Goal: Check status: Check status

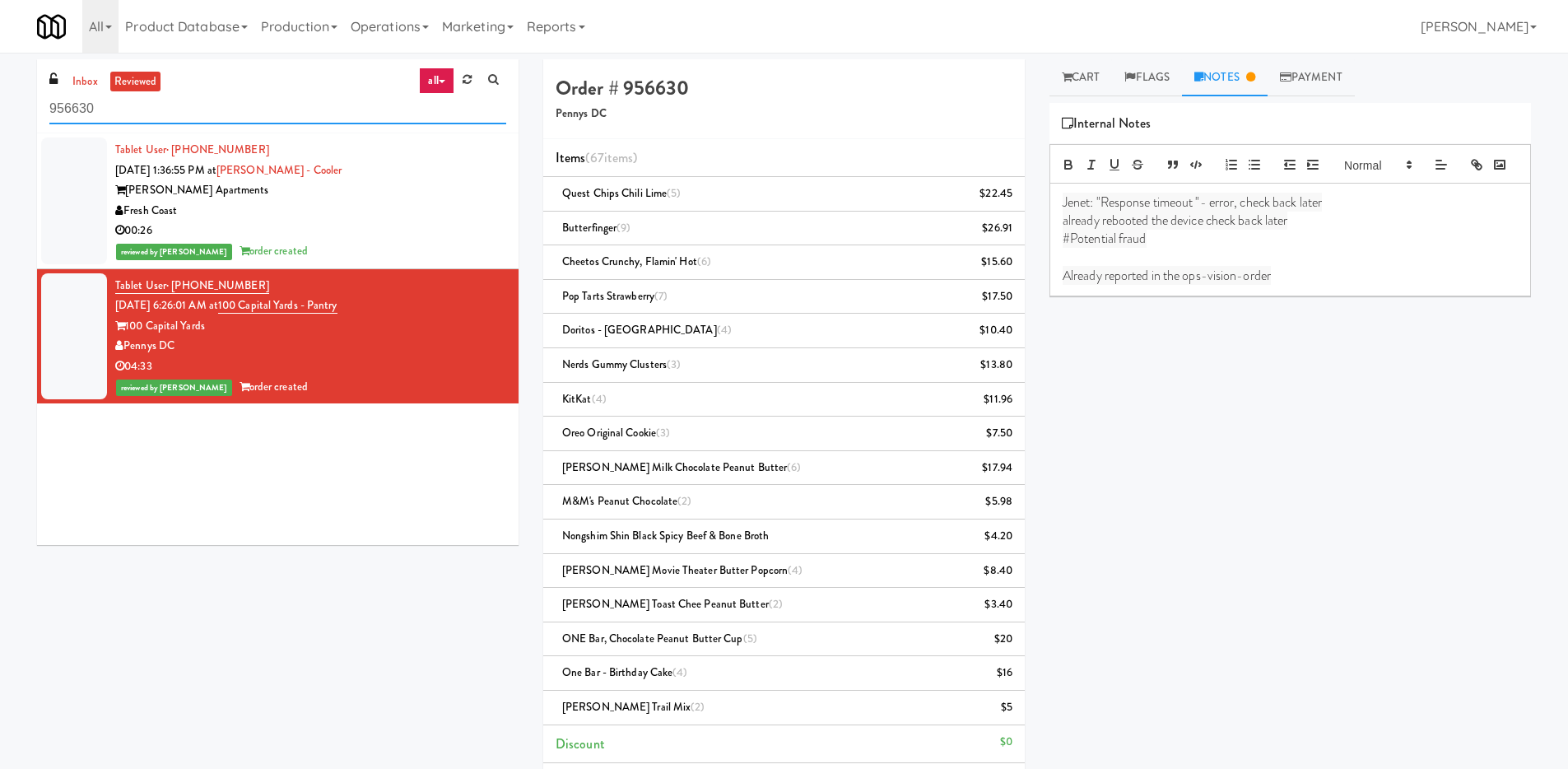
click at [154, 112] on input "956630" at bounding box center [278, 109] width 457 height 31
drag, startPoint x: 87, startPoint y: 116, endPoint x: 9, endPoint y: 112, distance: 78.1
click at [10, 113] on div "inbox reviewed all all unclear take inventory issue suspicious failed recent 95…" at bounding box center [784, 598] width 1568 height 1077
paste input "615,347"
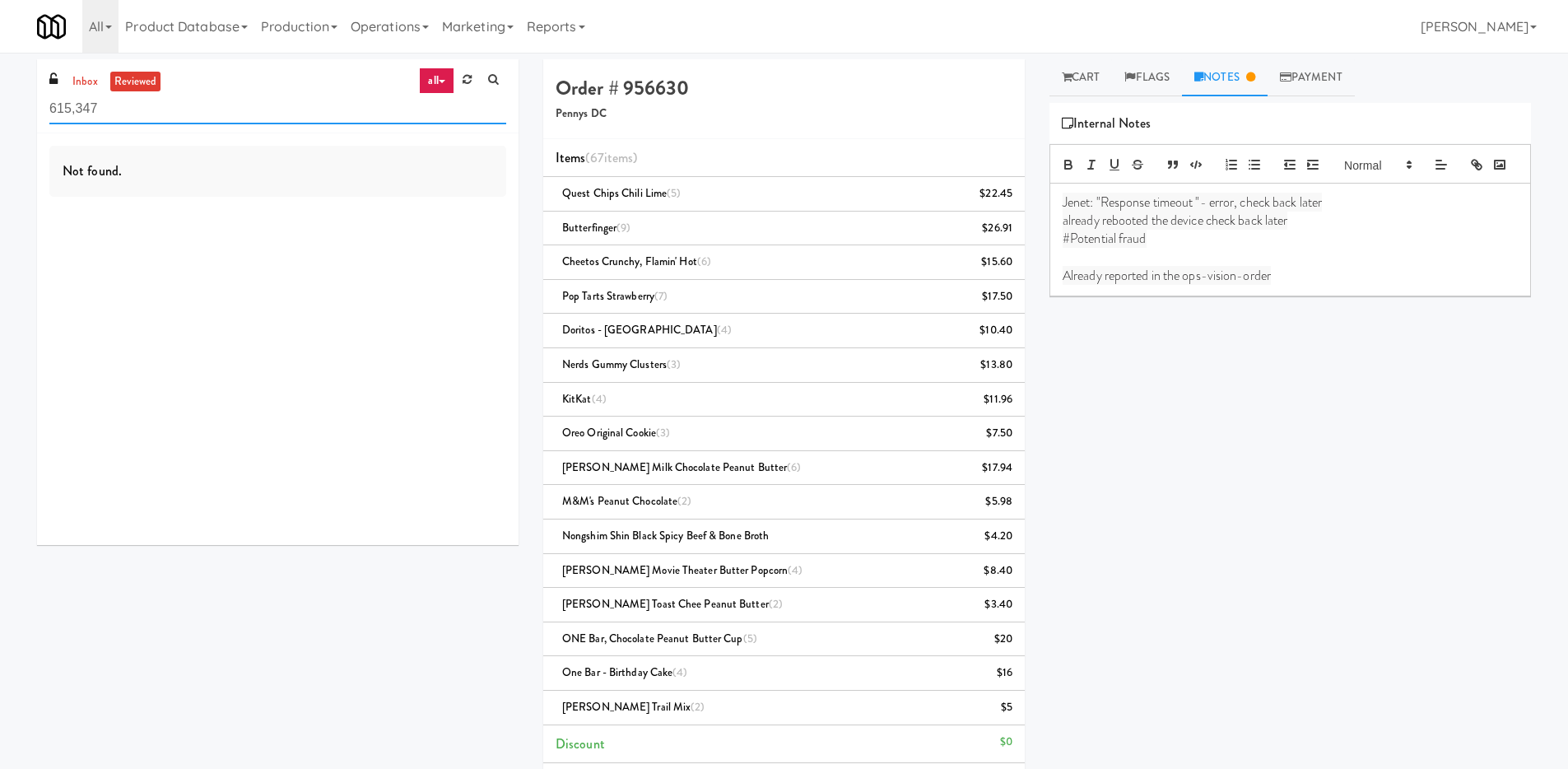
click at [80, 112] on input "615,347" at bounding box center [278, 109] width 457 height 31
click at [79, 112] on input "615,347" at bounding box center [278, 109] width 457 height 31
click at [77, 112] on input "615,347" at bounding box center [278, 109] width 457 height 31
type input "615347"
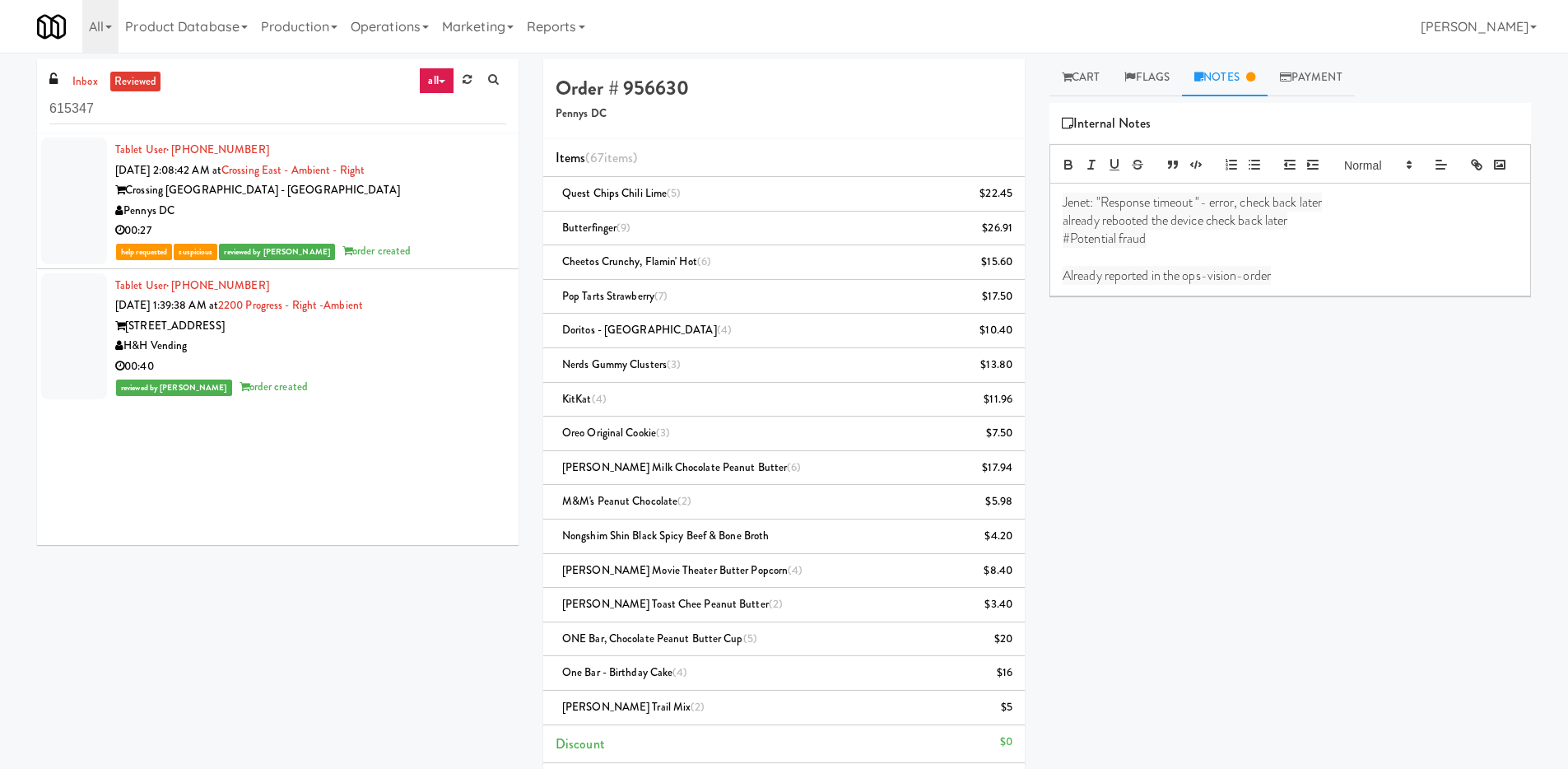
click at [302, 197] on div "Crossing [GEOGRAPHIC_DATA] - [GEOGRAPHIC_DATA]" at bounding box center [310, 190] width 391 height 21
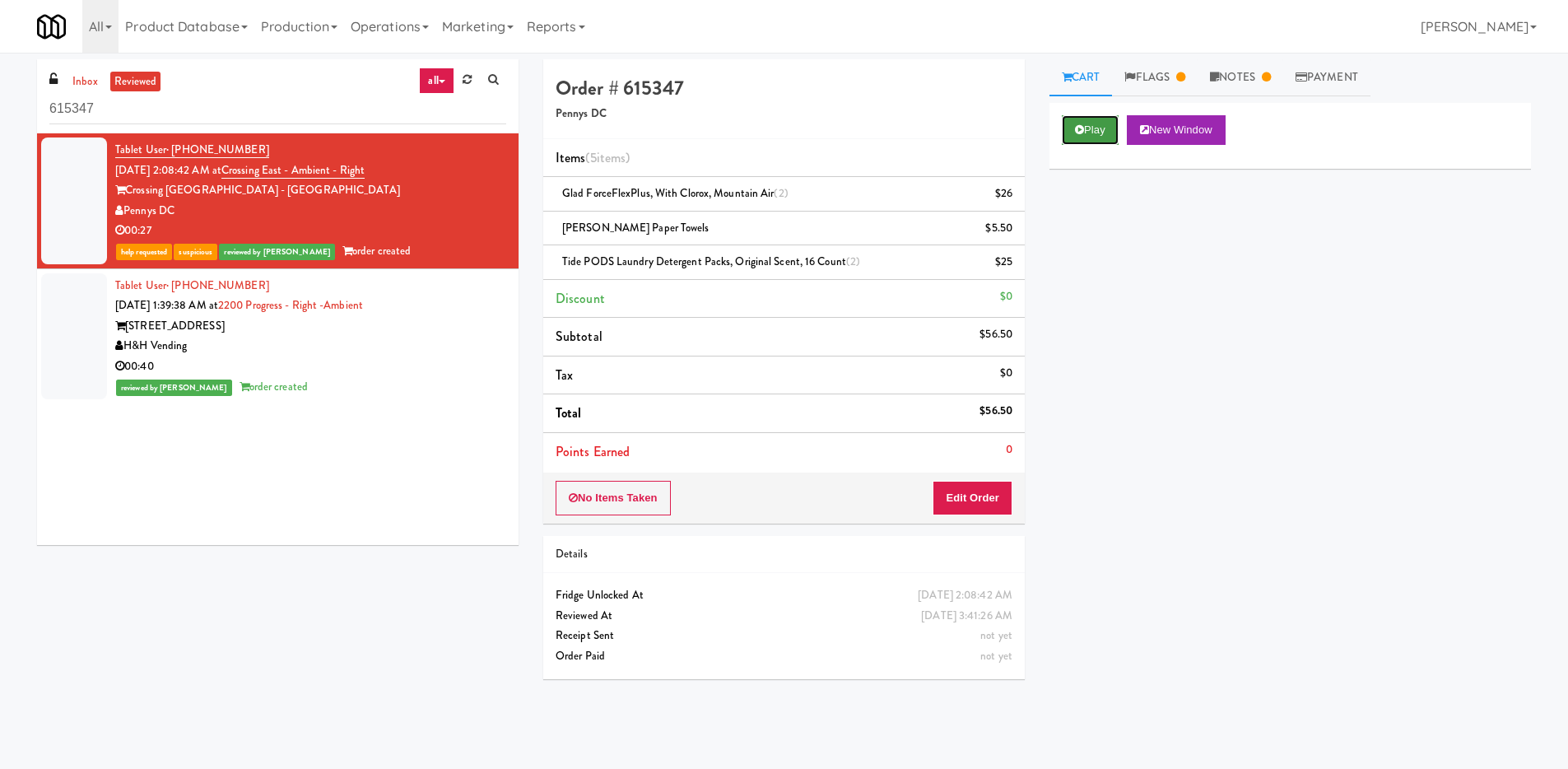
click at [1079, 124] on icon at bounding box center [1079, 129] width 9 height 11
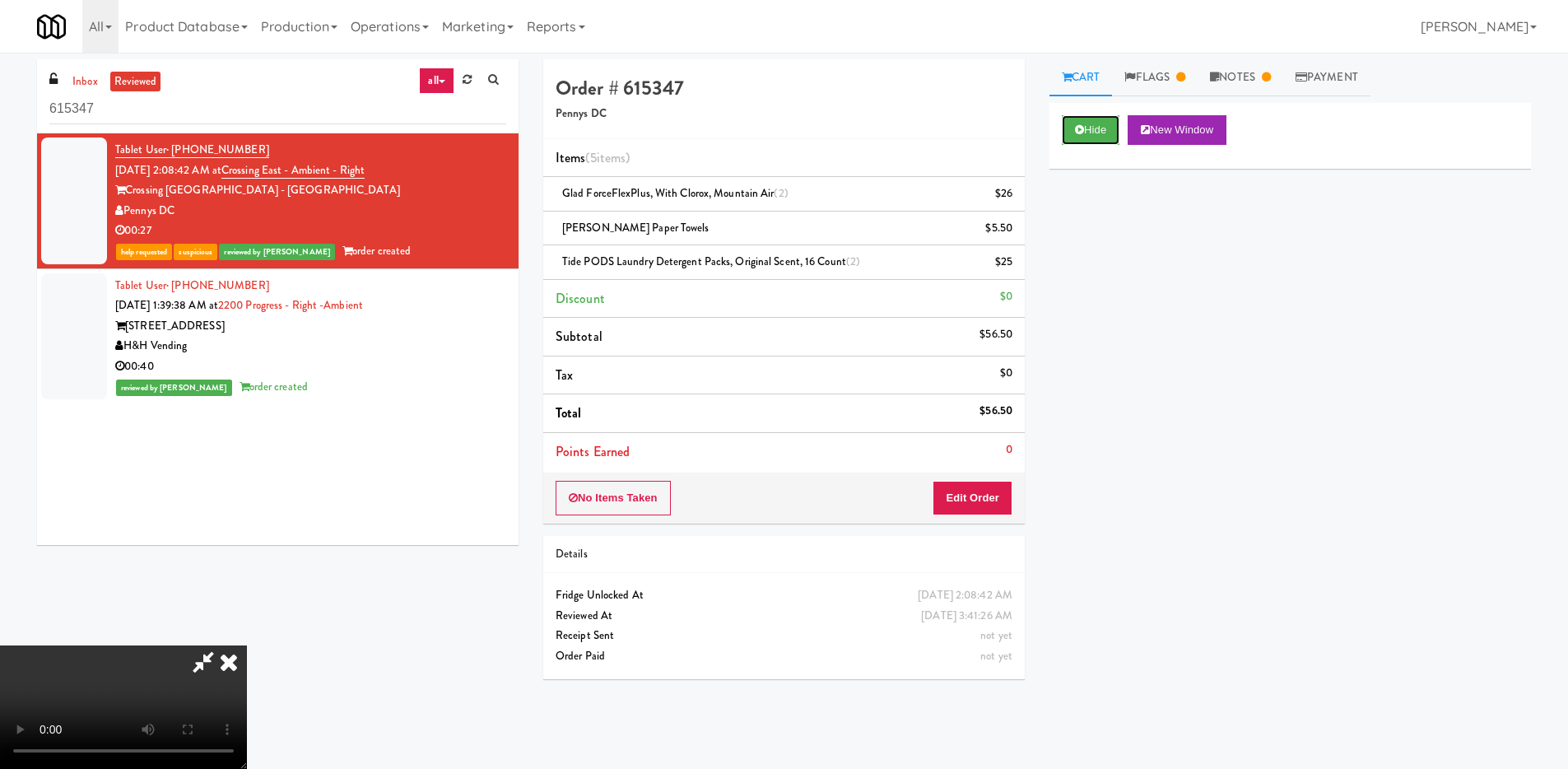
click at [1061, 115] on button "Hide" at bounding box center [1090, 130] width 58 height 30
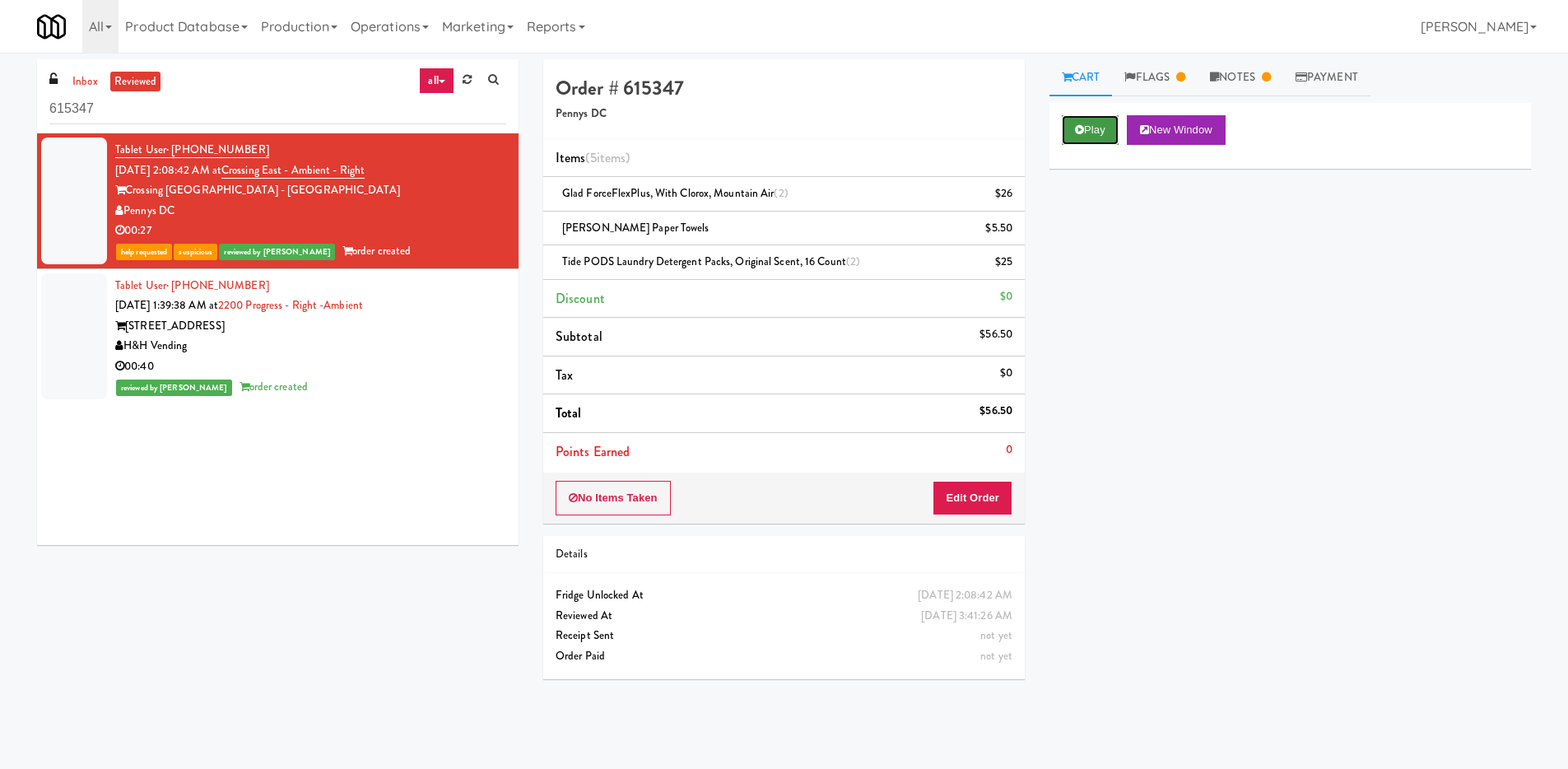
click at [1110, 141] on button "Play" at bounding box center [1089, 130] width 57 height 30
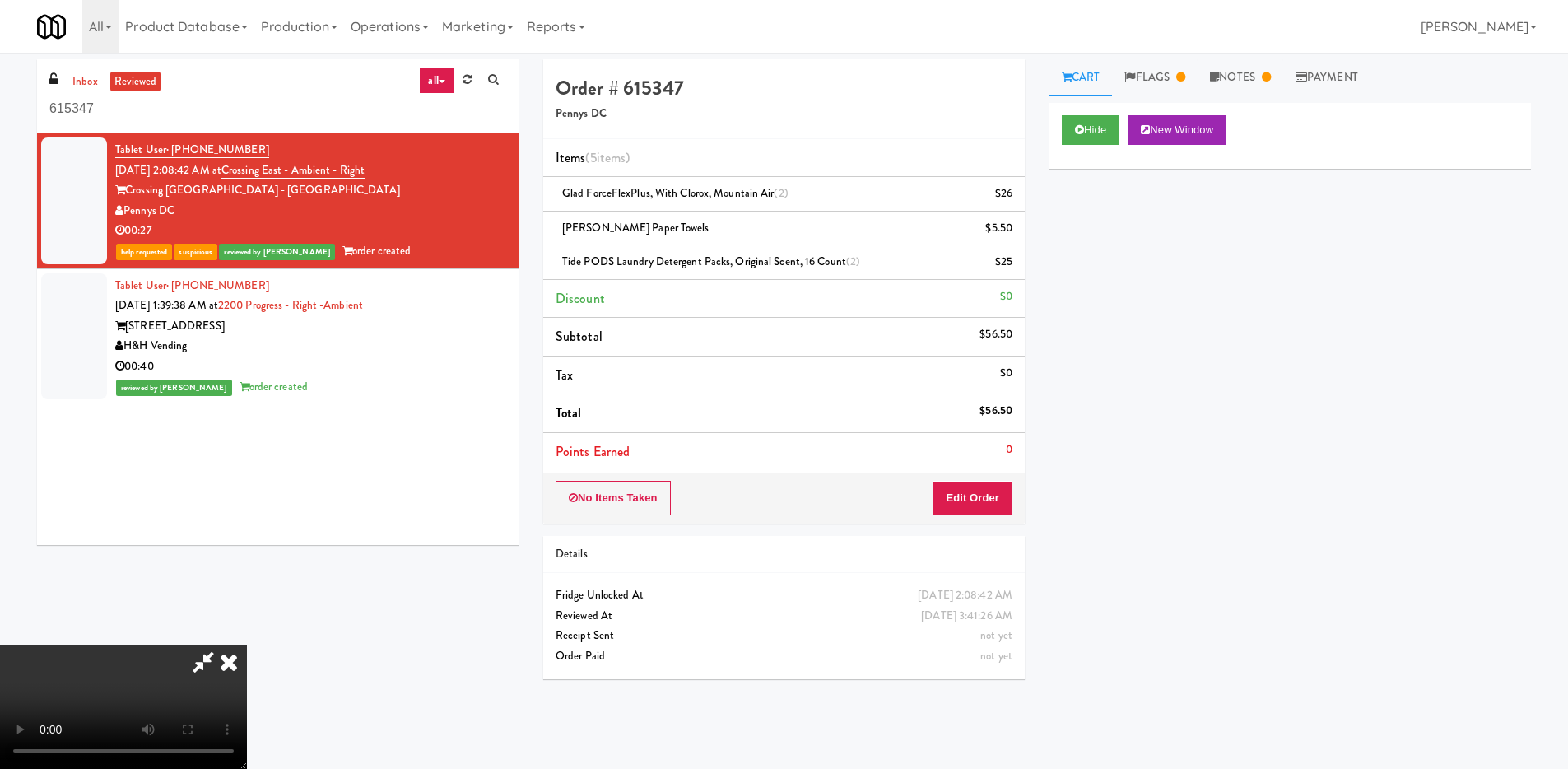
click at [247, 646] on video at bounding box center [123, 707] width 247 height 123
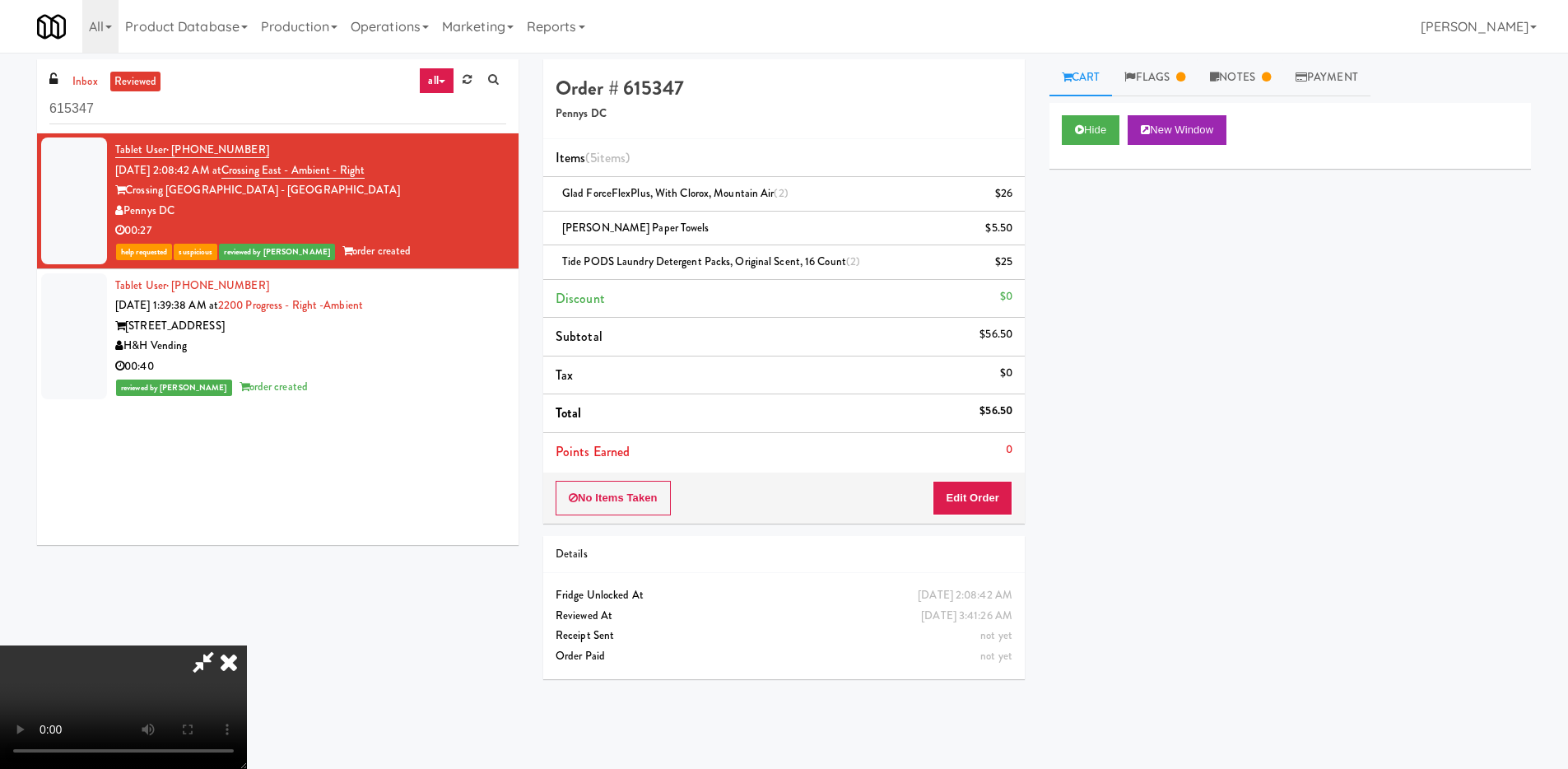
click at [247, 647] on video at bounding box center [123, 707] width 247 height 123
click at [247, 646] on video at bounding box center [123, 707] width 247 height 123
click at [295, 95] on input "615347" at bounding box center [278, 109] width 457 height 31
click at [247, 646] on icon at bounding box center [229, 662] width 36 height 33
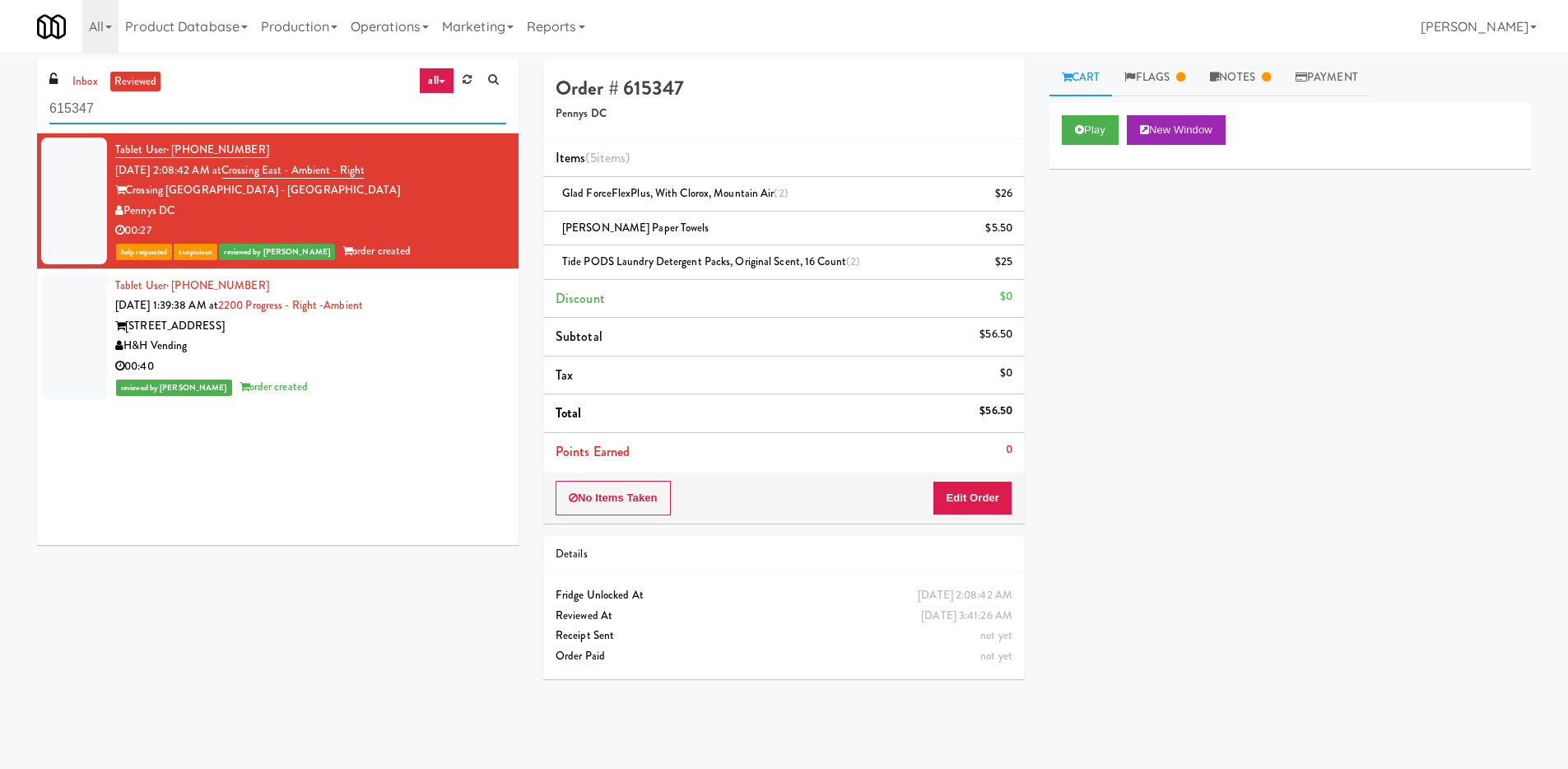
drag, startPoint x: 112, startPoint y: 112, endPoint x: 49, endPoint y: 110, distance: 63.0
click at [50, 110] on input "615347" at bounding box center [278, 109] width 457 height 31
paste input "152671"
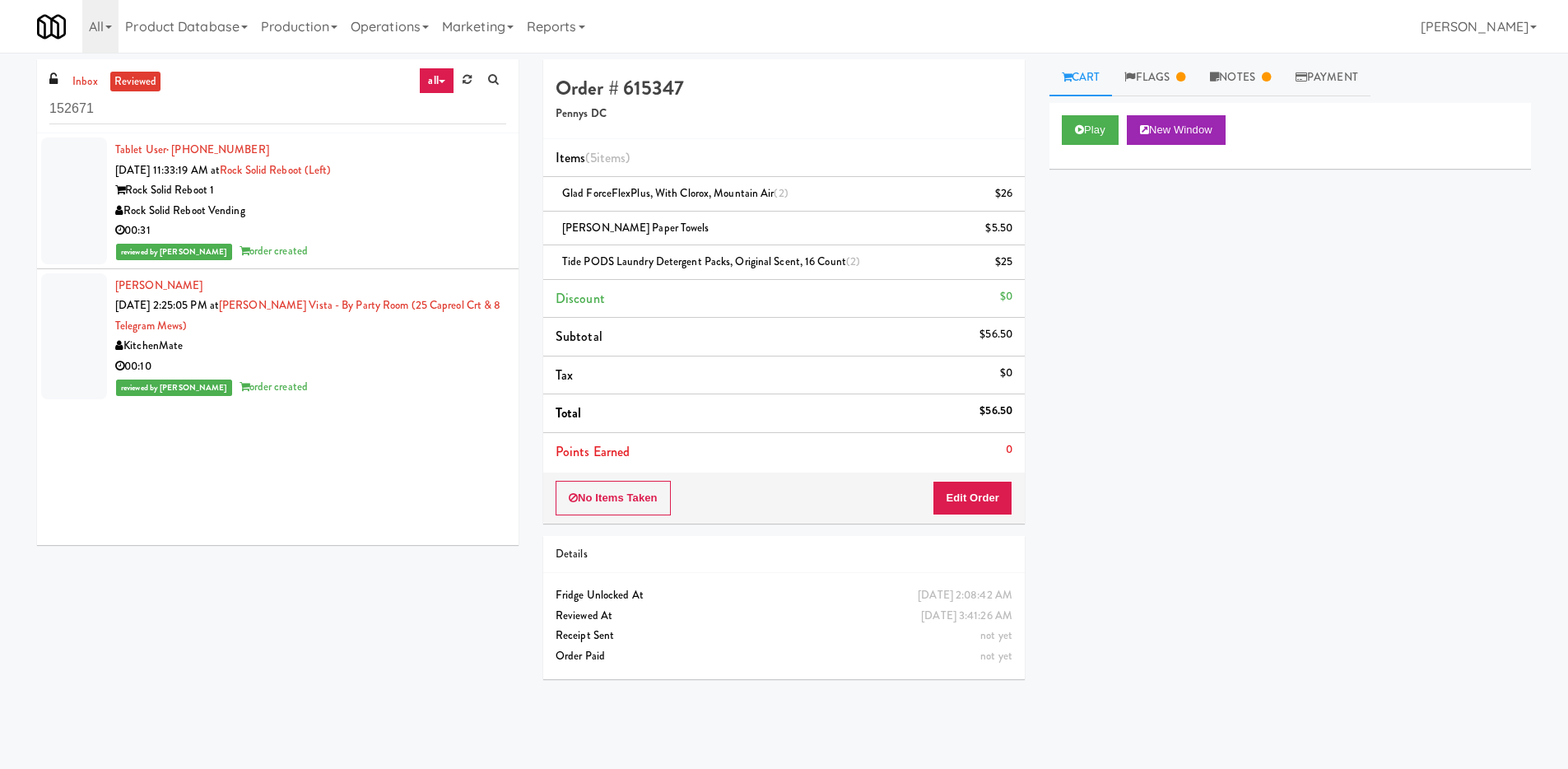
click at [251, 219] on div "Rock Solid Reboot Vending" at bounding box center [310, 211] width 391 height 21
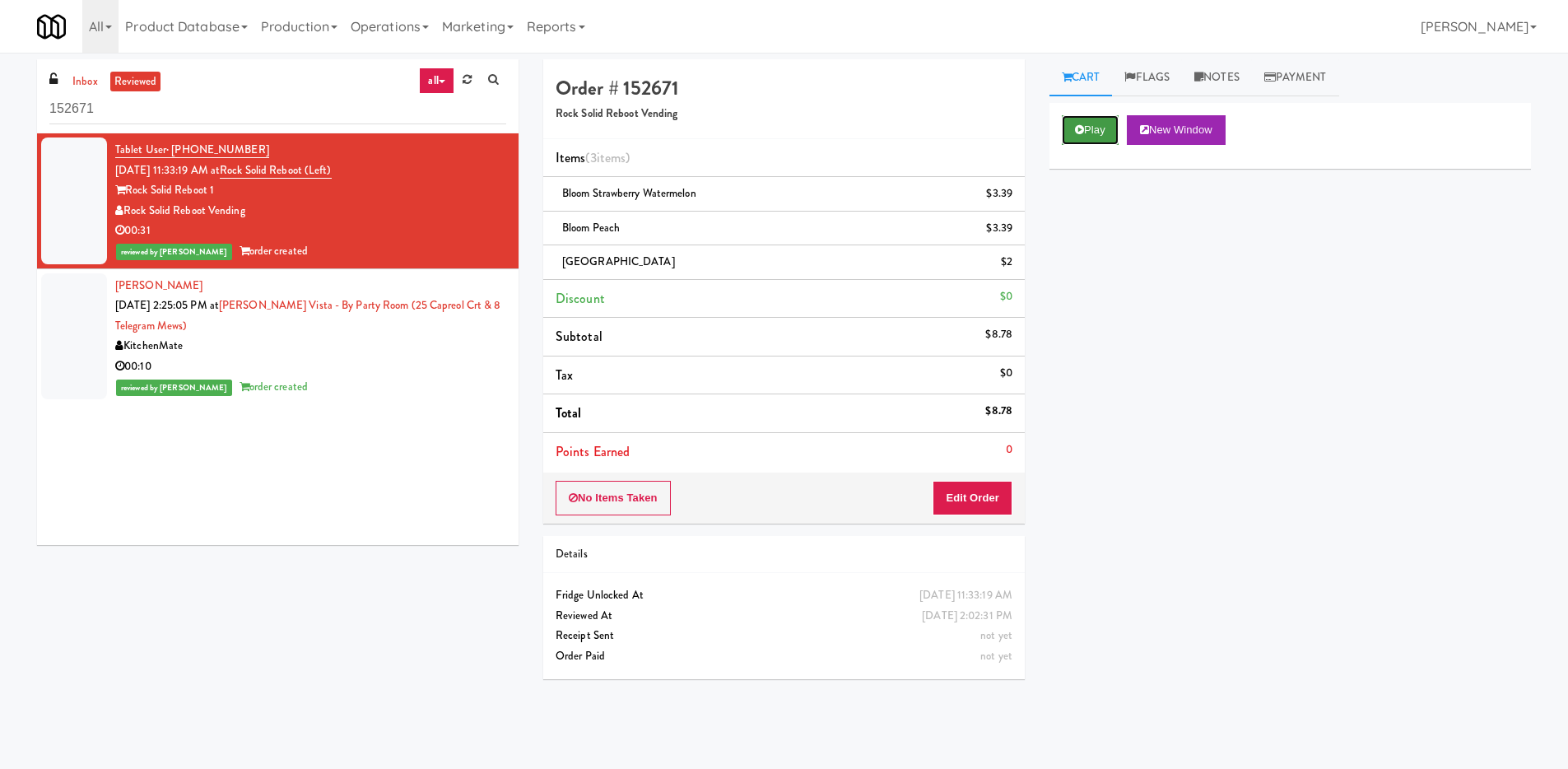
click at [1100, 128] on button "Play" at bounding box center [1089, 130] width 57 height 30
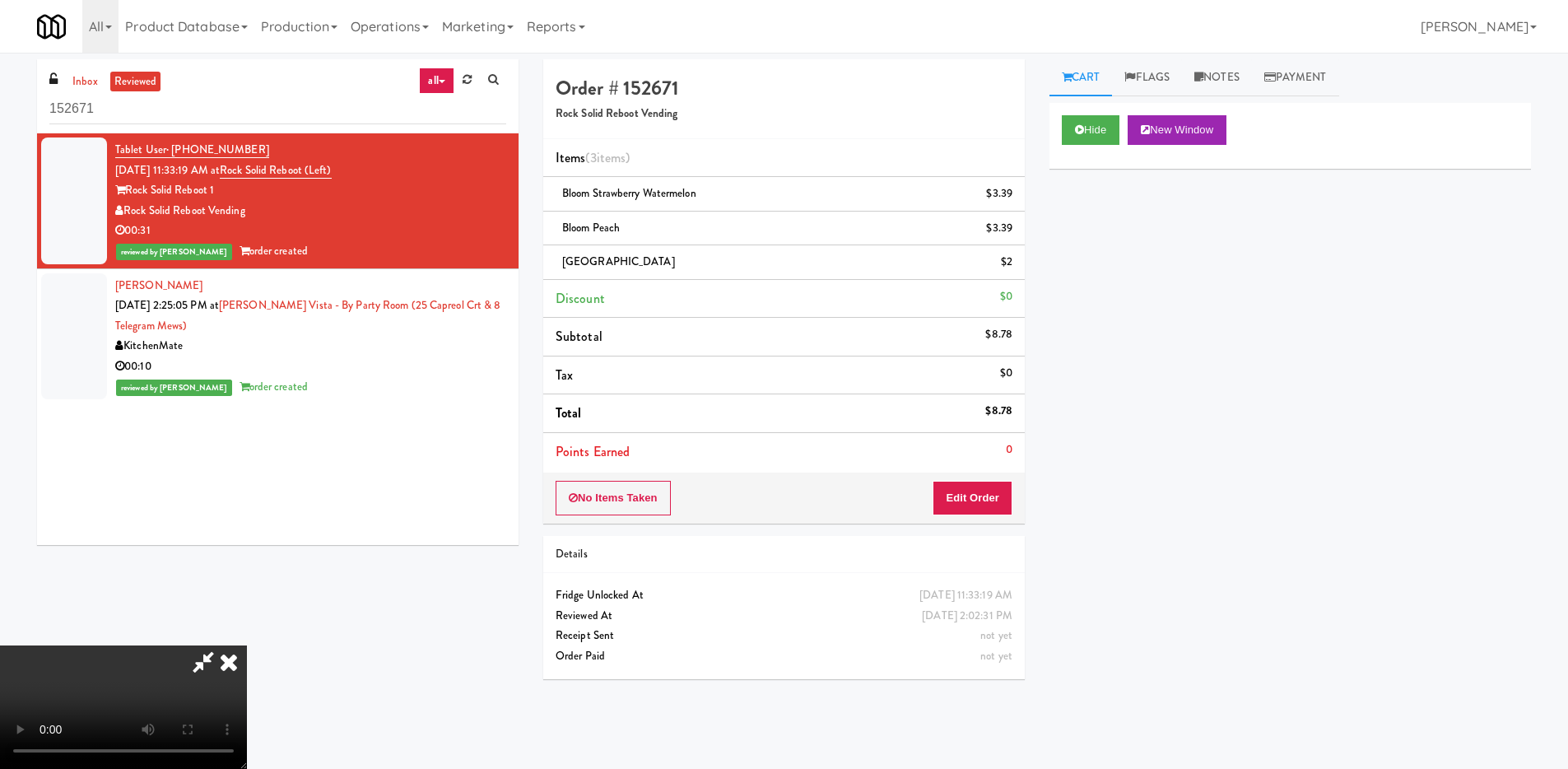
click at [247, 646] on video at bounding box center [123, 707] width 247 height 123
click at [237, 646] on video at bounding box center [123, 707] width 247 height 123
click at [154, 646] on video at bounding box center [123, 707] width 247 height 123
click at [205, 646] on video at bounding box center [123, 707] width 247 height 123
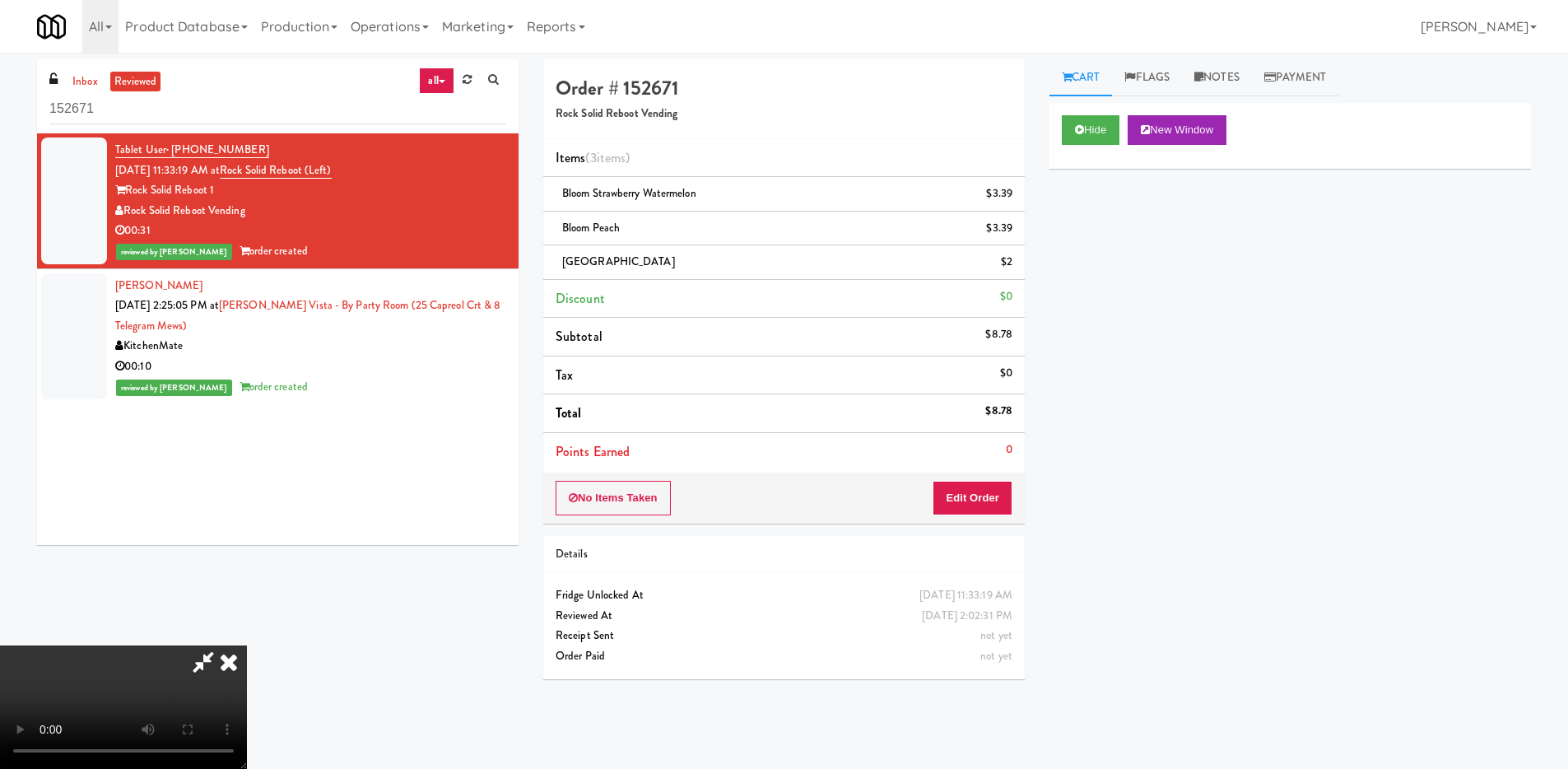
click at [247, 646] on icon at bounding box center [229, 662] width 36 height 33
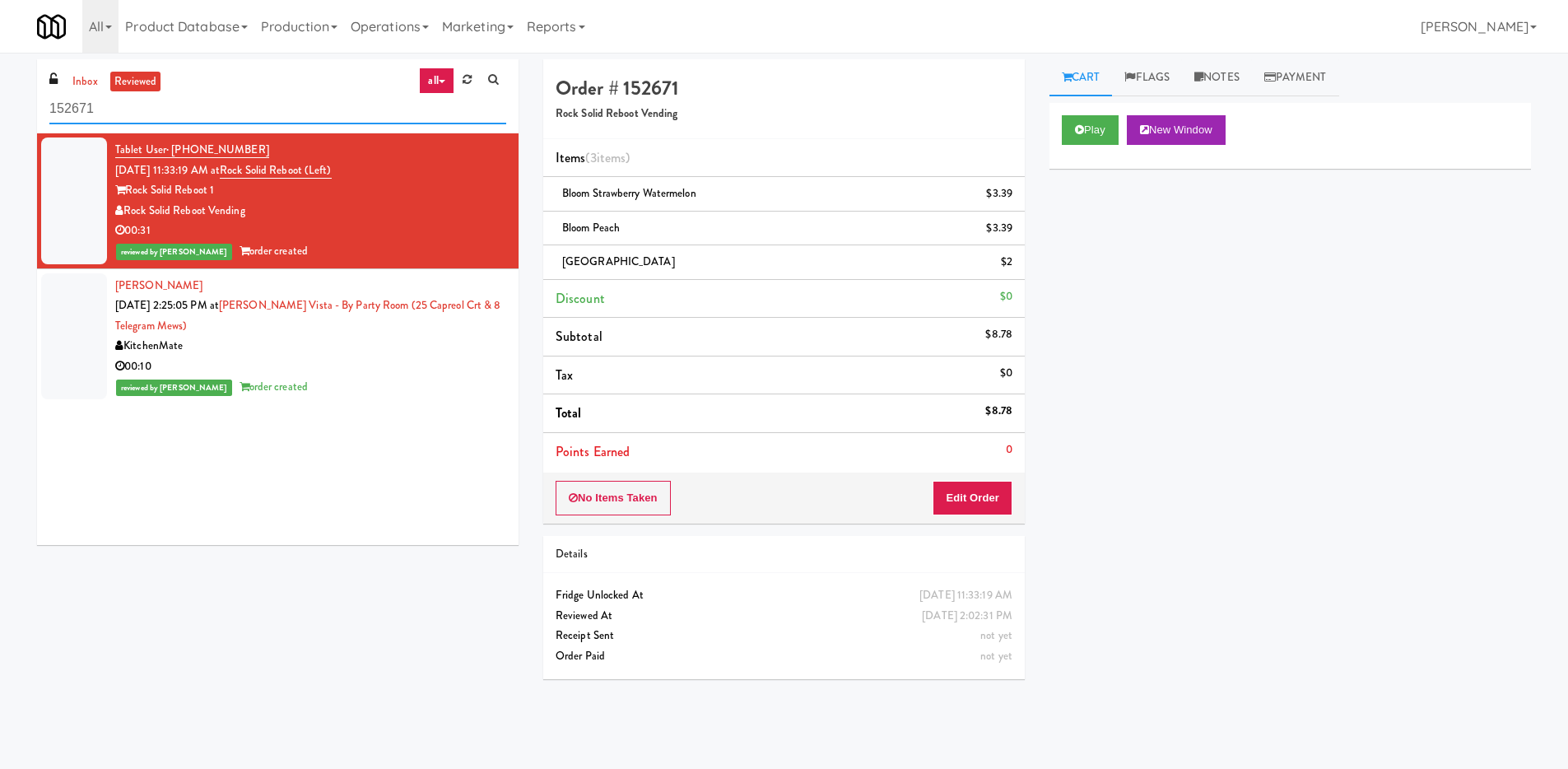
drag, startPoint x: 142, startPoint y: 112, endPoint x: 21, endPoint y: 107, distance: 121.1
click at [21, 107] on div "inbox reviewed all all unclear take inventory issue suspicious failed recent 15…" at bounding box center [784, 390] width 1568 height 662
paste input "692,404"
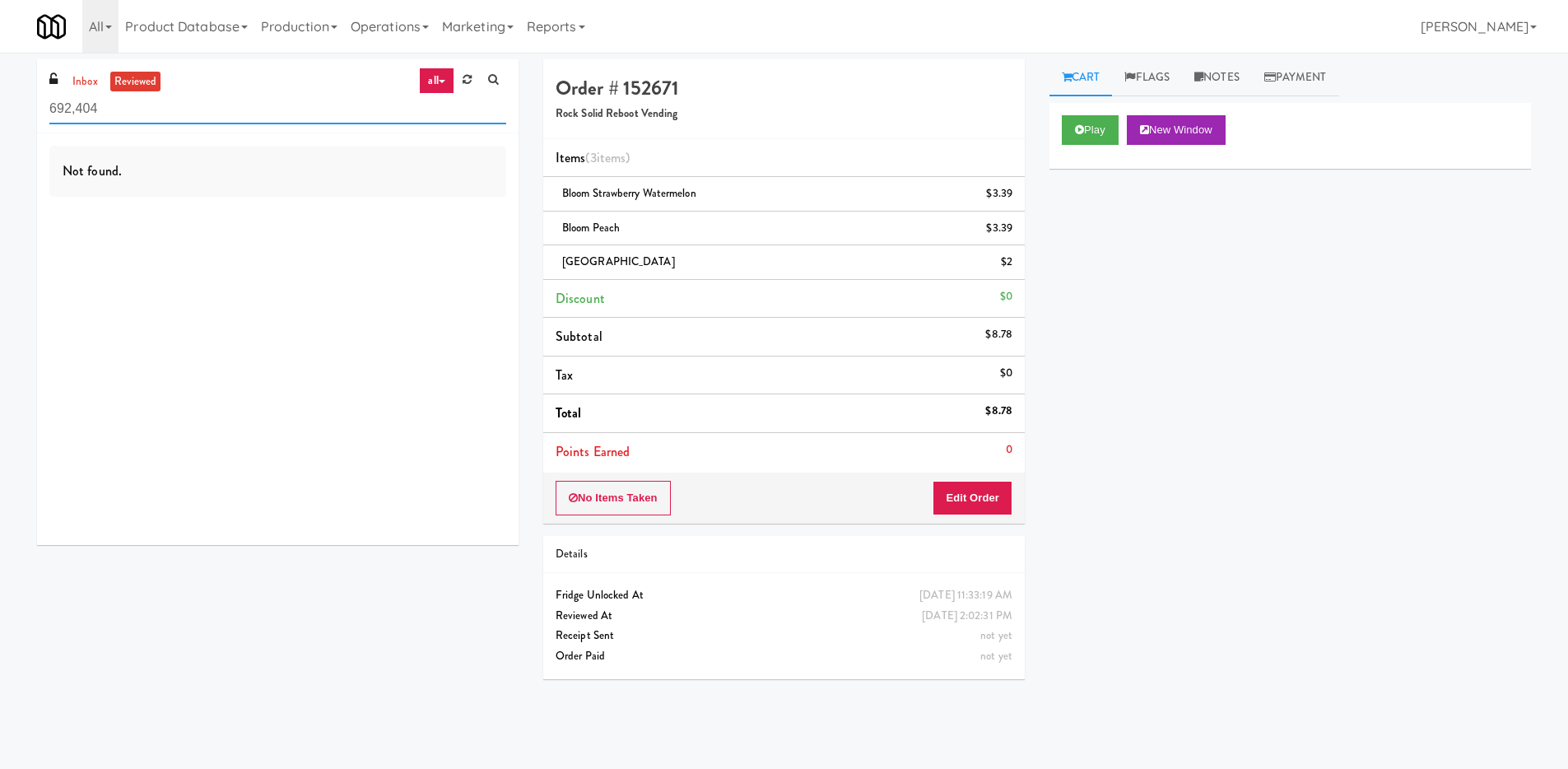
click at [77, 109] on input "692,404" at bounding box center [278, 109] width 457 height 31
click at [217, 117] on input "692404" at bounding box center [278, 109] width 457 height 31
type input "692404"
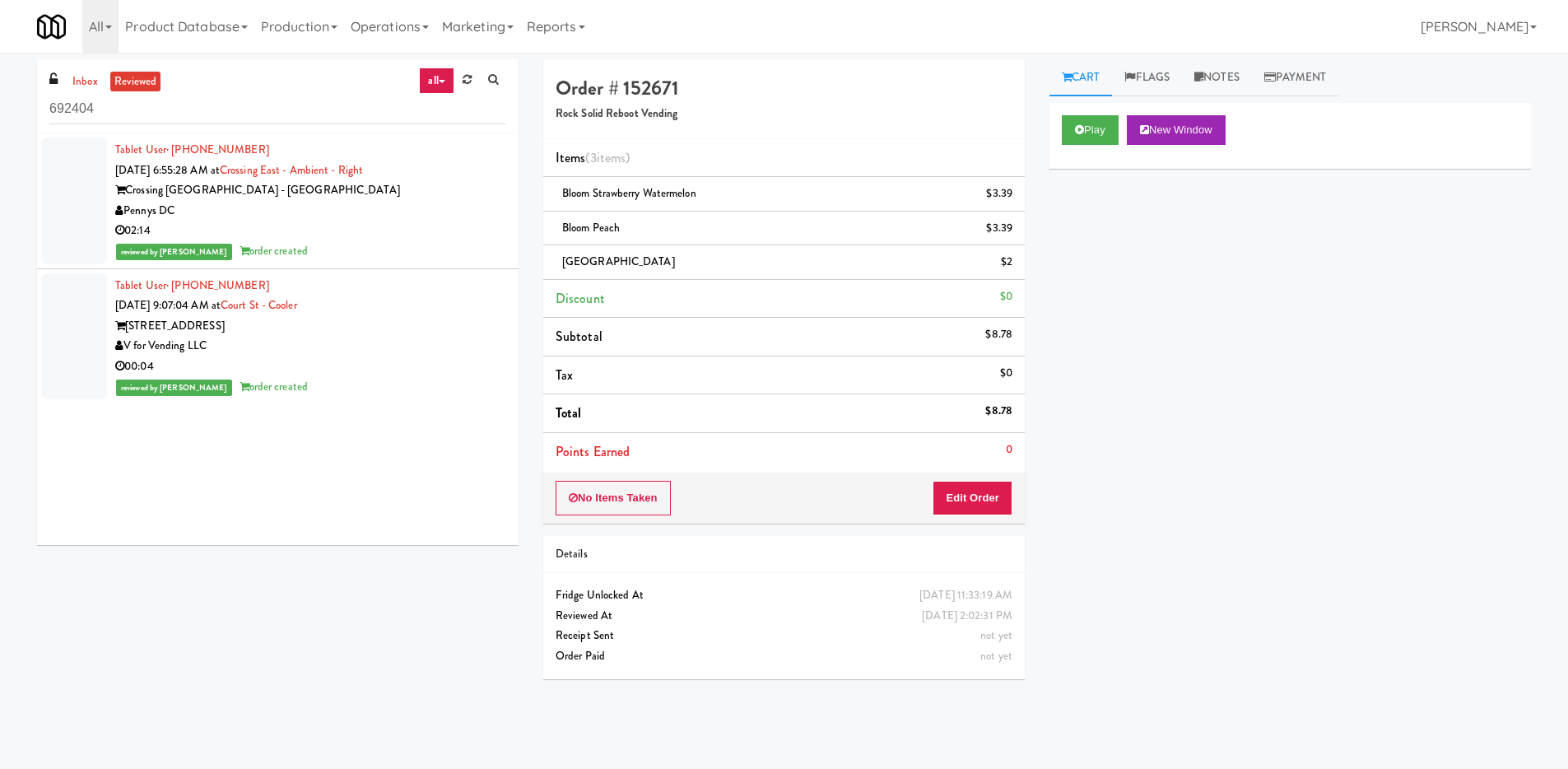
click at [278, 220] on div "Pennys DC" at bounding box center [310, 211] width 391 height 21
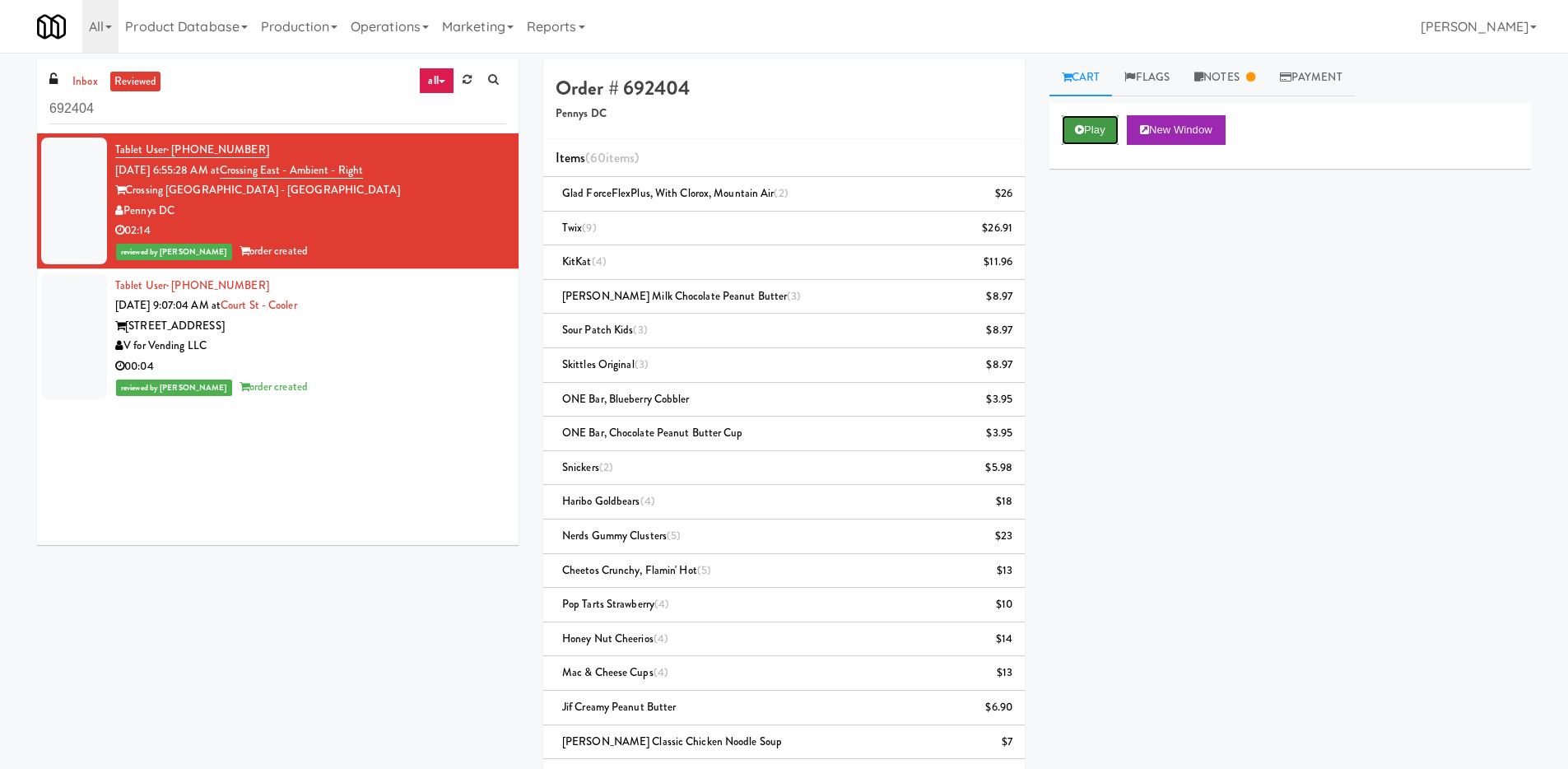
click at [1082, 133] on icon at bounding box center [1079, 129] width 9 height 11
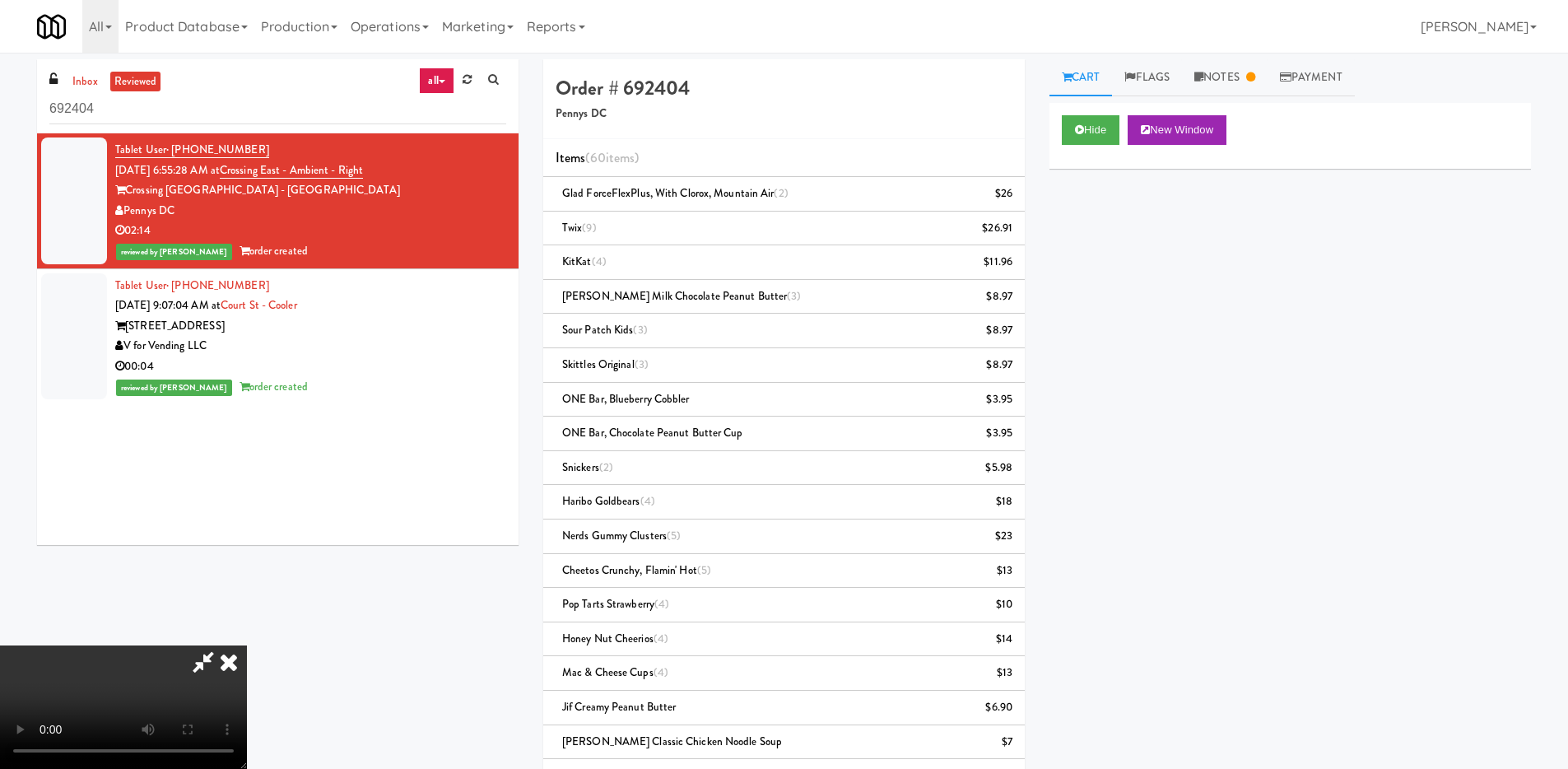
click at [247, 646] on video at bounding box center [123, 707] width 247 height 123
click at [247, 676] on video at bounding box center [123, 707] width 247 height 123
click at [247, 685] on video at bounding box center [123, 707] width 247 height 123
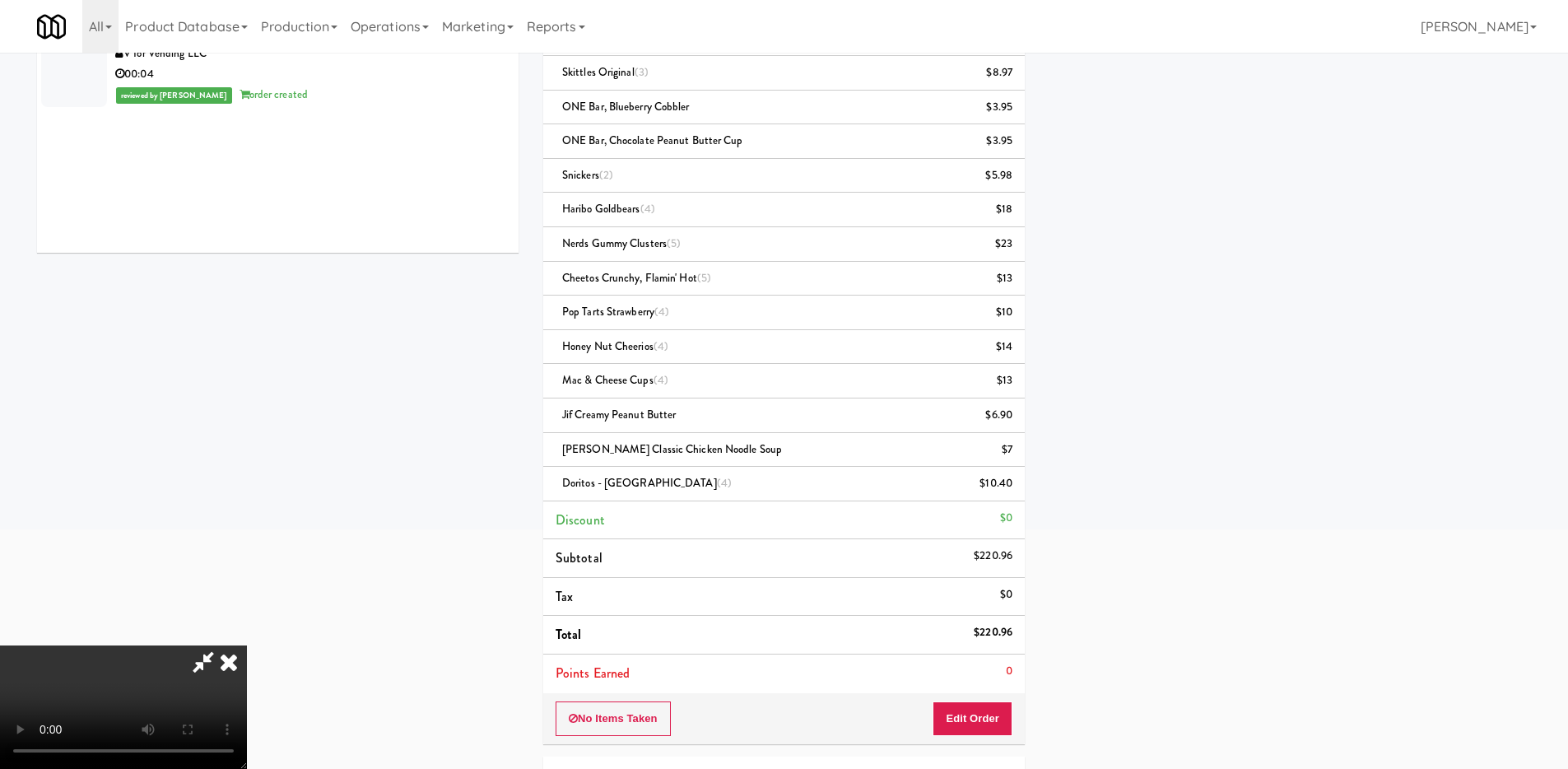
scroll to position [436, 0]
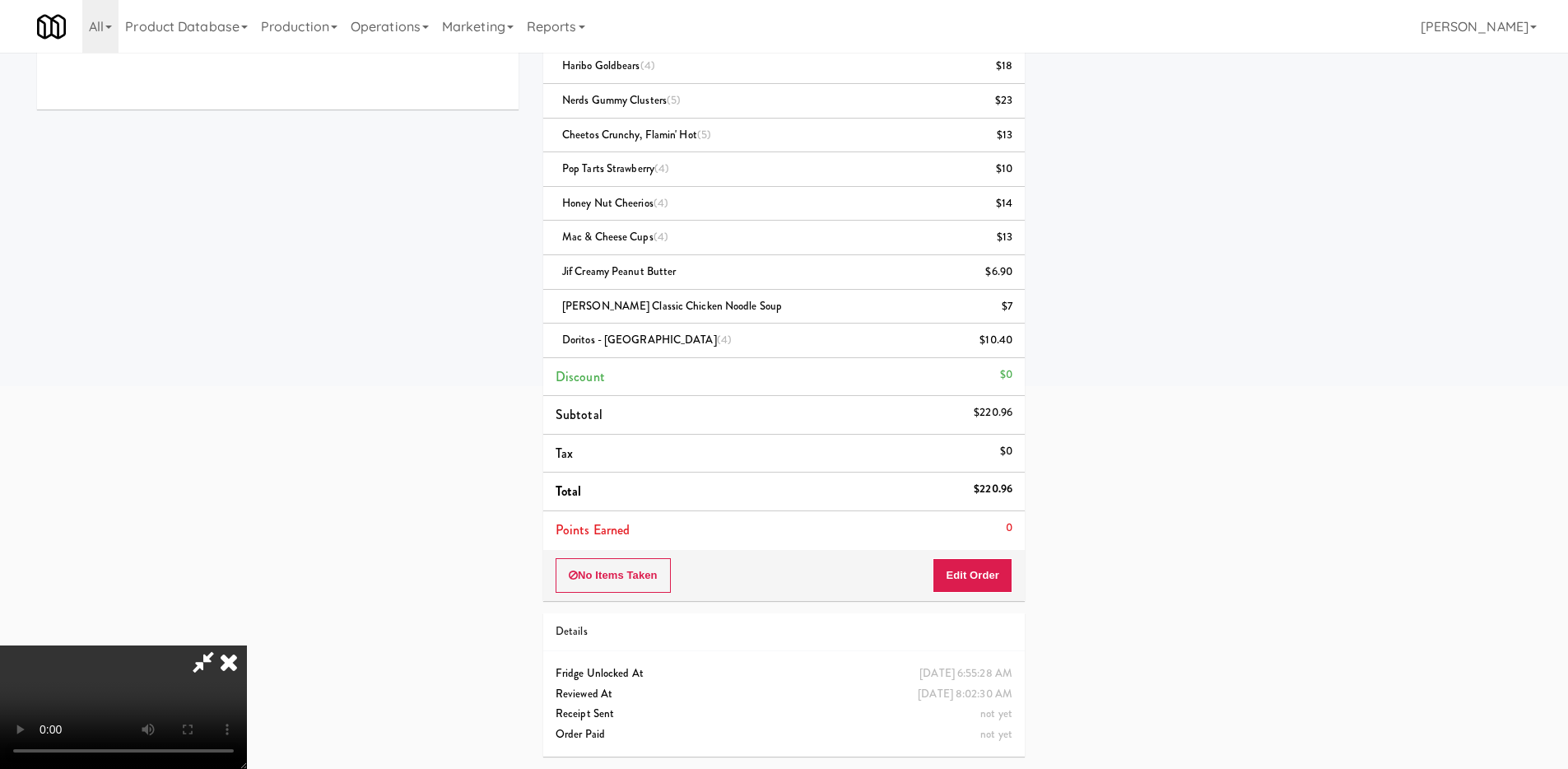
click at [247, 694] on video at bounding box center [123, 707] width 247 height 123
click at [247, 646] on video at bounding box center [123, 707] width 247 height 123
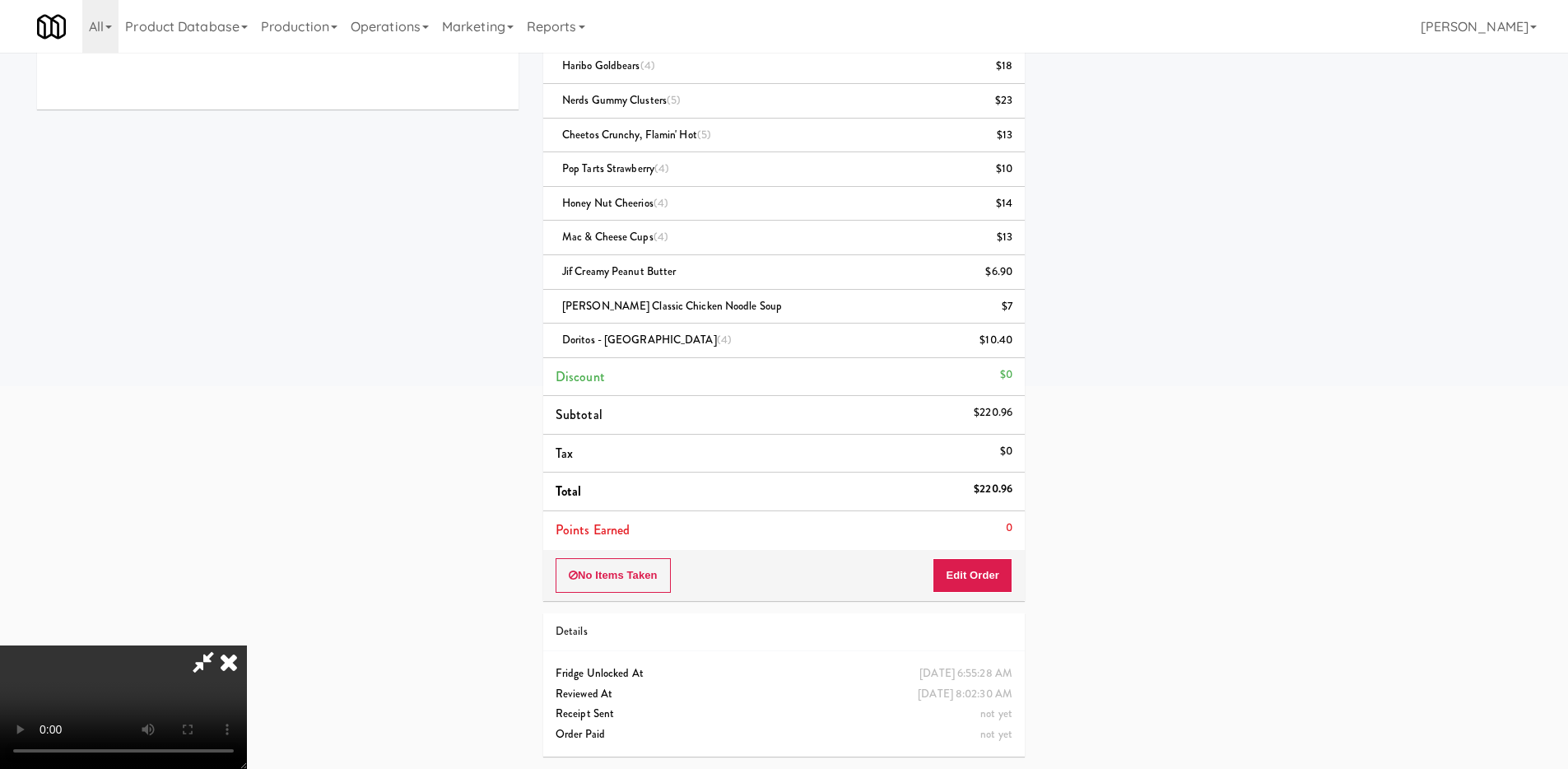
click at [247, 646] on video at bounding box center [123, 707] width 247 height 123
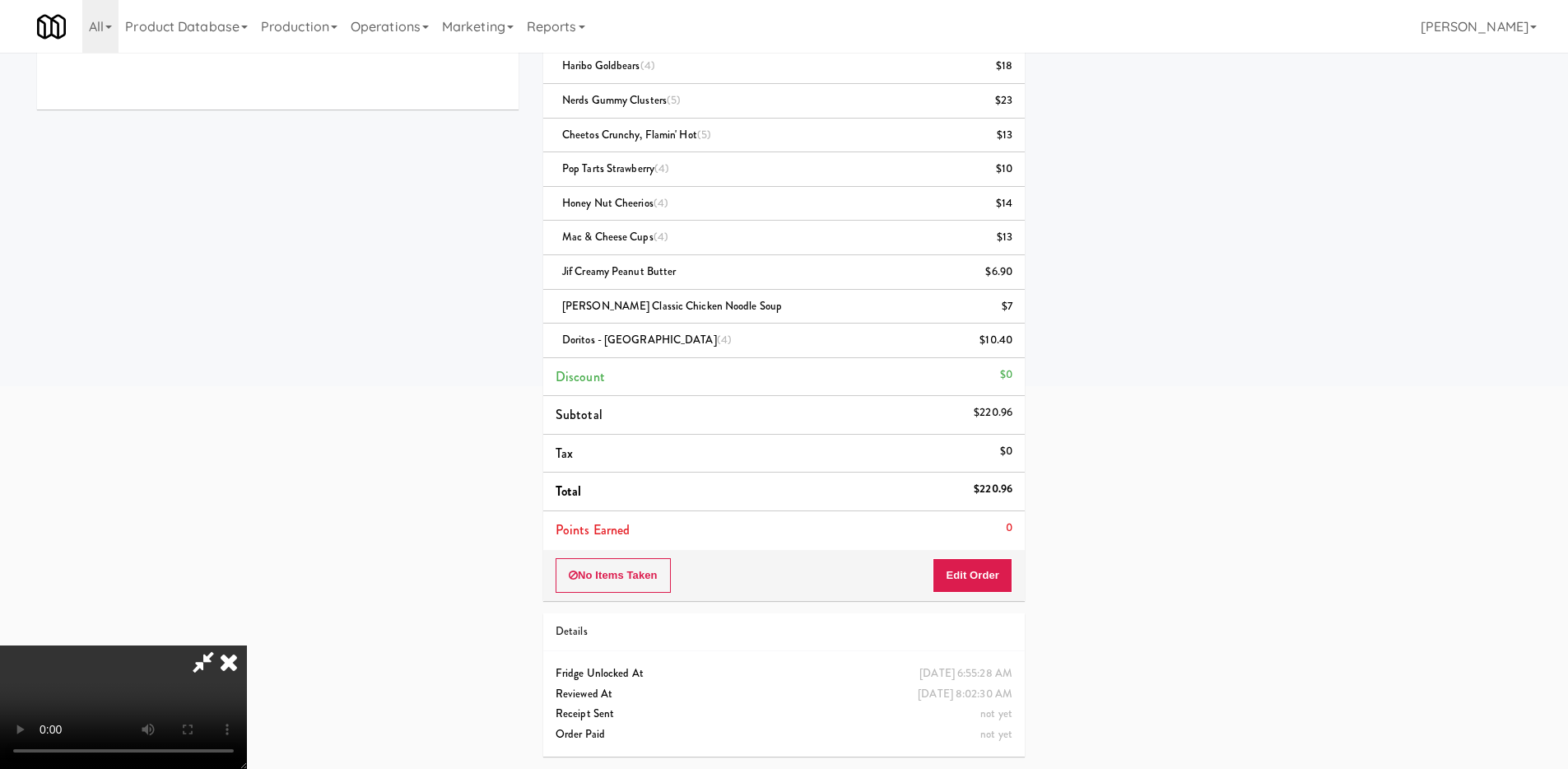
click at [247, 646] on video at bounding box center [123, 707] width 247 height 123
click at [247, 696] on video at bounding box center [123, 707] width 247 height 123
click at [247, 646] on video at bounding box center [123, 707] width 247 height 123
click at [247, 692] on video at bounding box center [123, 707] width 247 height 123
click at [247, 676] on video at bounding box center [123, 707] width 247 height 123
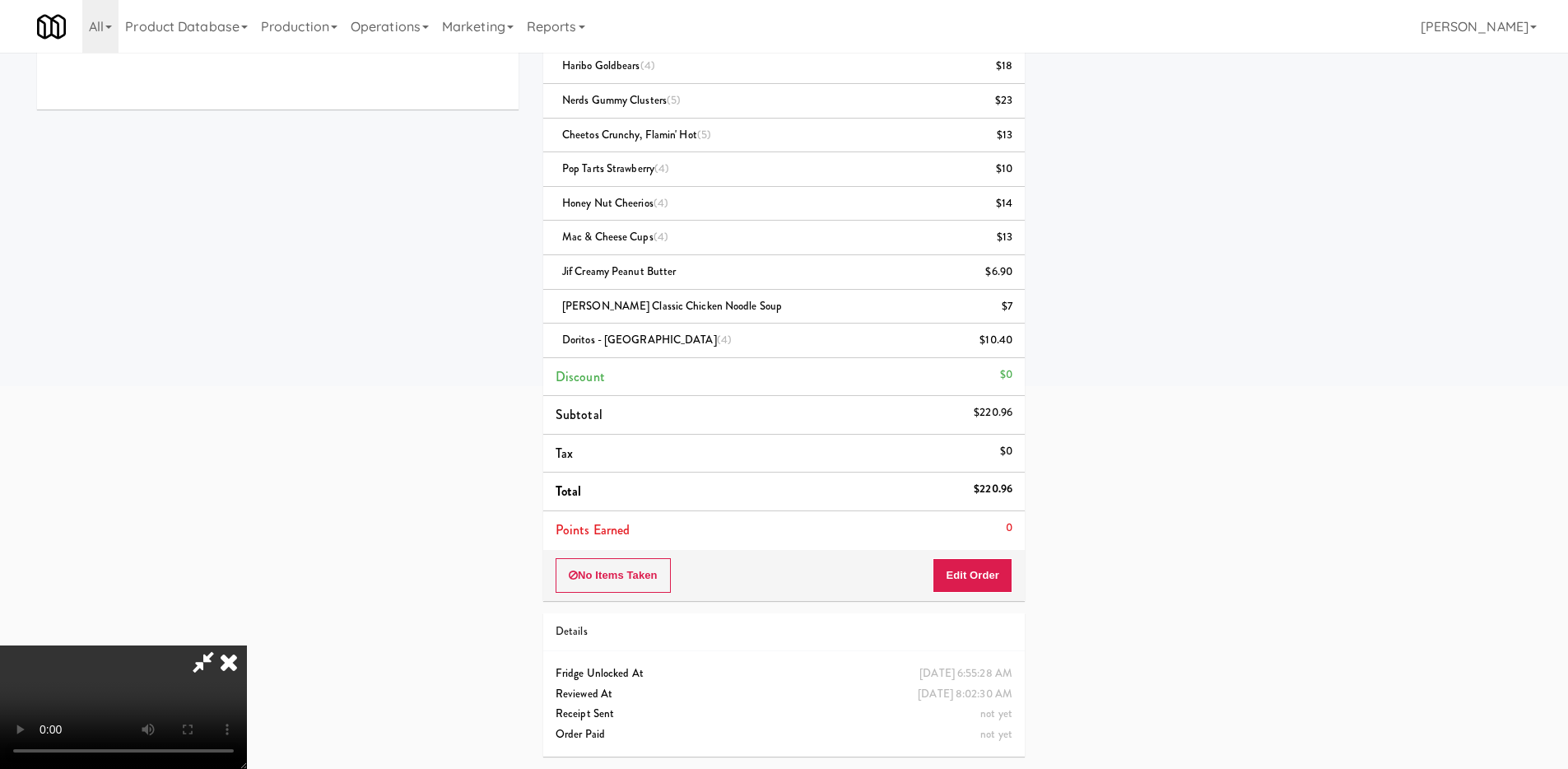
click at [247, 646] on video at bounding box center [123, 707] width 247 height 123
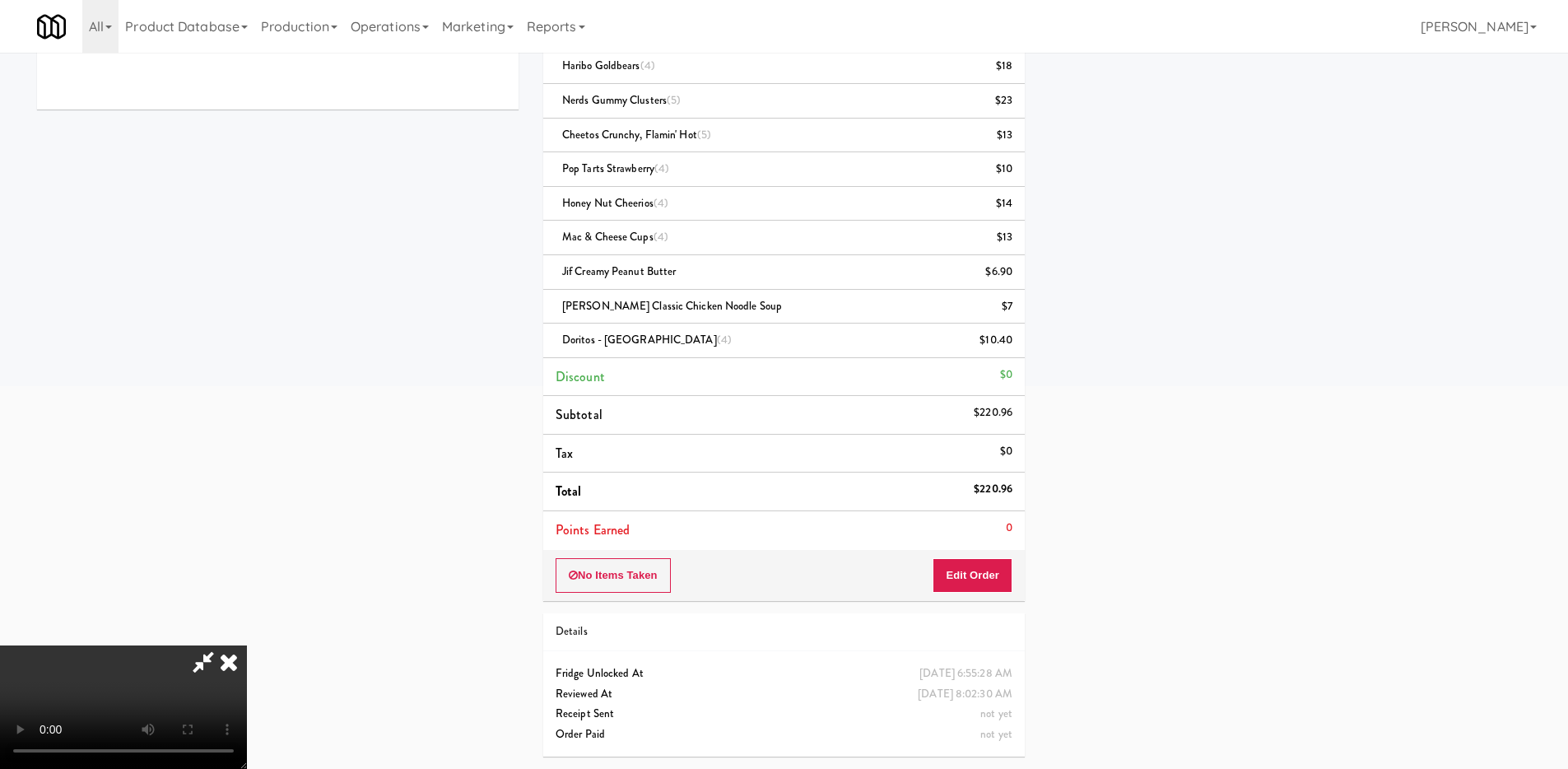
click at [247, 646] on video at bounding box center [123, 707] width 247 height 123
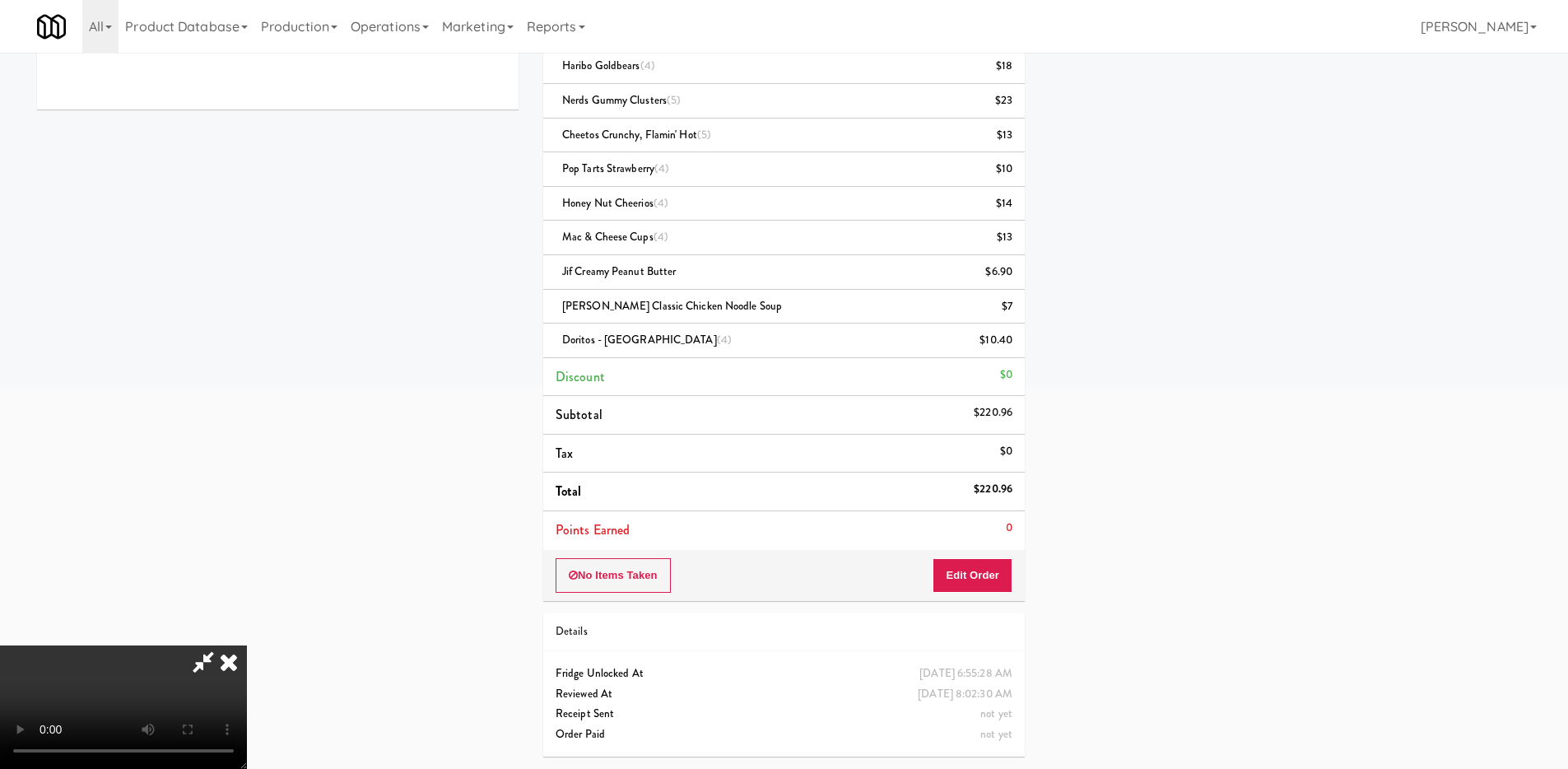
click at [247, 646] on video at bounding box center [123, 707] width 247 height 123
click at [247, 649] on video at bounding box center [123, 707] width 247 height 123
click at [247, 646] on video at bounding box center [123, 707] width 247 height 123
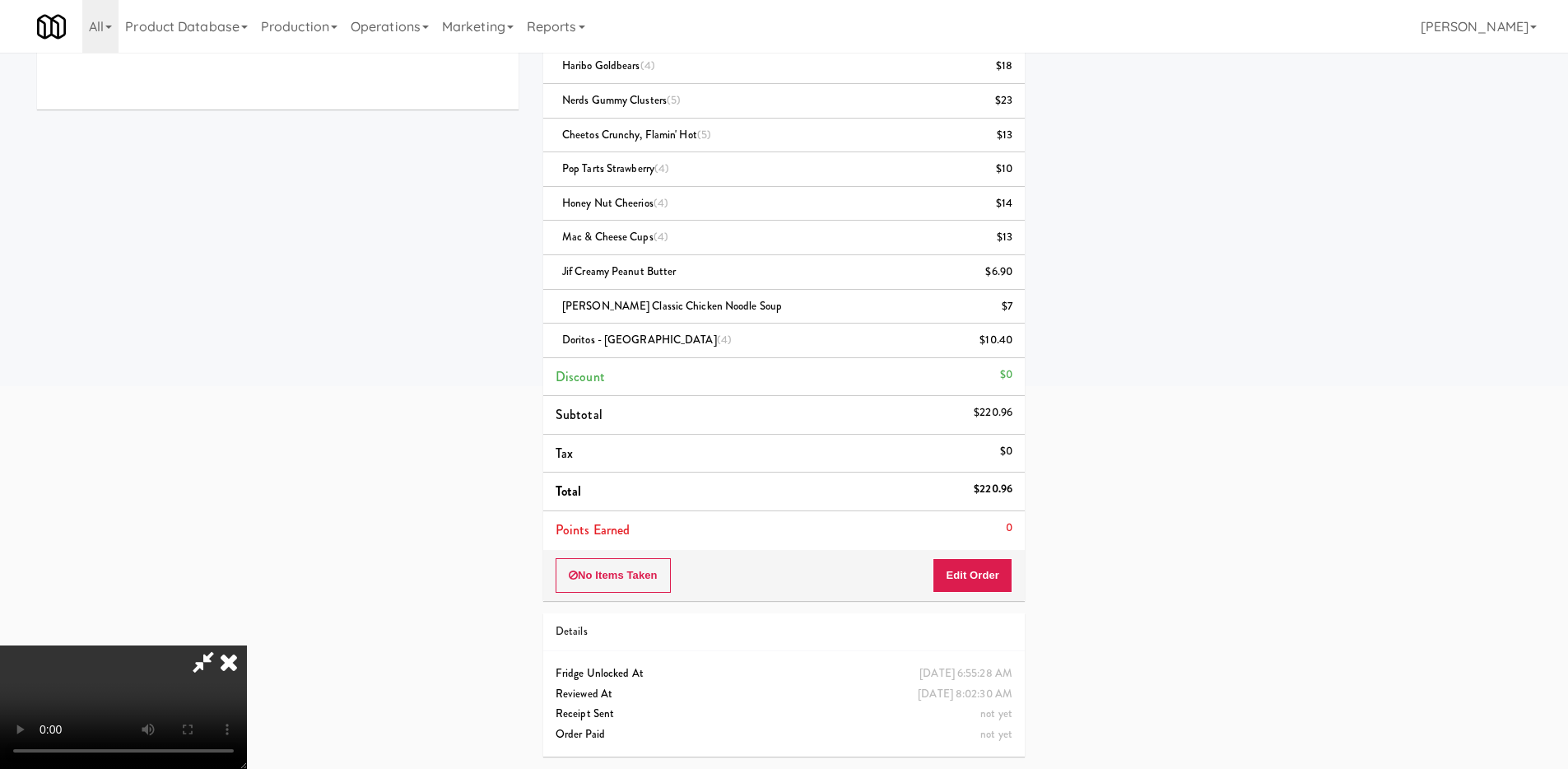
click at [247, 646] on video at bounding box center [123, 707] width 247 height 123
click at [247, 646] on icon at bounding box center [229, 662] width 36 height 33
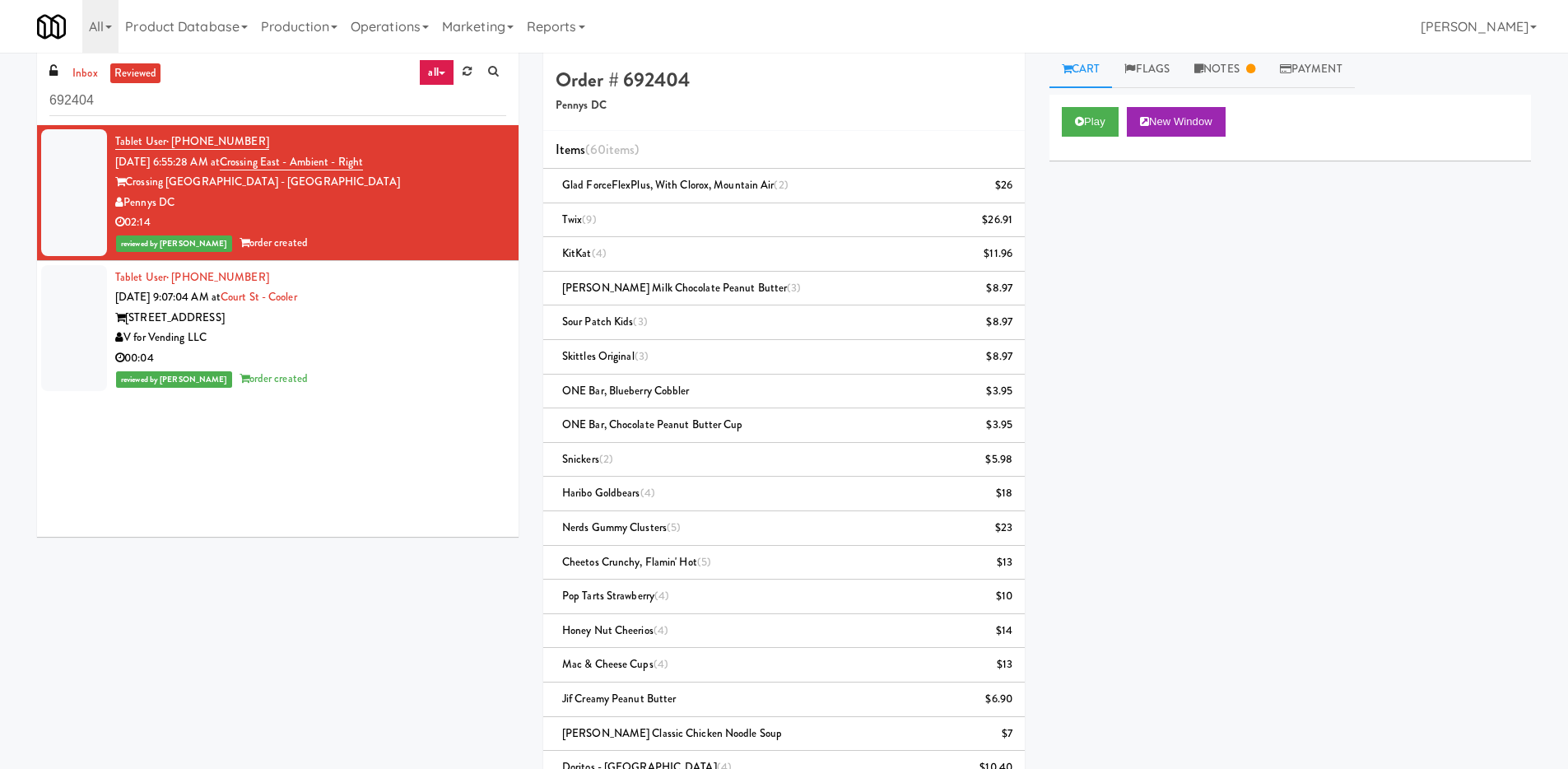
scroll to position [0, 0]
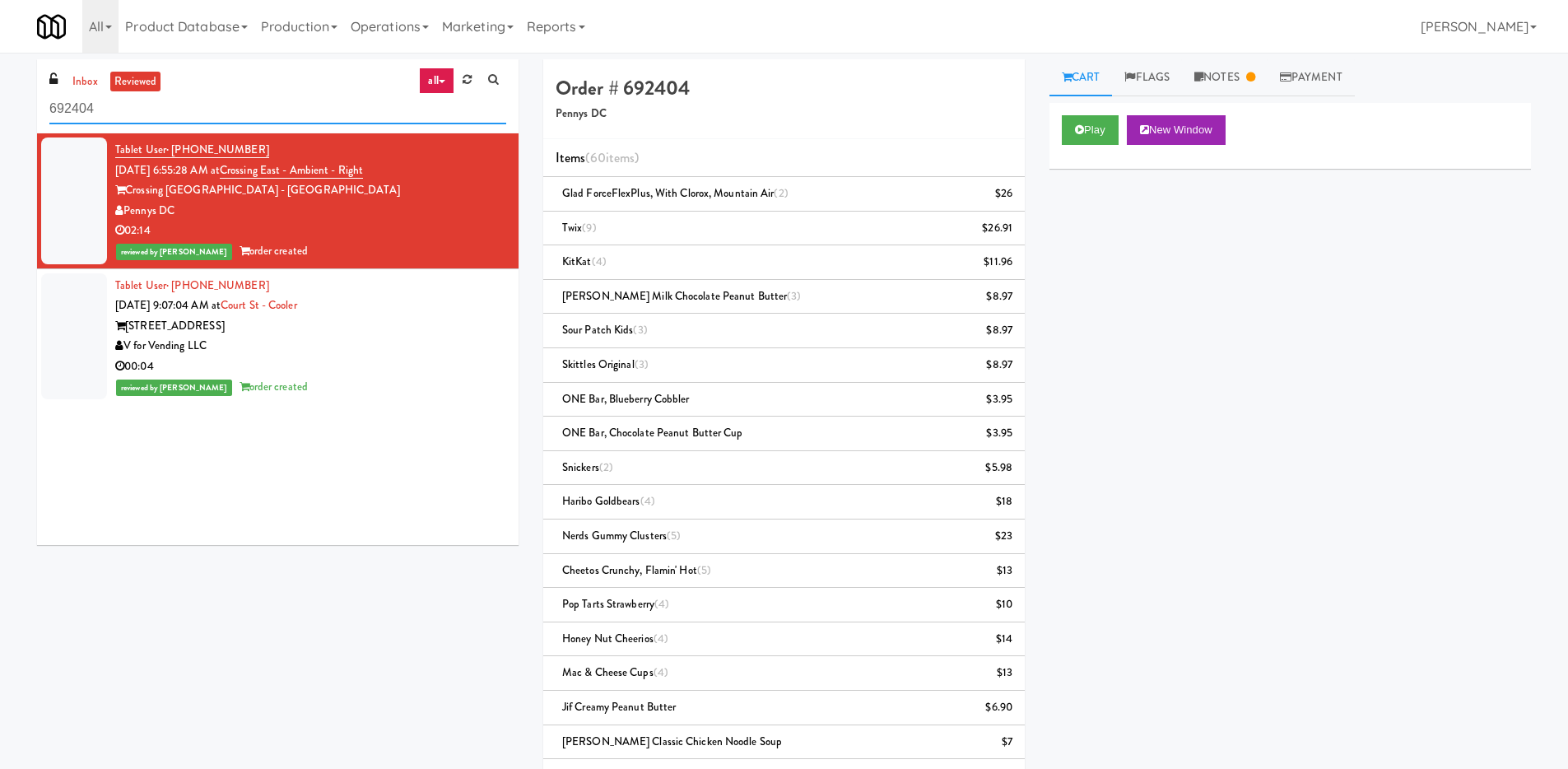
click at [181, 112] on input "692404" at bounding box center [278, 109] width 457 height 31
drag, startPoint x: 100, startPoint y: 105, endPoint x: -21, endPoint y: 95, distance: 121.4
click at [0, 95] on html "Okay Okay Select date: previous 2025-Sep next Su Mo Tu We Th Fr Sa 31 1 2 3 4 5…" at bounding box center [784, 384] width 1568 height 769
paste input "956630"
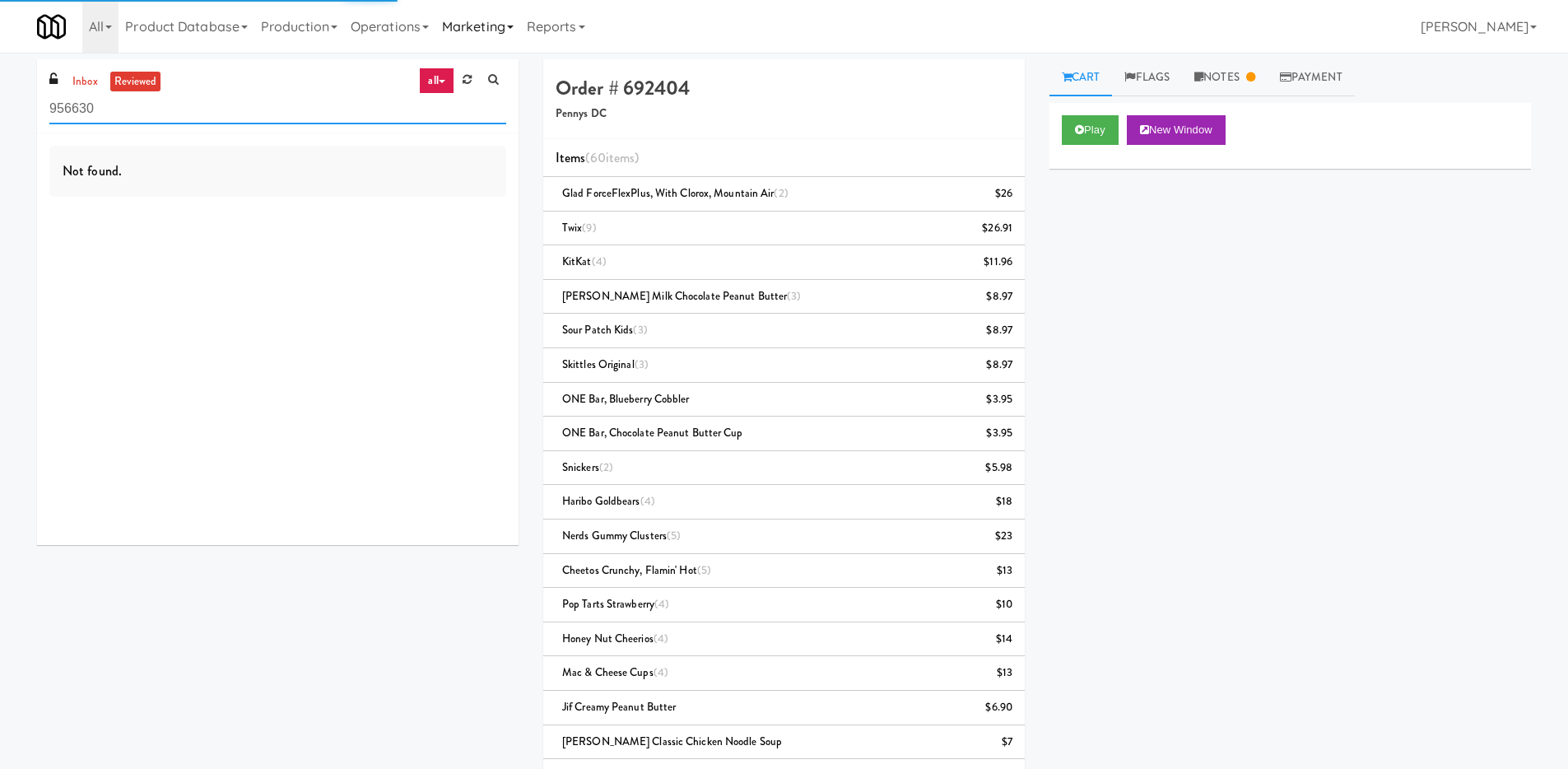
type input "956630"
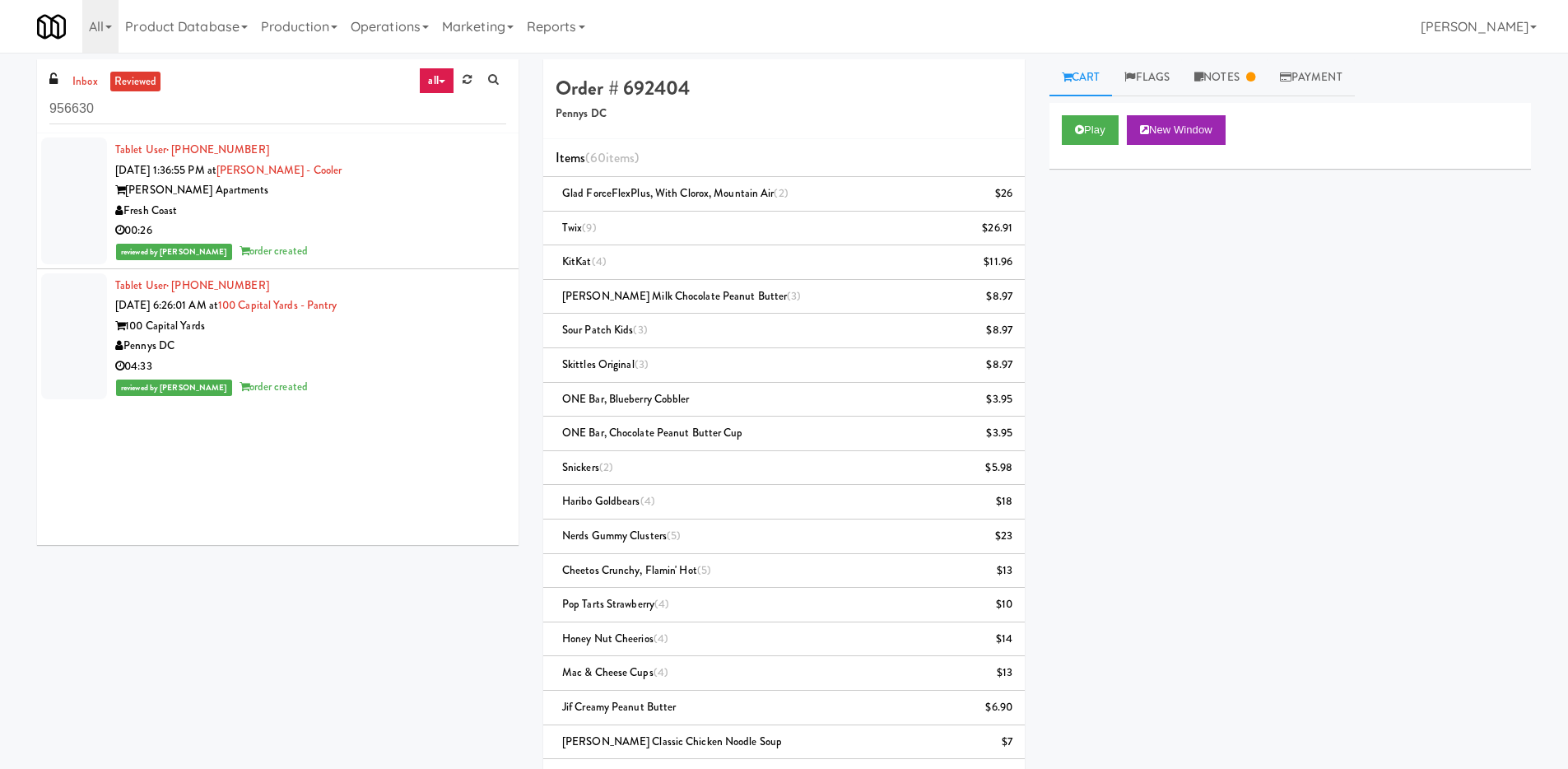
click at [273, 208] on div "Fresh Coast" at bounding box center [310, 211] width 391 height 21
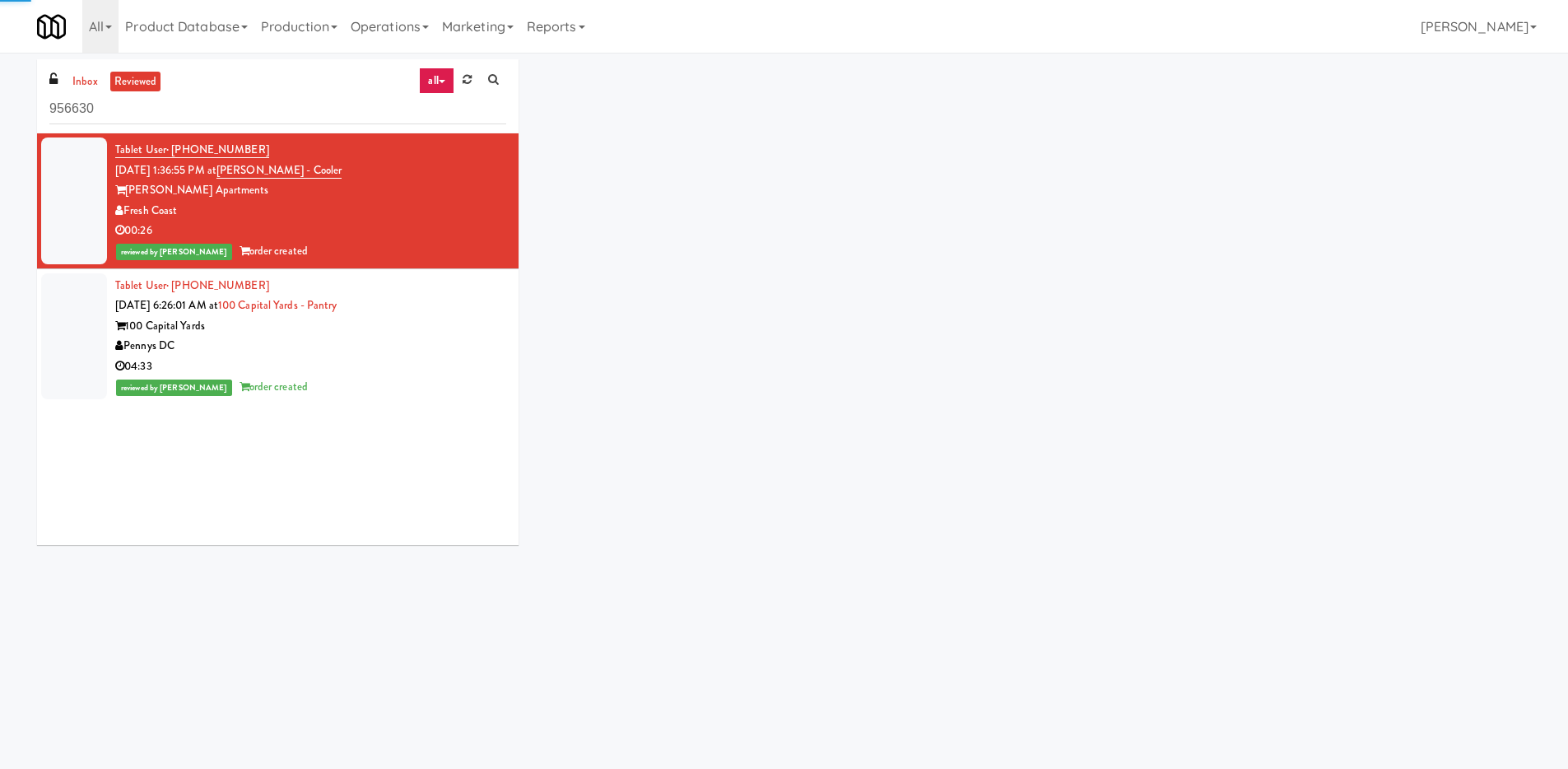
click at [253, 331] on div "100 Capital Yards" at bounding box center [310, 326] width 391 height 21
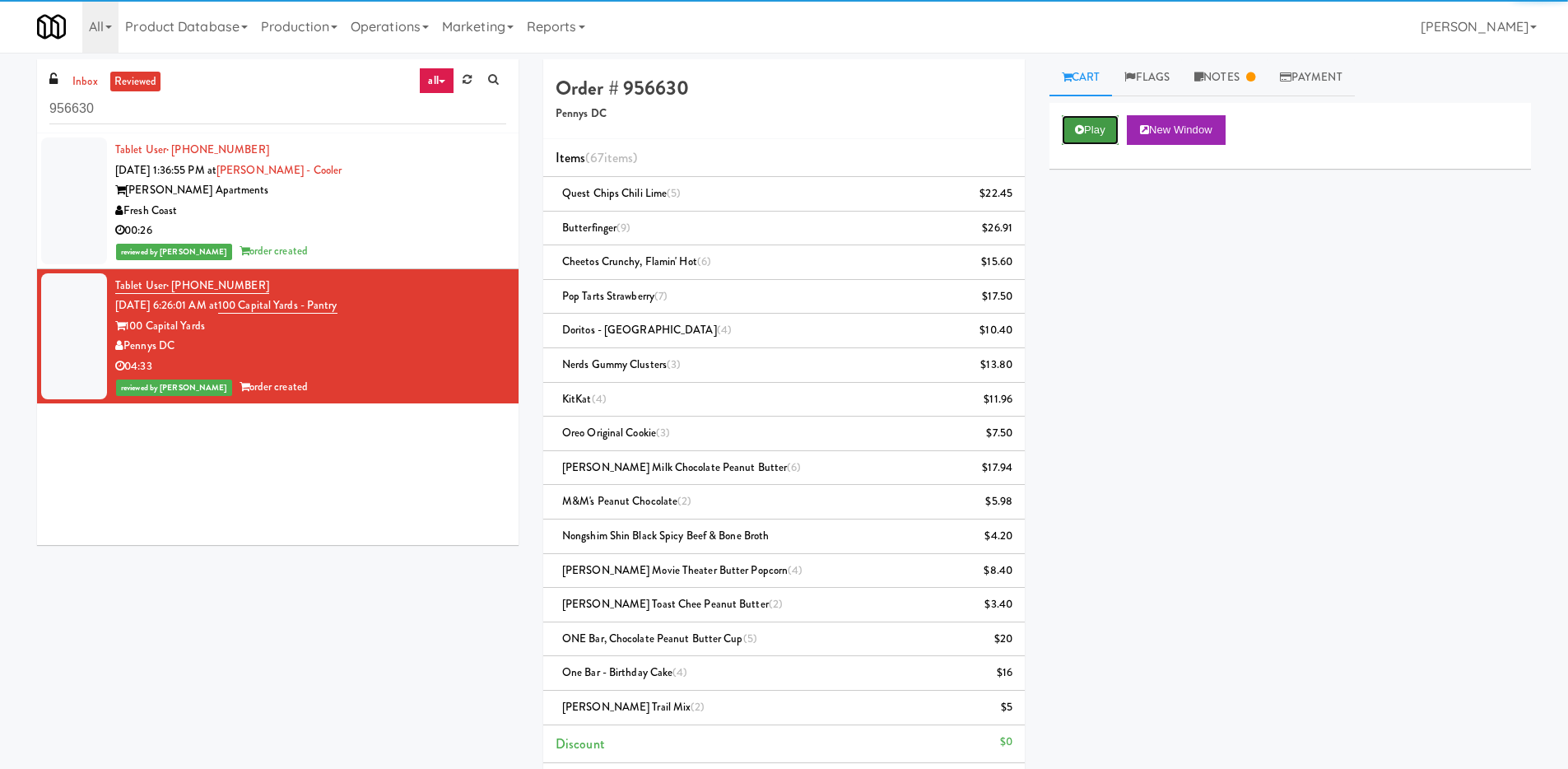
click at [1084, 125] on button "Play" at bounding box center [1089, 130] width 57 height 30
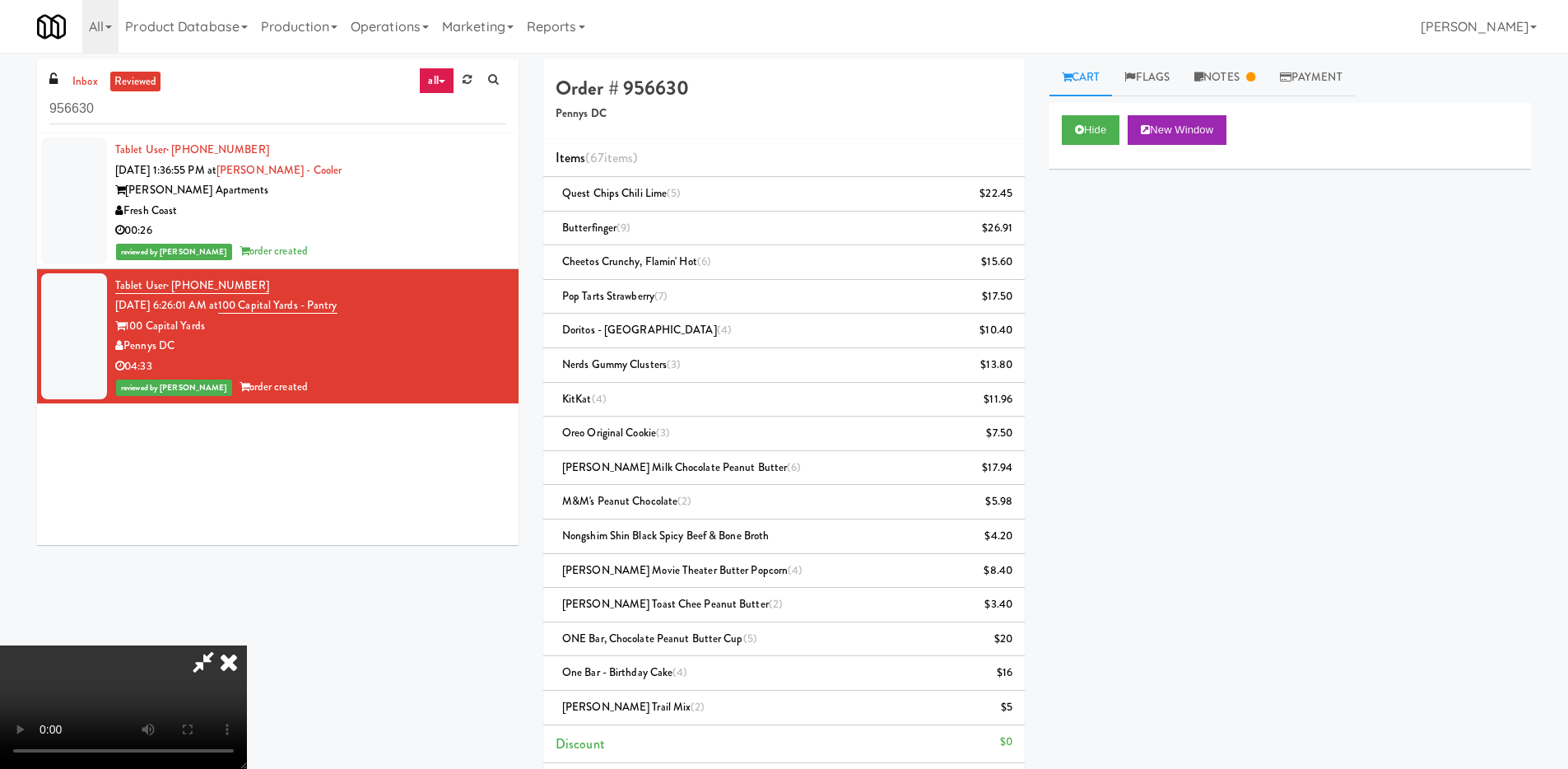
click at [247, 646] on video at bounding box center [123, 707] width 247 height 123
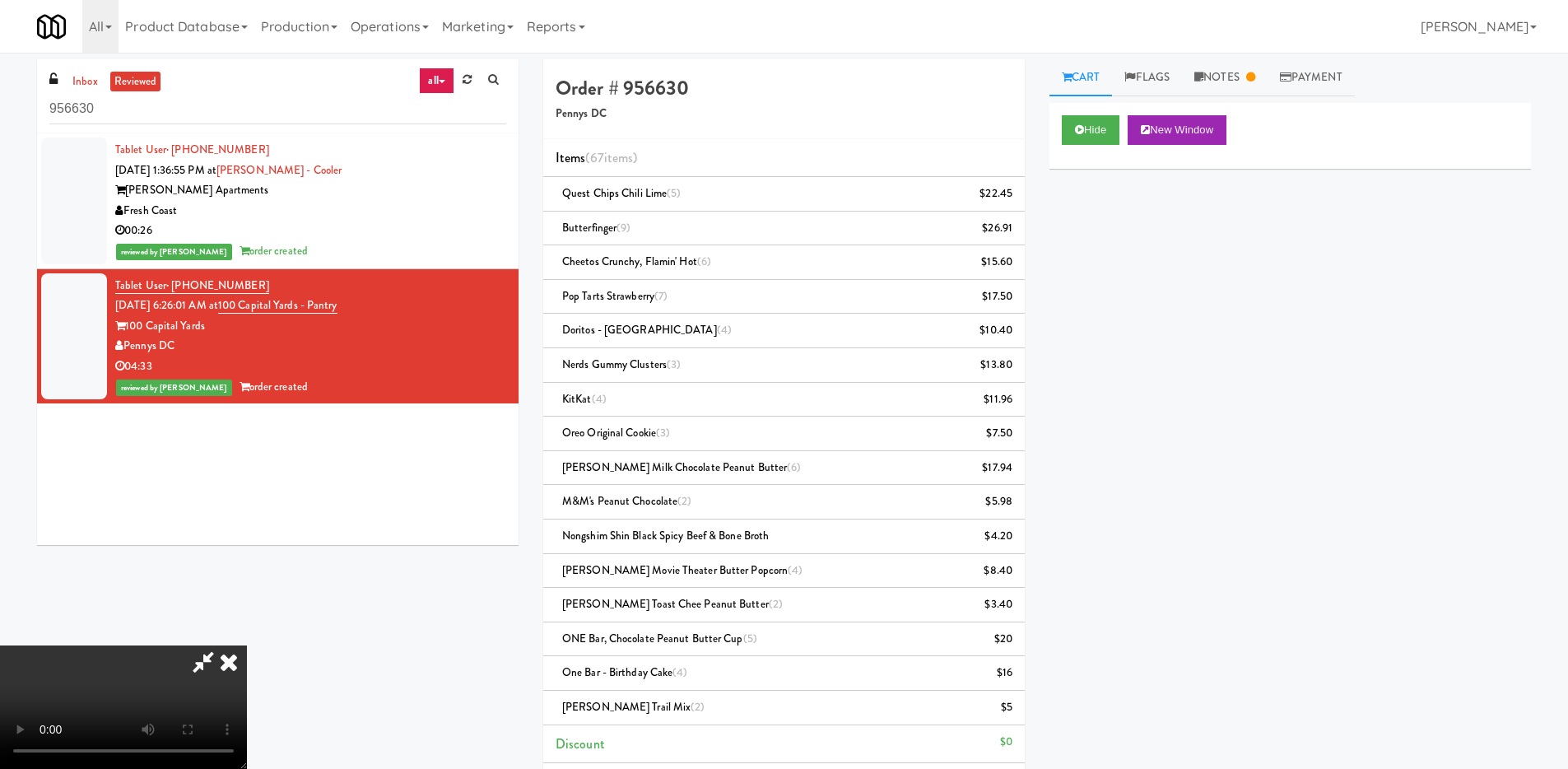
scroll to position [265, 0]
click at [247, 646] on video at bounding box center [123, 707] width 247 height 123
click at [247, 662] on video at bounding box center [123, 707] width 247 height 123
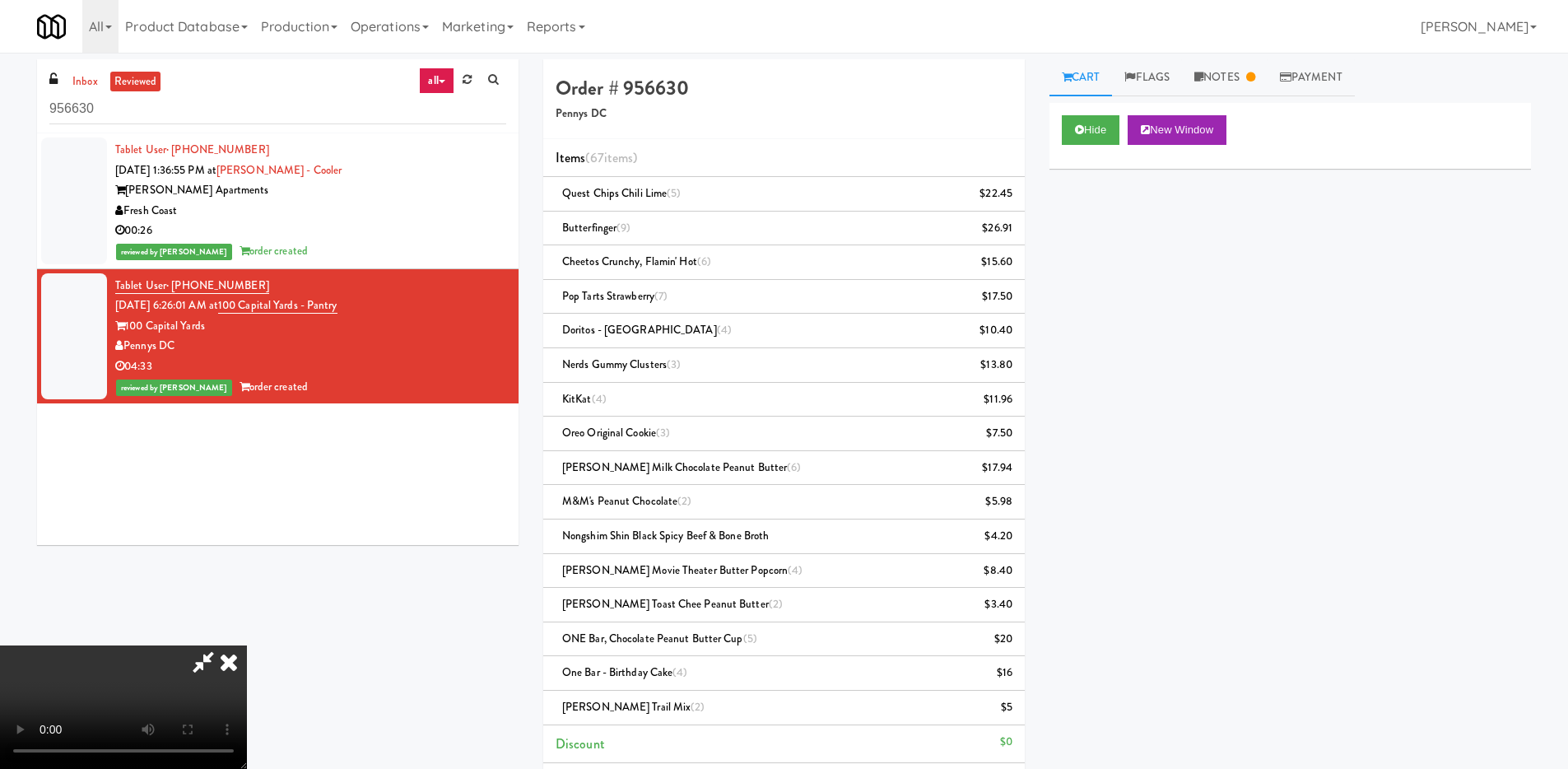
click at [247, 662] on video at bounding box center [123, 707] width 247 height 123
click at [247, 646] on video at bounding box center [123, 707] width 247 height 123
click at [247, 685] on video at bounding box center [123, 707] width 247 height 123
click at [247, 647] on video at bounding box center [123, 707] width 247 height 123
click at [247, 646] on video at bounding box center [123, 707] width 247 height 123
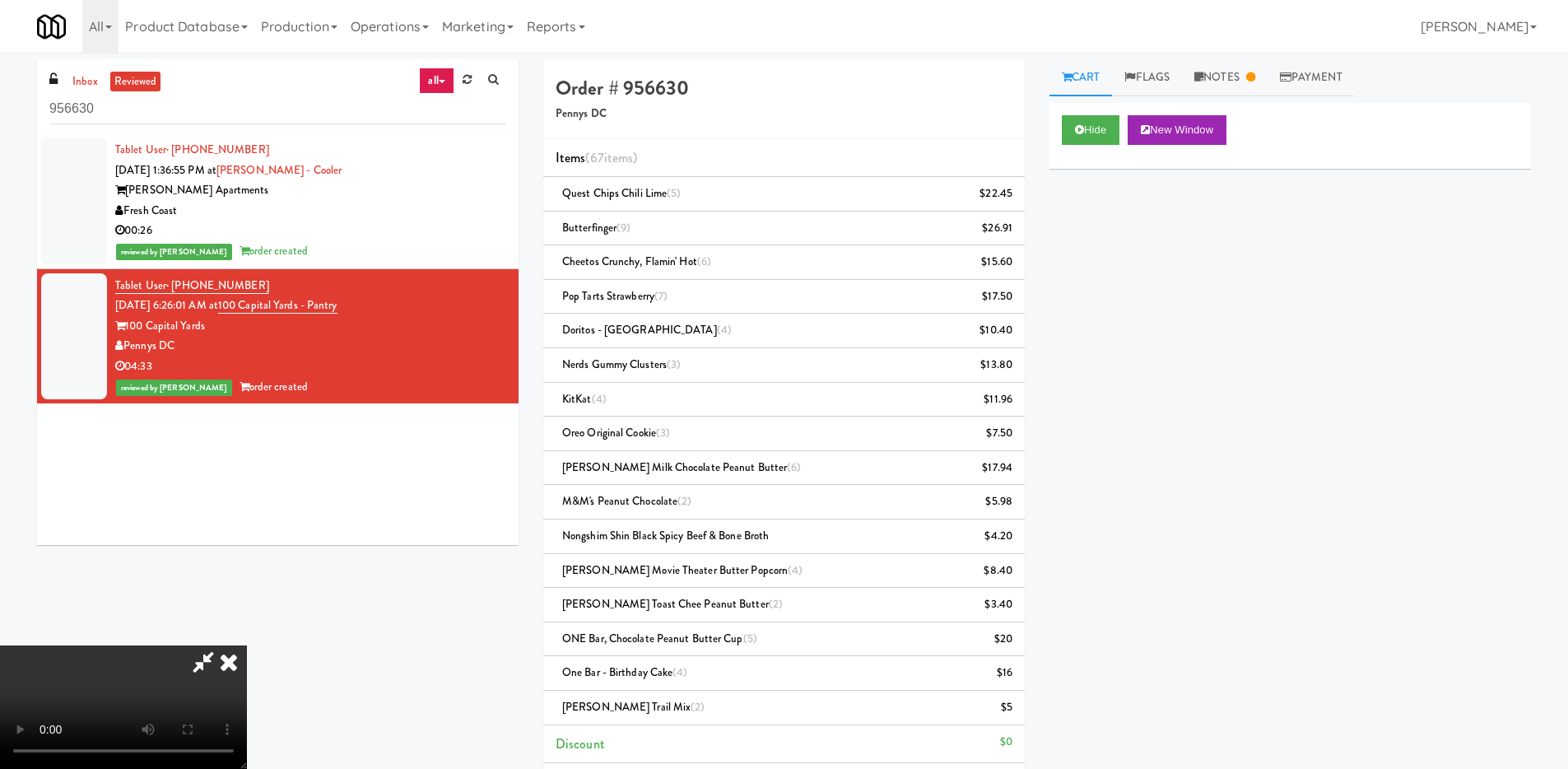
click at [247, 646] on video at bounding box center [123, 707] width 247 height 123
click at [247, 646] on icon at bounding box center [229, 662] width 36 height 33
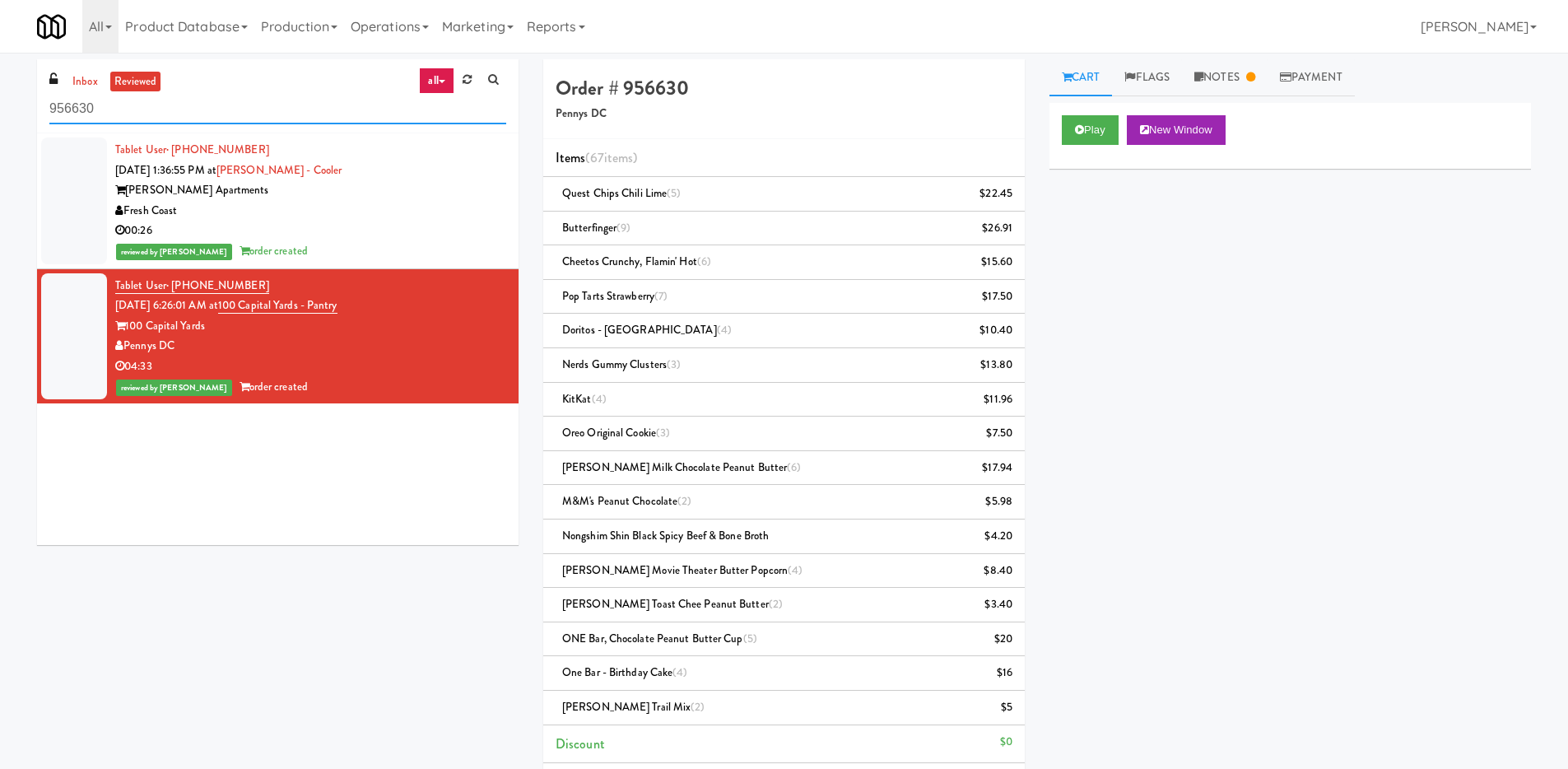
click at [143, 109] on input "956630" at bounding box center [278, 109] width 457 height 31
drag, startPoint x: 119, startPoint y: 107, endPoint x: 17, endPoint y: 101, distance: 102.2
click at [17, 101] on div "inbox reviewed all all unclear take inventory issue suspicious failed recent 95…" at bounding box center [784, 598] width 1568 height 1077
paste input "576514"
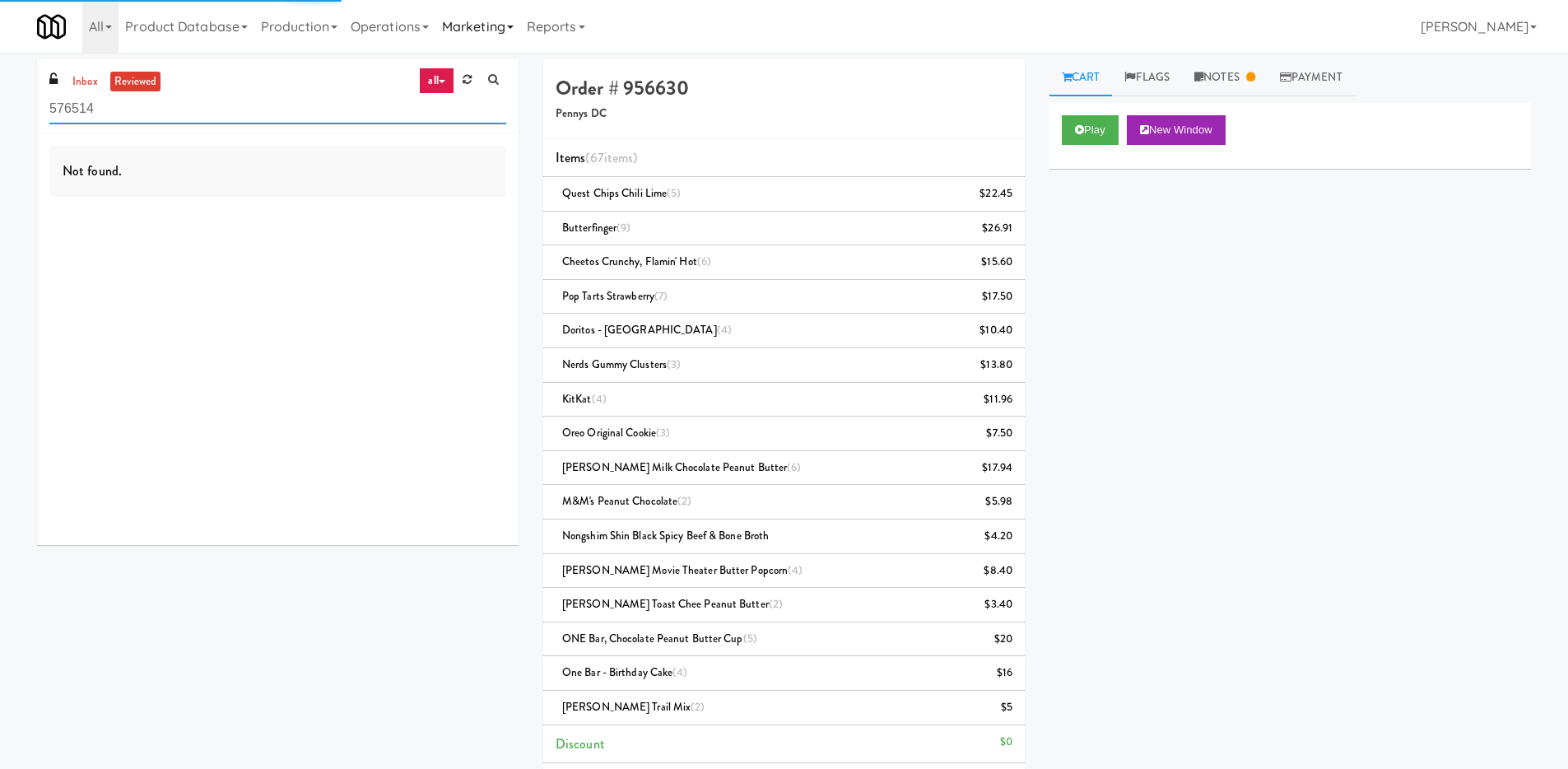
type input "576514"
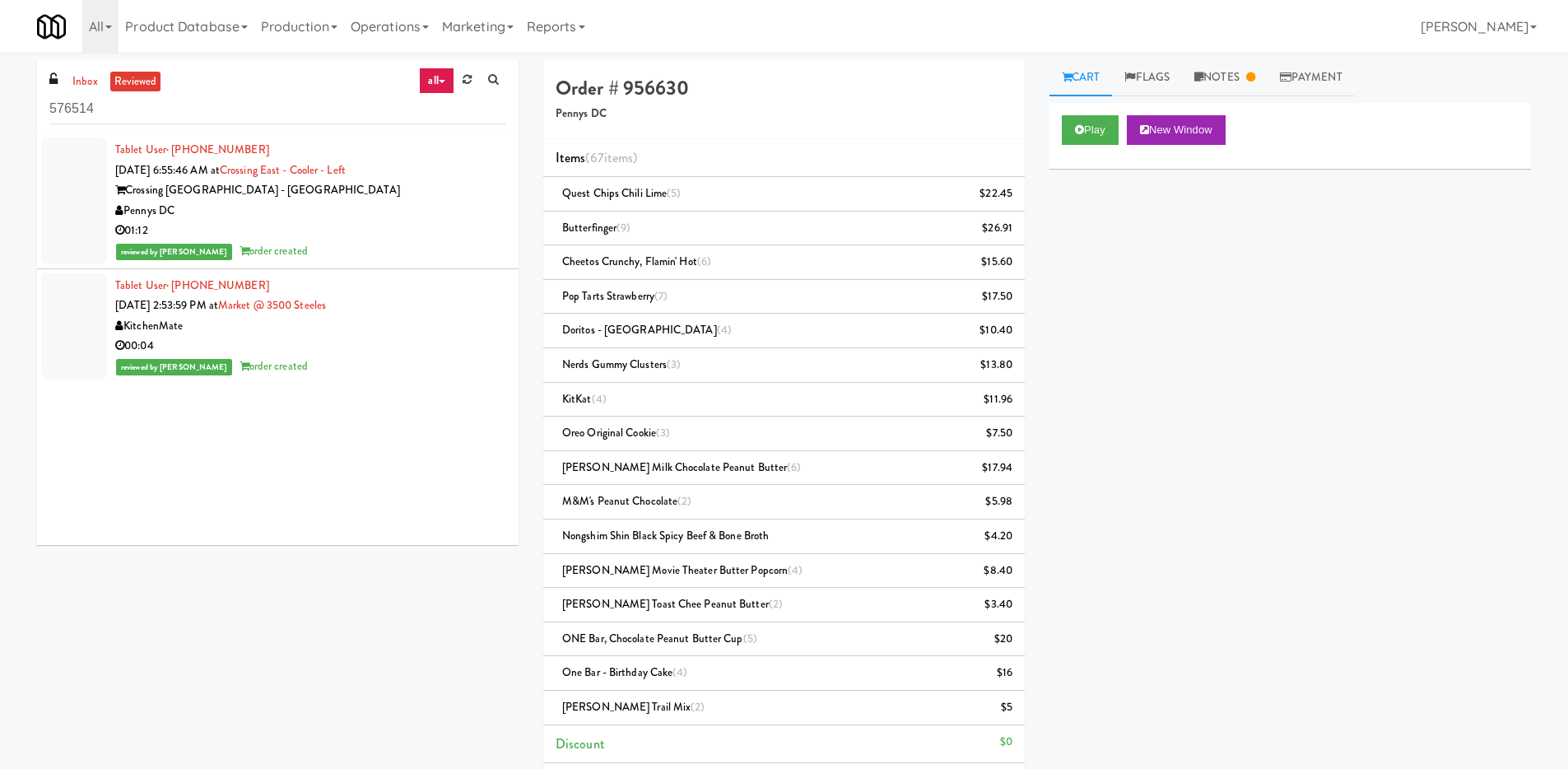
click at [305, 203] on div "Pennys DC" at bounding box center [310, 211] width 391 height 21
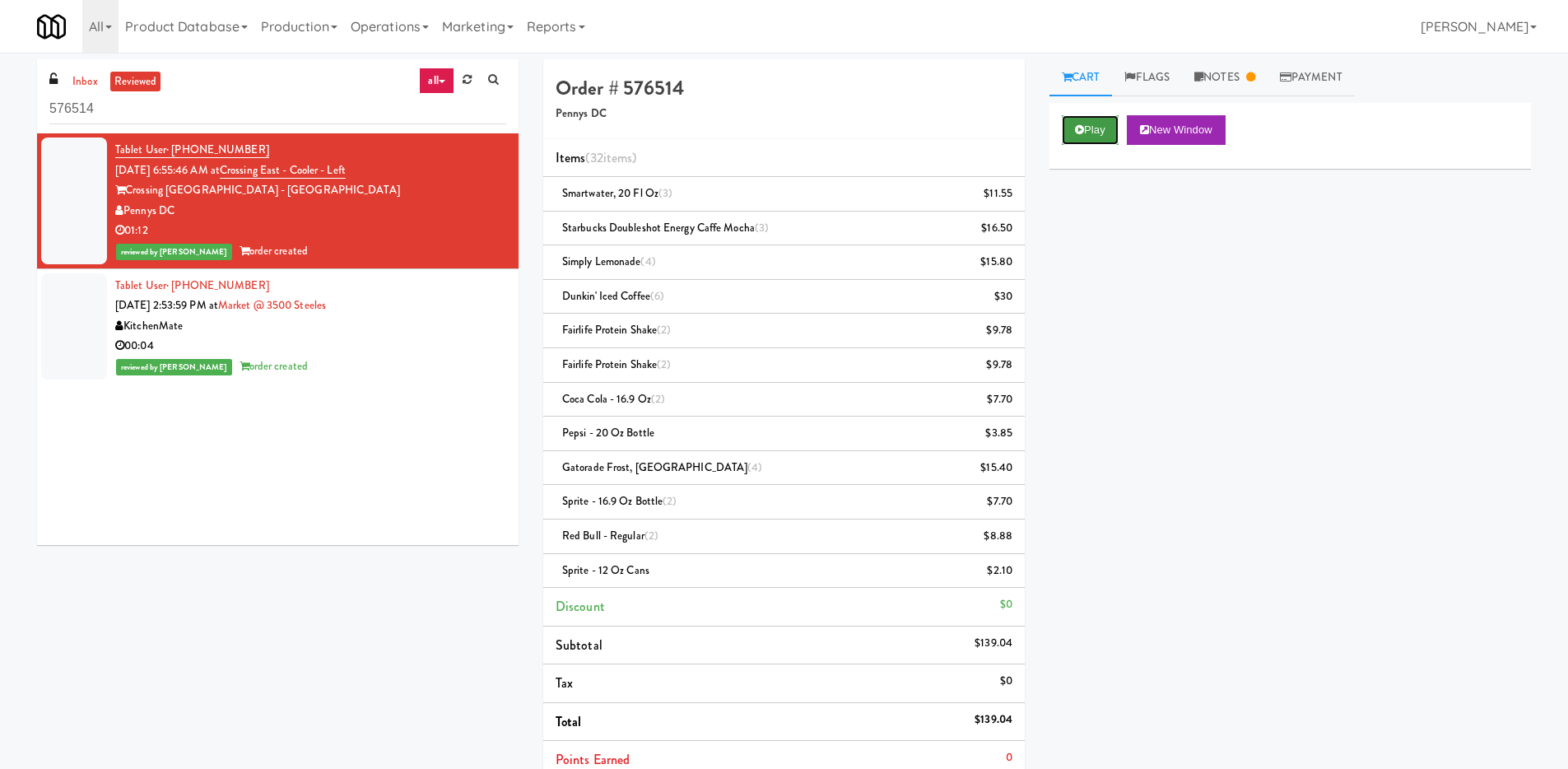
click at [1098, 136] on button "Play" at bounding box center [1089, 130] width 57 height 30
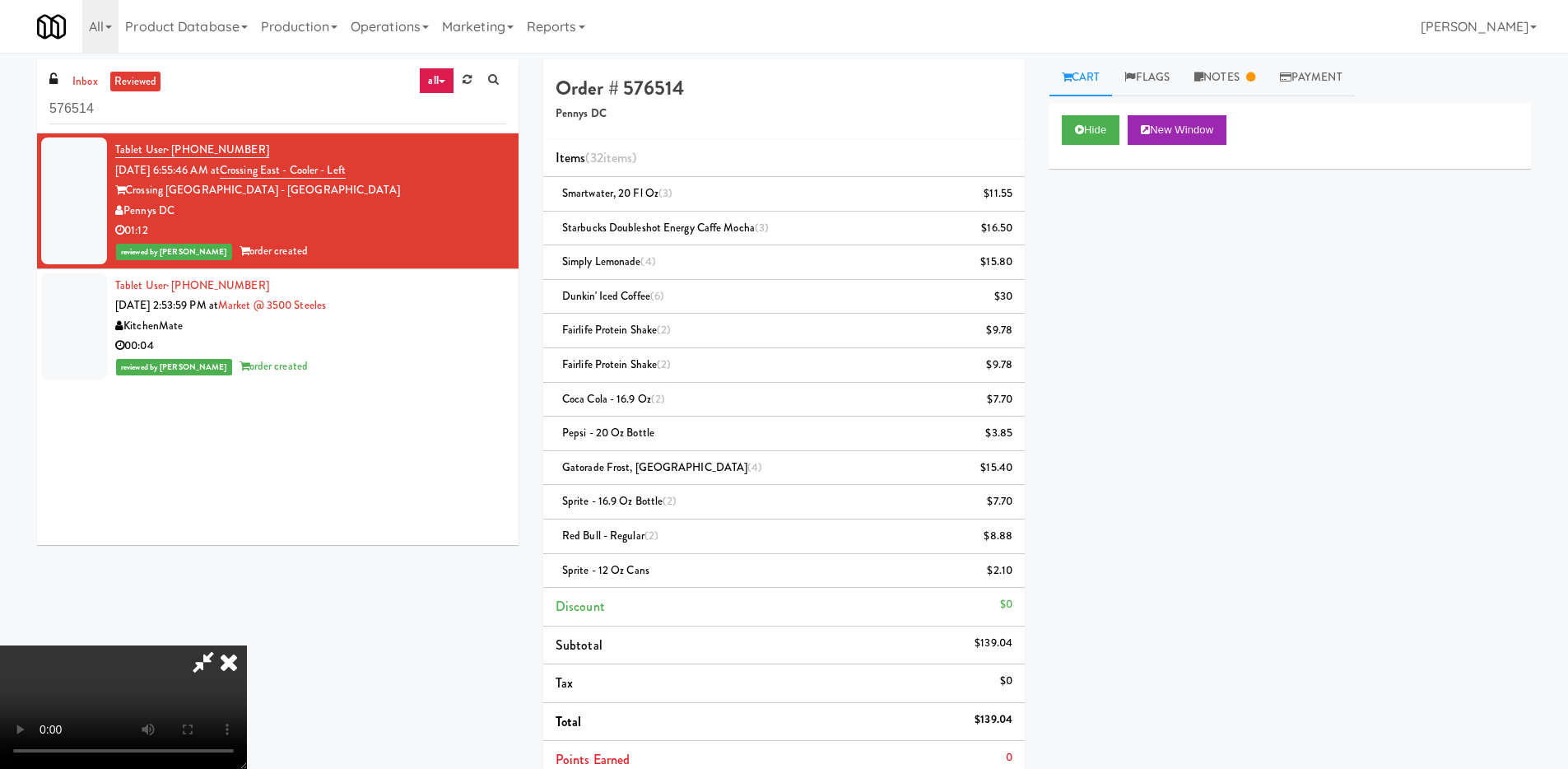
click at [247, 646] on video at bounding box center [123, 707] width 247 height 123
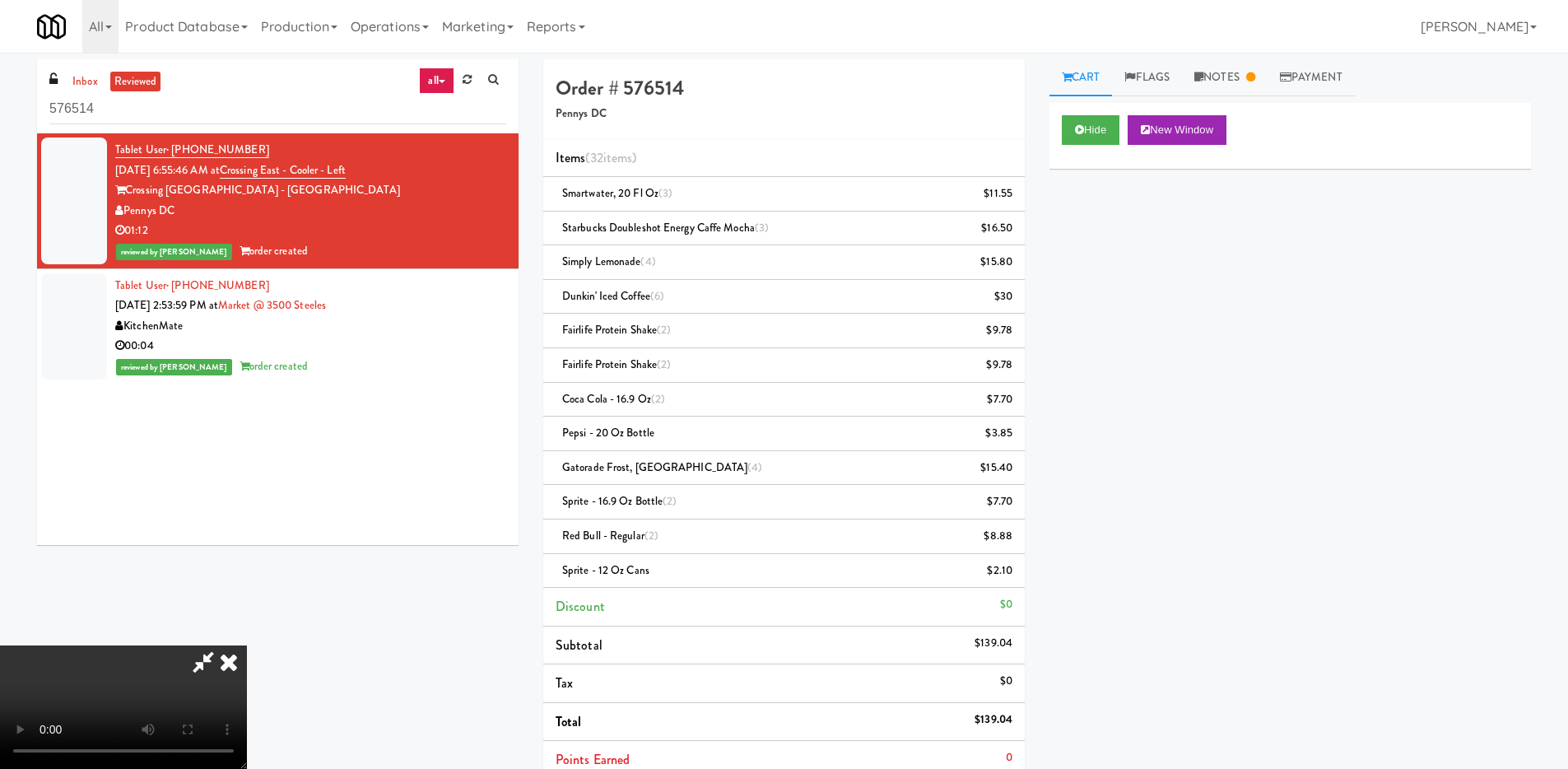
click at [247, 681] on video at bounding box center [123, 707] width 247 height 123
click at [247, 646] on video at bounding box center [123, 707] width 247 height 123
click at [198, 657] on video at bounding box center [123, 707] width 247 height 123
click at [188, 646] on video at bounding box center [123, 707] width 247 height 123
click at [247, 646] on video at bounding box center [123, 707] width 247 height 123
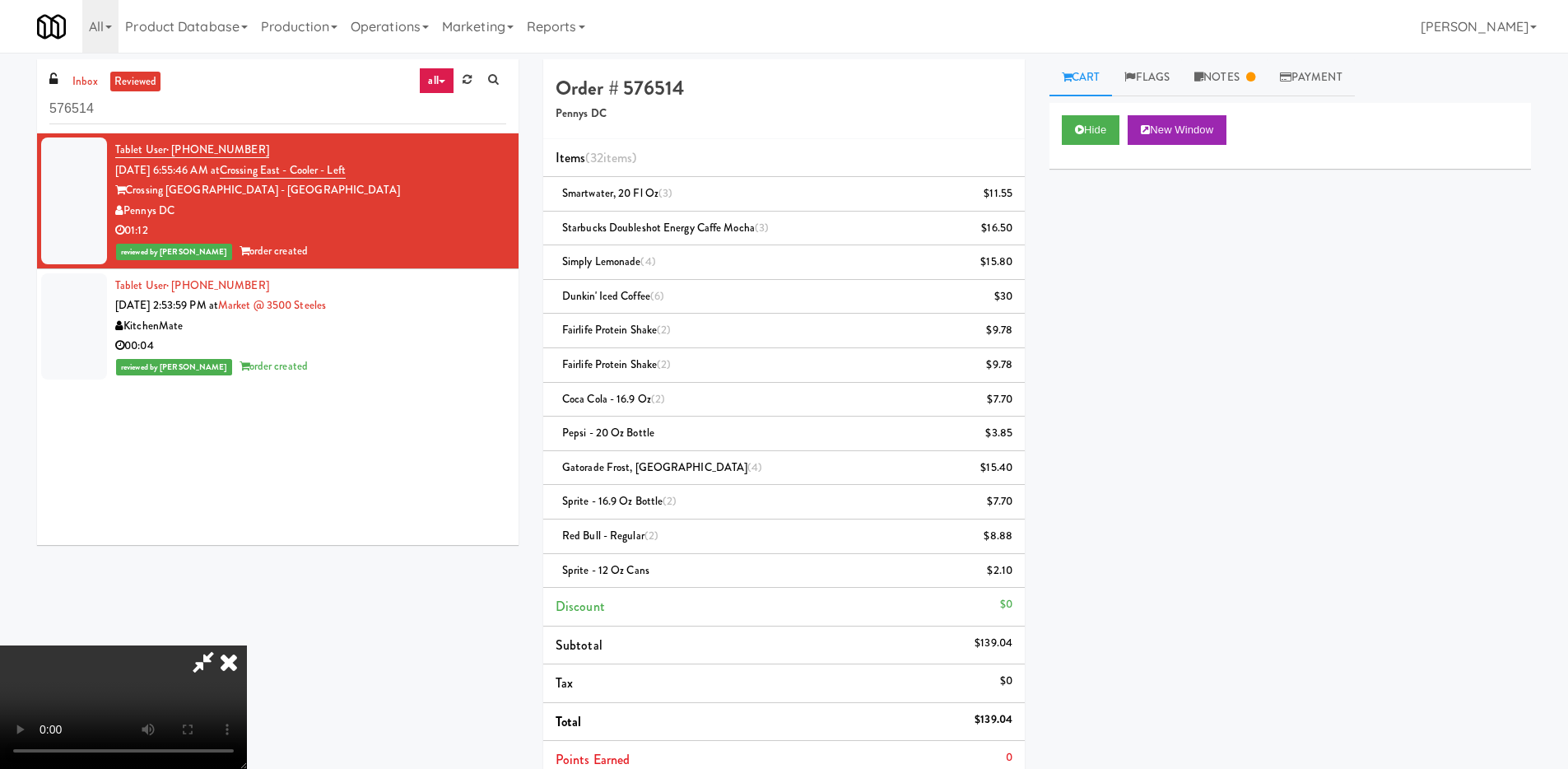
click at [247, 646] on video at bounding box center [123, 707] width 247 height 123
click at [247, 681] on video at bounding box center [123, 707] width 247 height 123
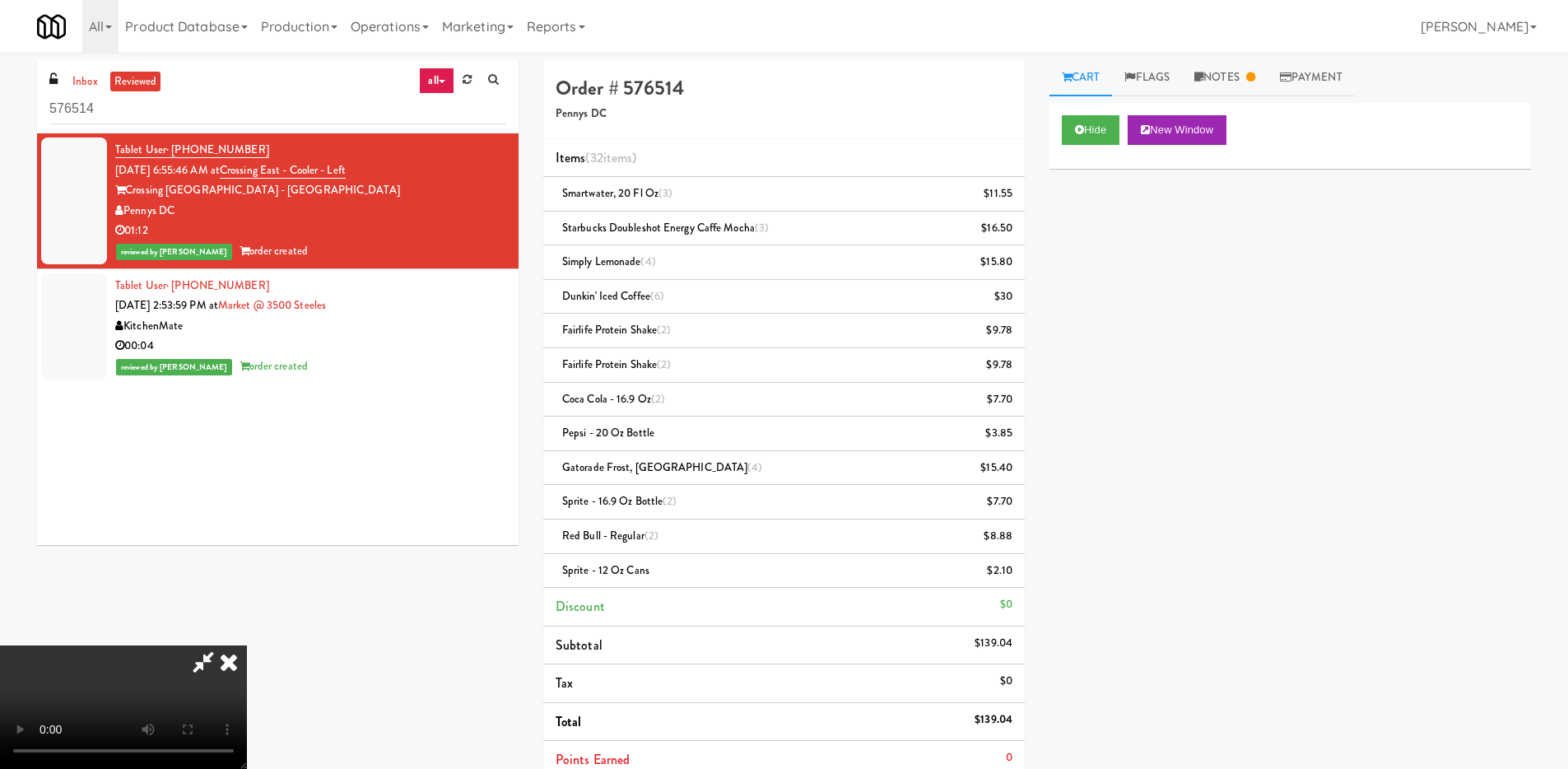
click at [247, 646] on video at bounding box center [123, 707] width 247 height 123
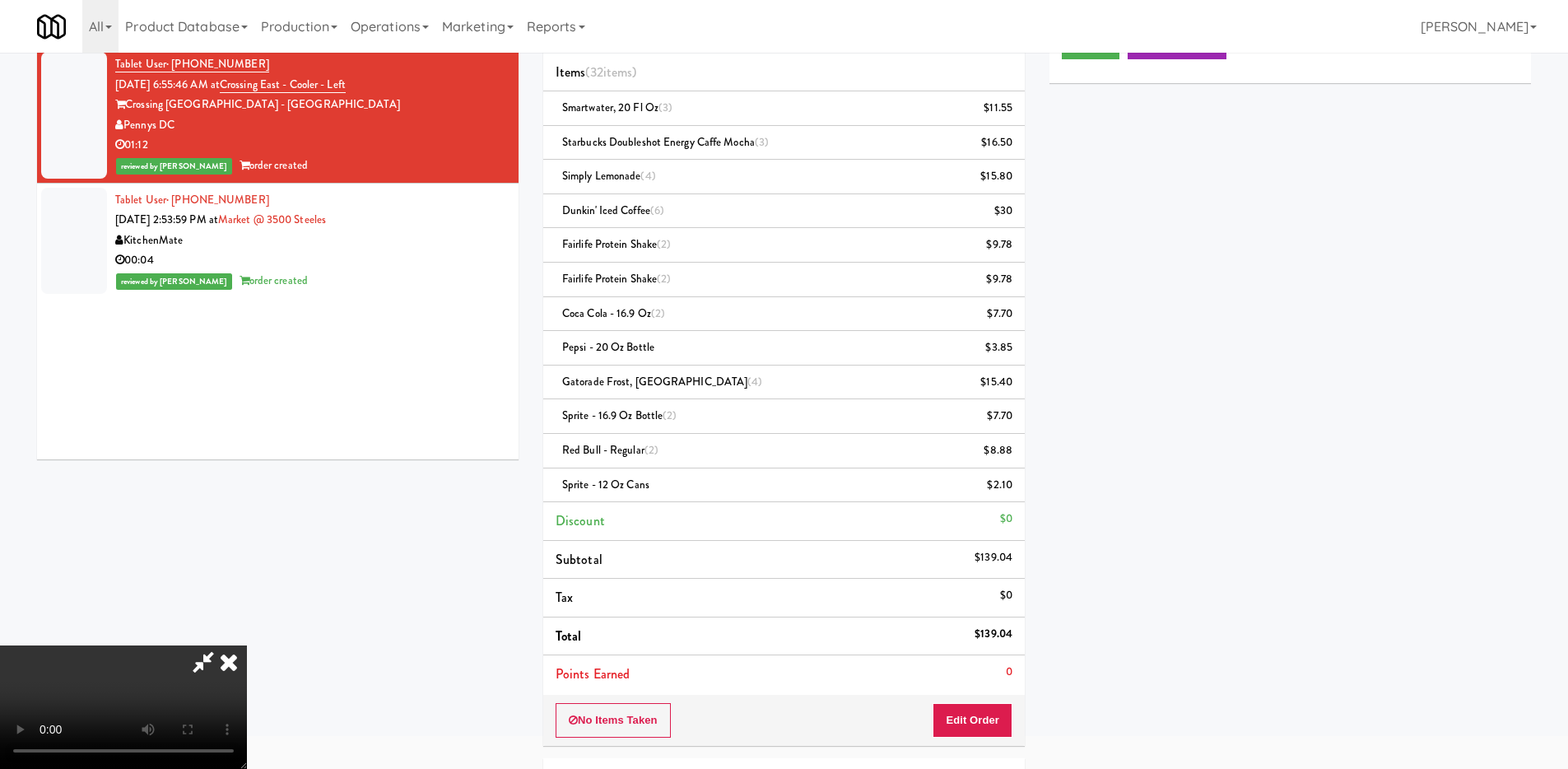
scroll to position [231, 0]
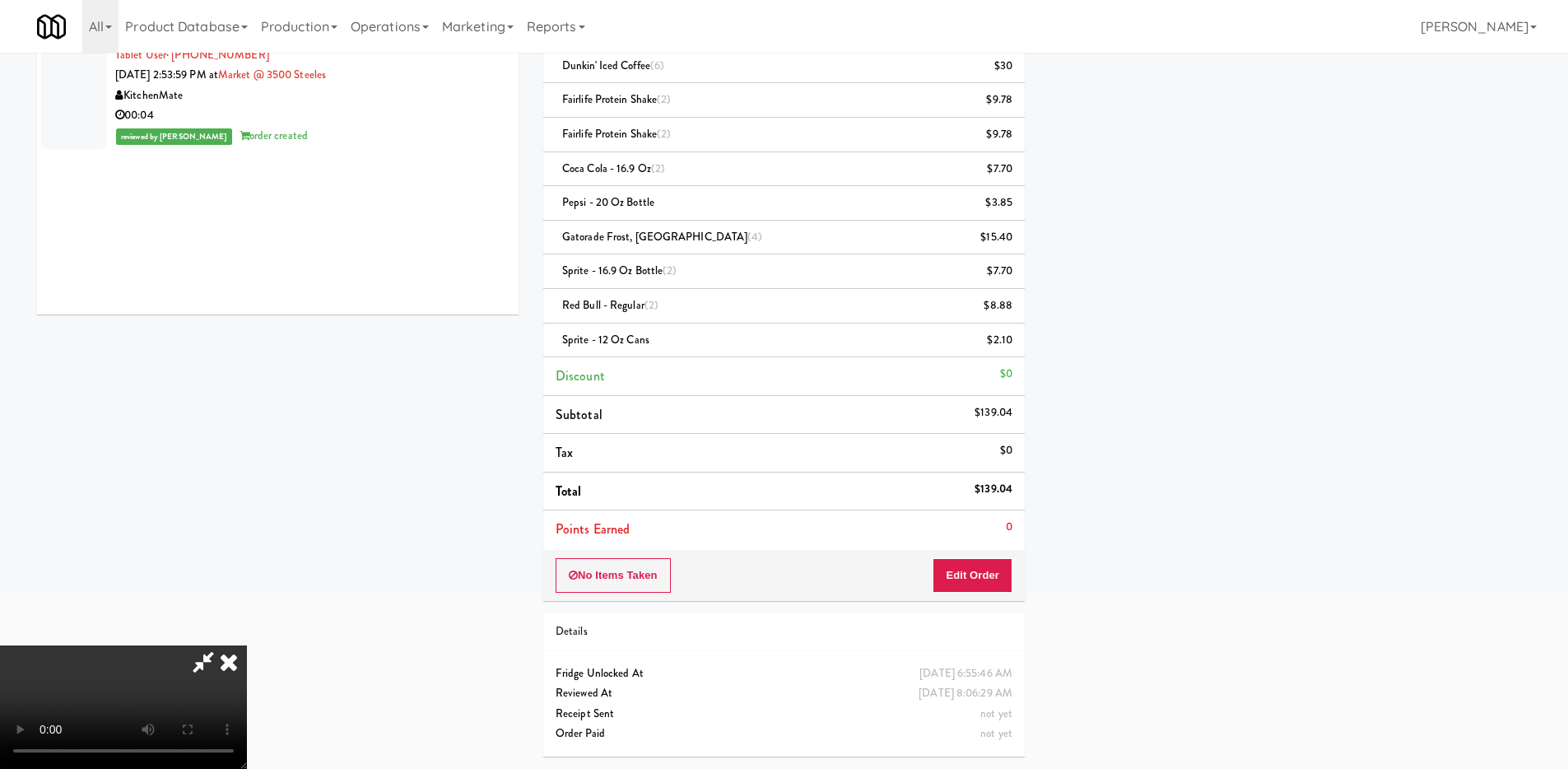
click at [247, 664] on video at bounding box center [123, 707] width 247 height 123
click at [247, 646] on video at bounding box center [123, 707] width 247 height 123
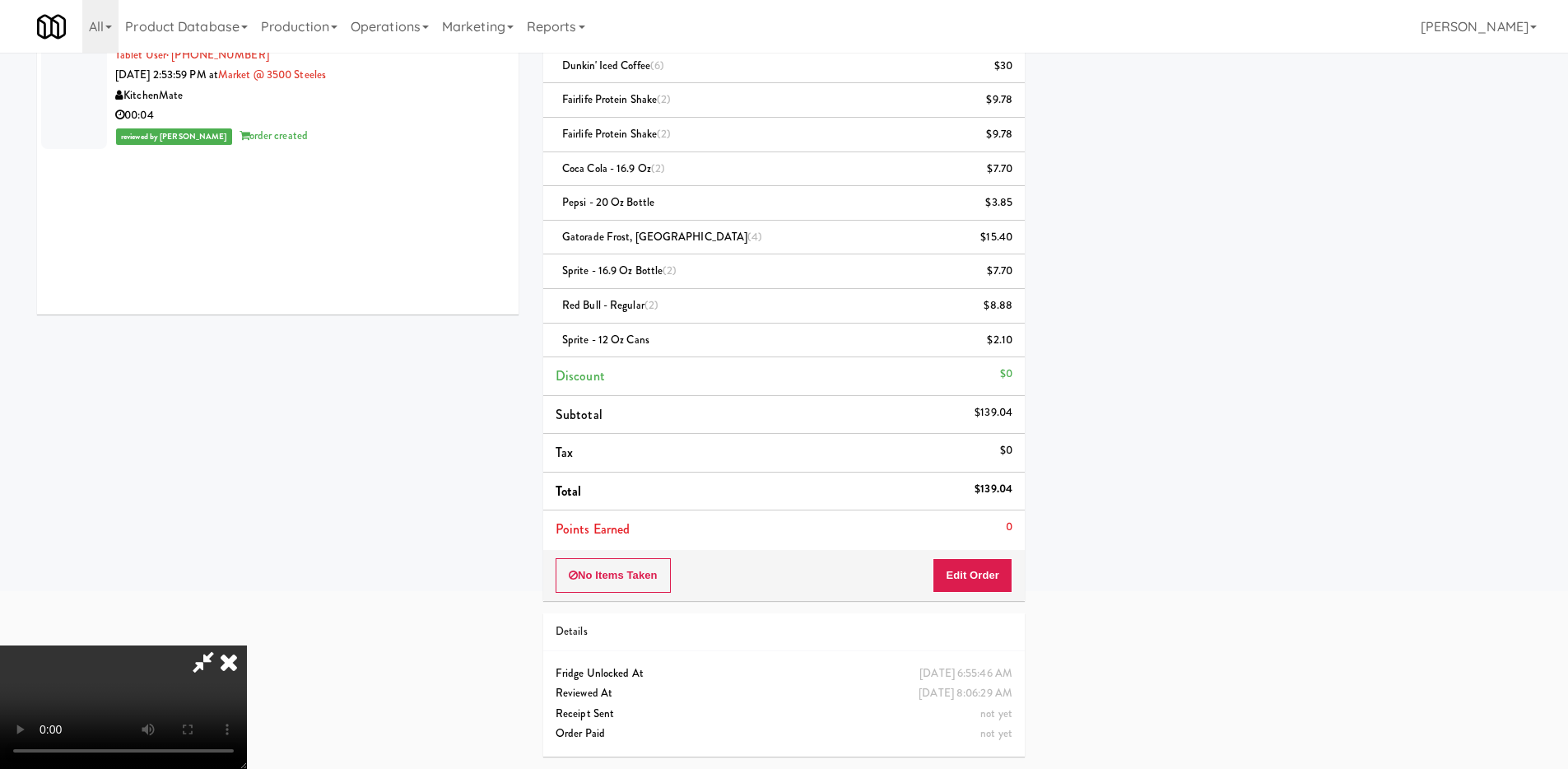
click at [247, 646] on video at bounding box center [123, 707] width 247 height 123
click at [222, 646] on icon at bounding box center [203, 662] width 38 height 33
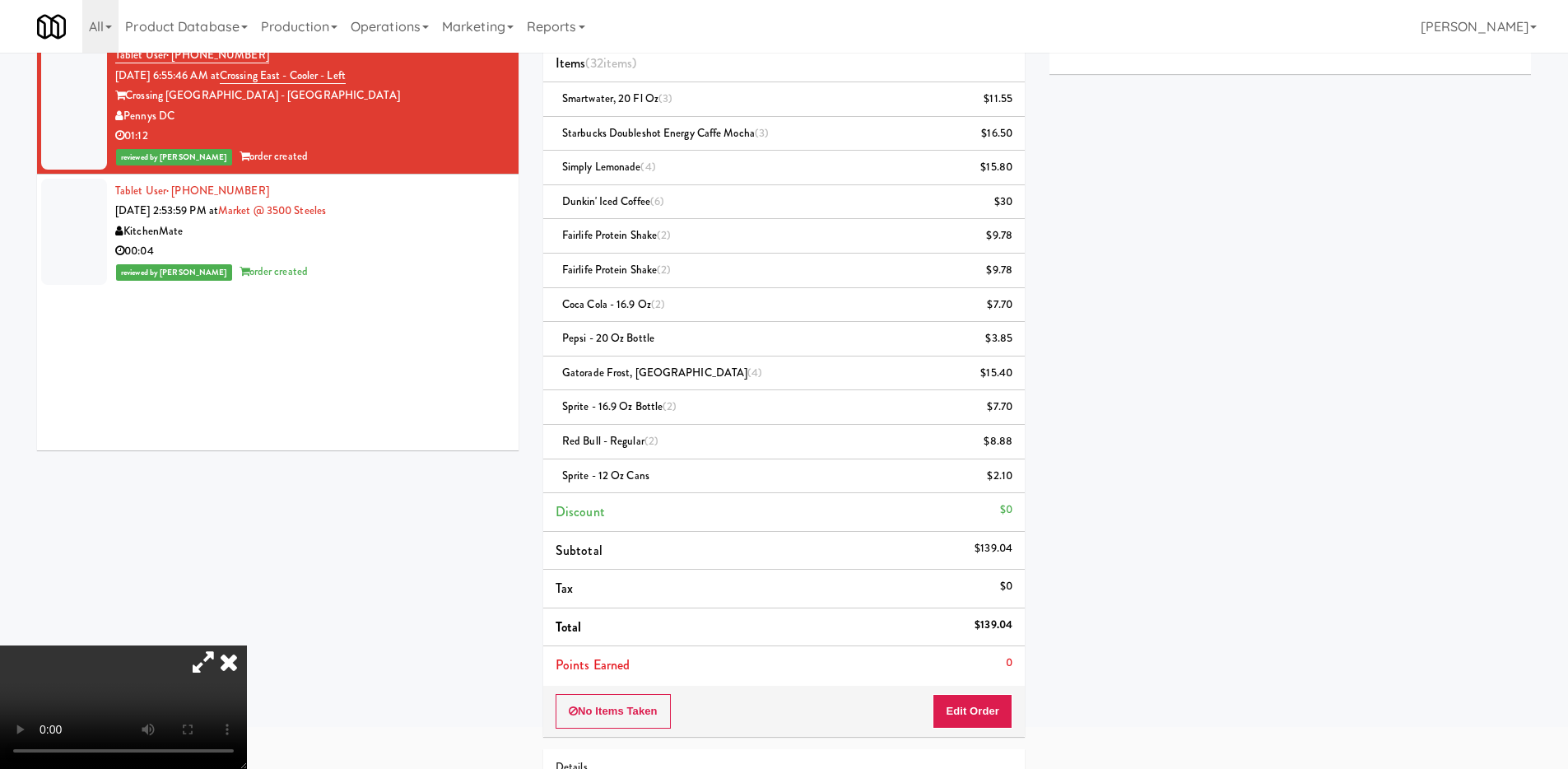
scroll to position [0, 0]
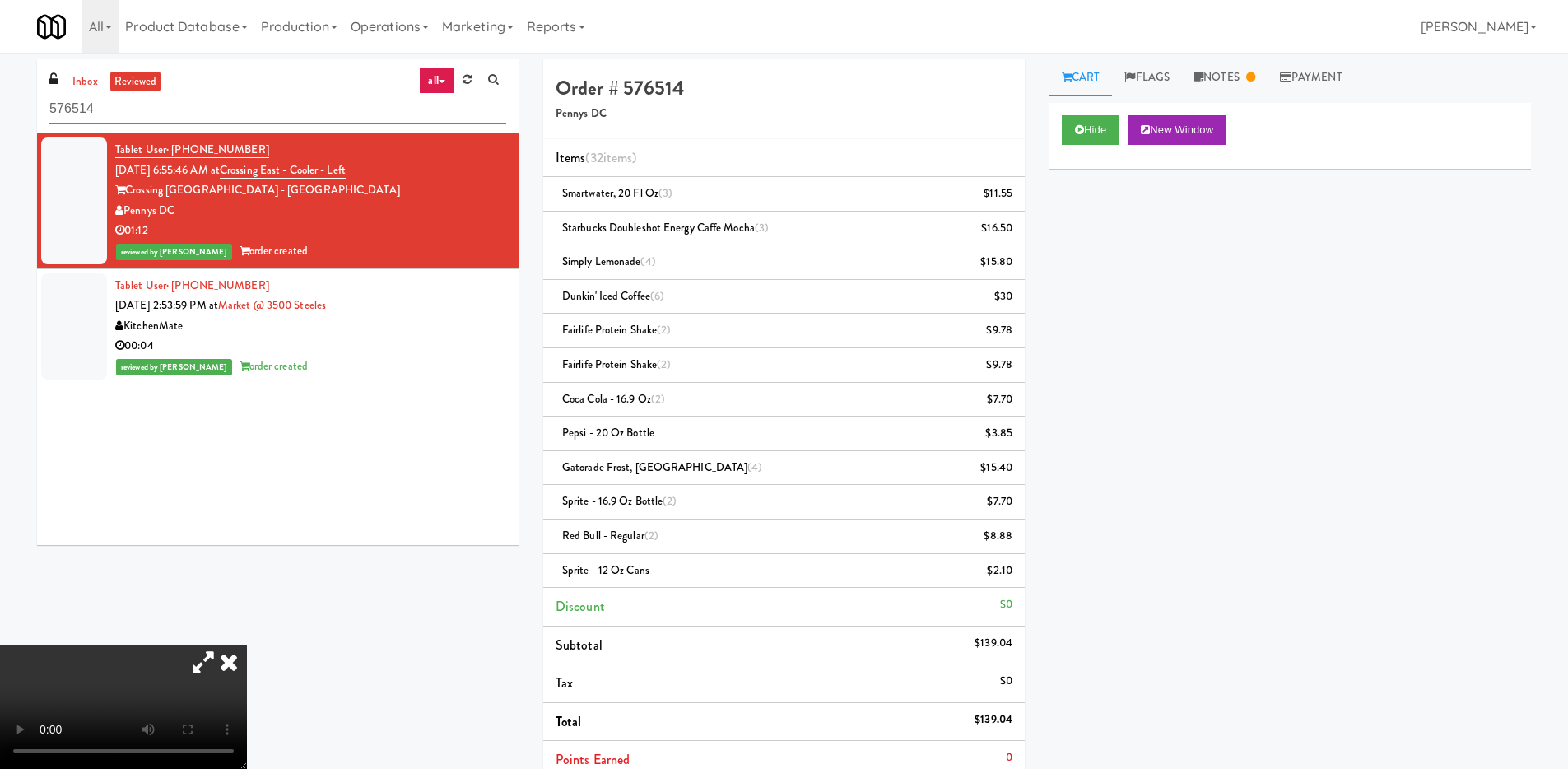
click at [122, 94] on input "576514" at bounding box center [278, 109] width 457 height 31
drag, startPoint x: 126, startPoint y: 111, endPoint x: -20, endPoint y: 111, distance: 146.0
click at [0, 111] on html "Okay Okay Select date: previous 2025-Sep next Su Mo Tu We Th Fr Sa 31 1 2 3 4 5…" at bounding box center [784, 384] width 1568 height 769
paste input "495,911"
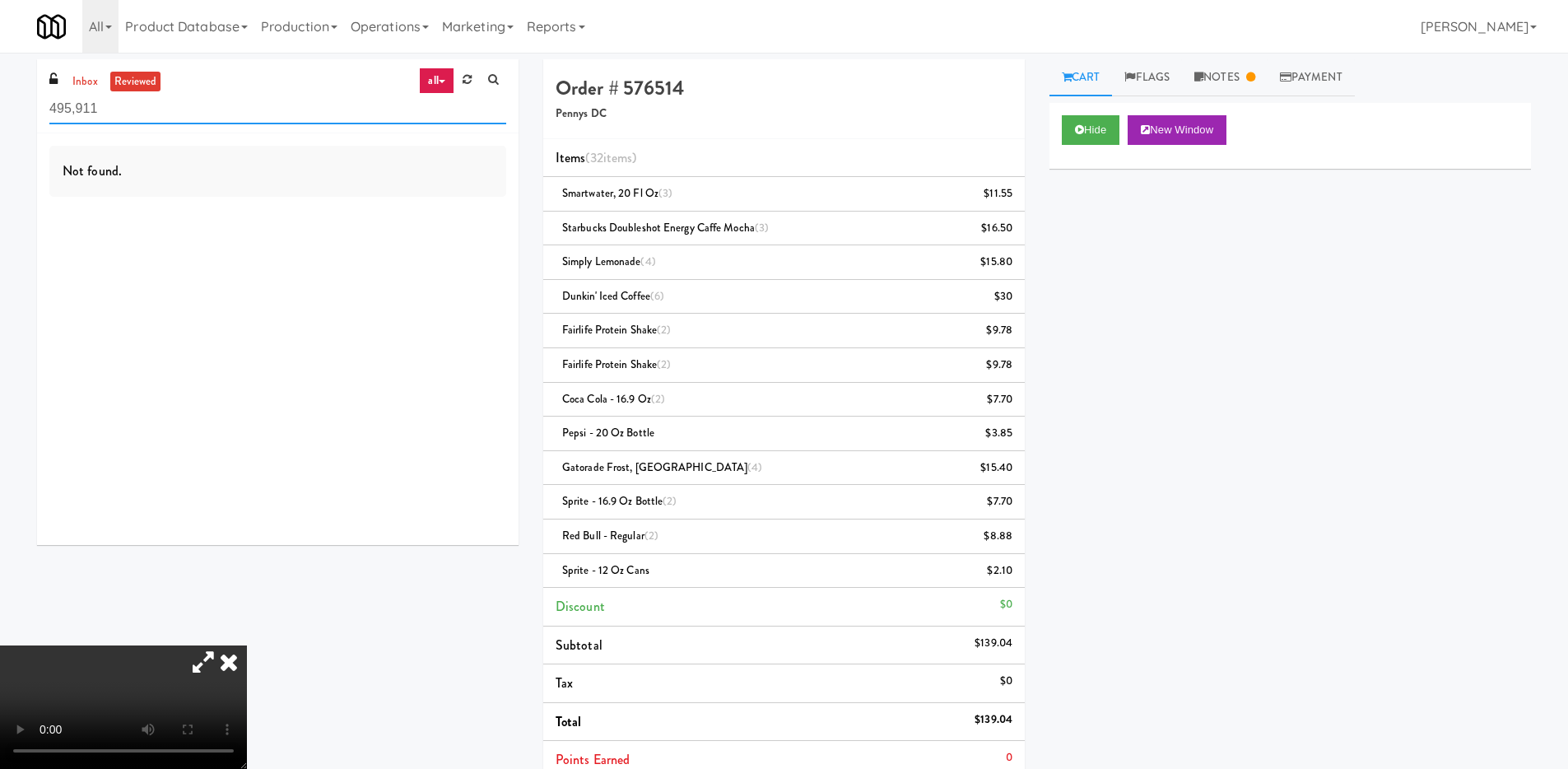
click at [78, 112] on input "495,911" at bounding box center [278, 109] width 457 height 31
type input "495911"
click at [247, 646] on icon at bounding box center [229, 662] width 36 height 33
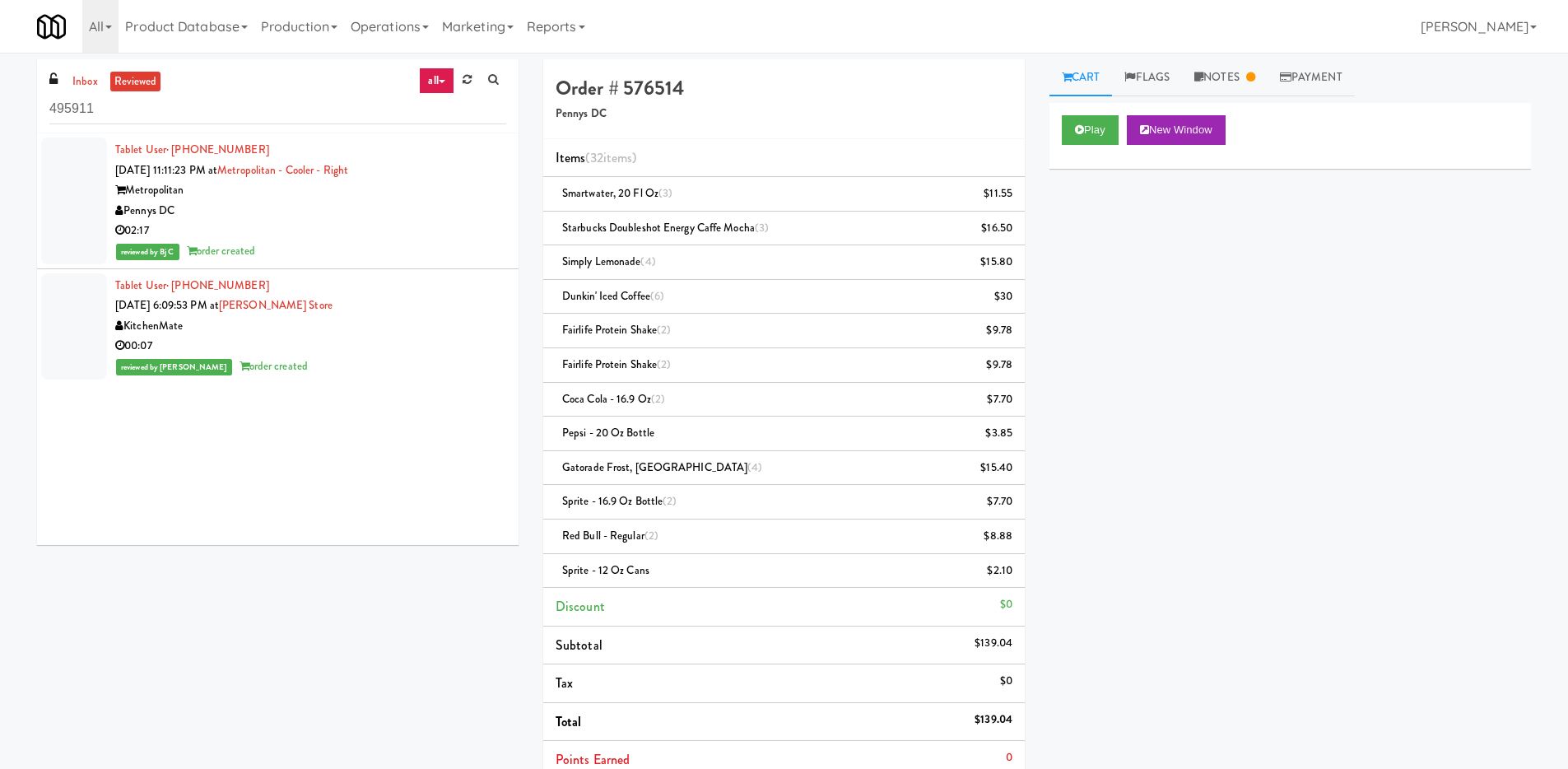
click at [325, 232] on div "02:17" at bounding box center [310, 231] width 391 height 21
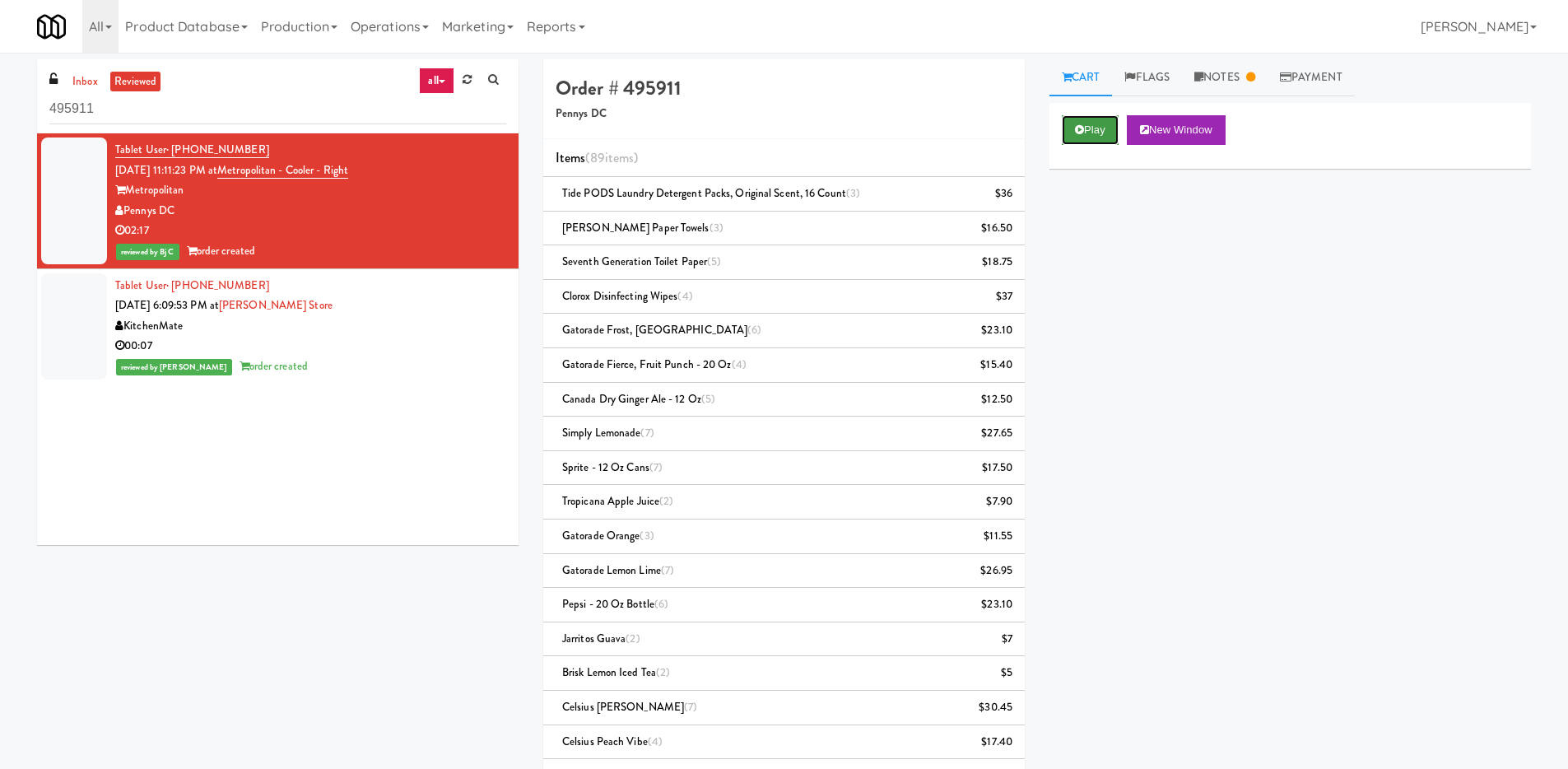
click at [1079, 129] on icon at bounding box center [1079, 129] width 9 height 11
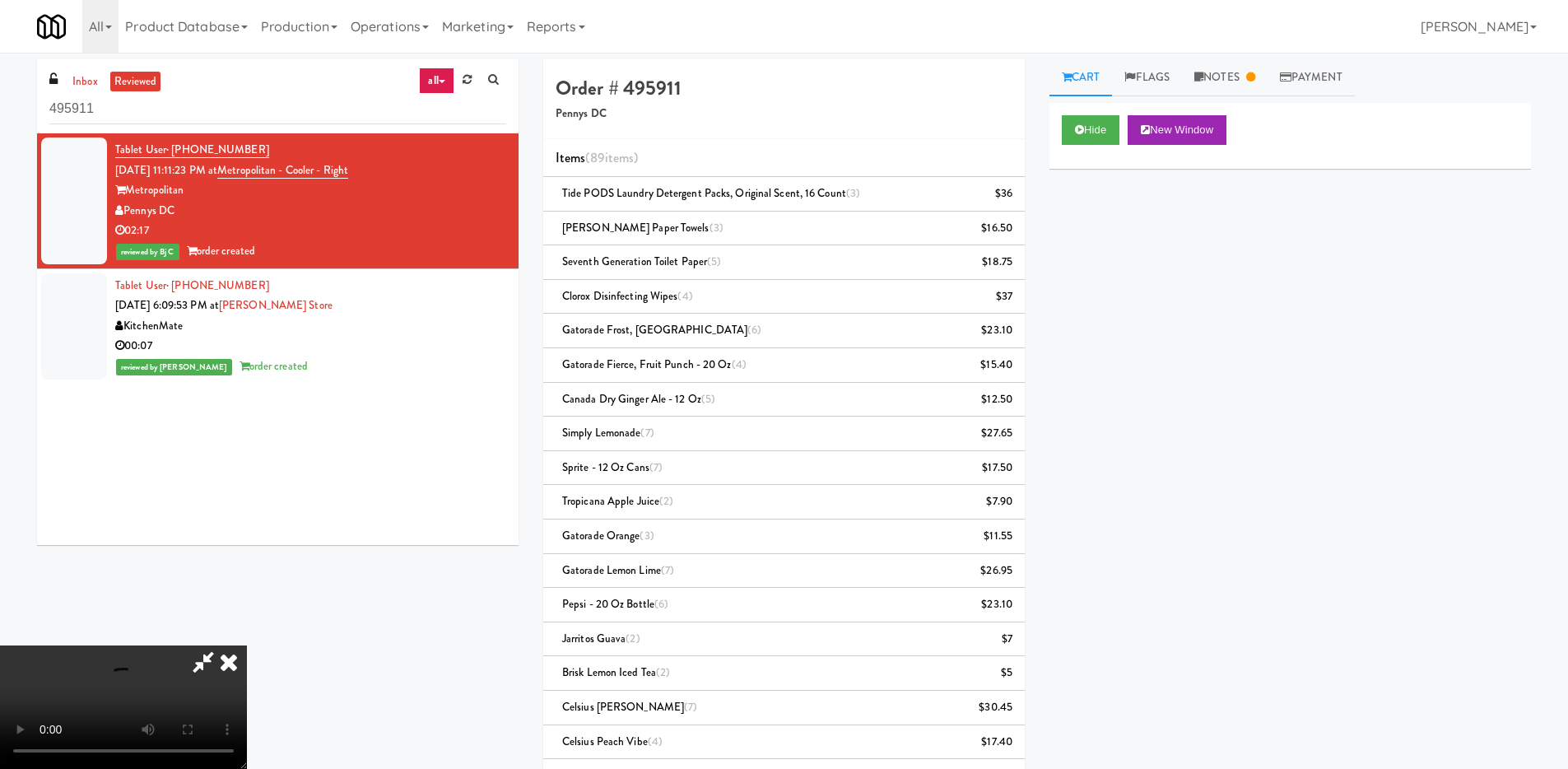
click at [222, 646] on icon at bounding box center [203, 662] width 38 height 33
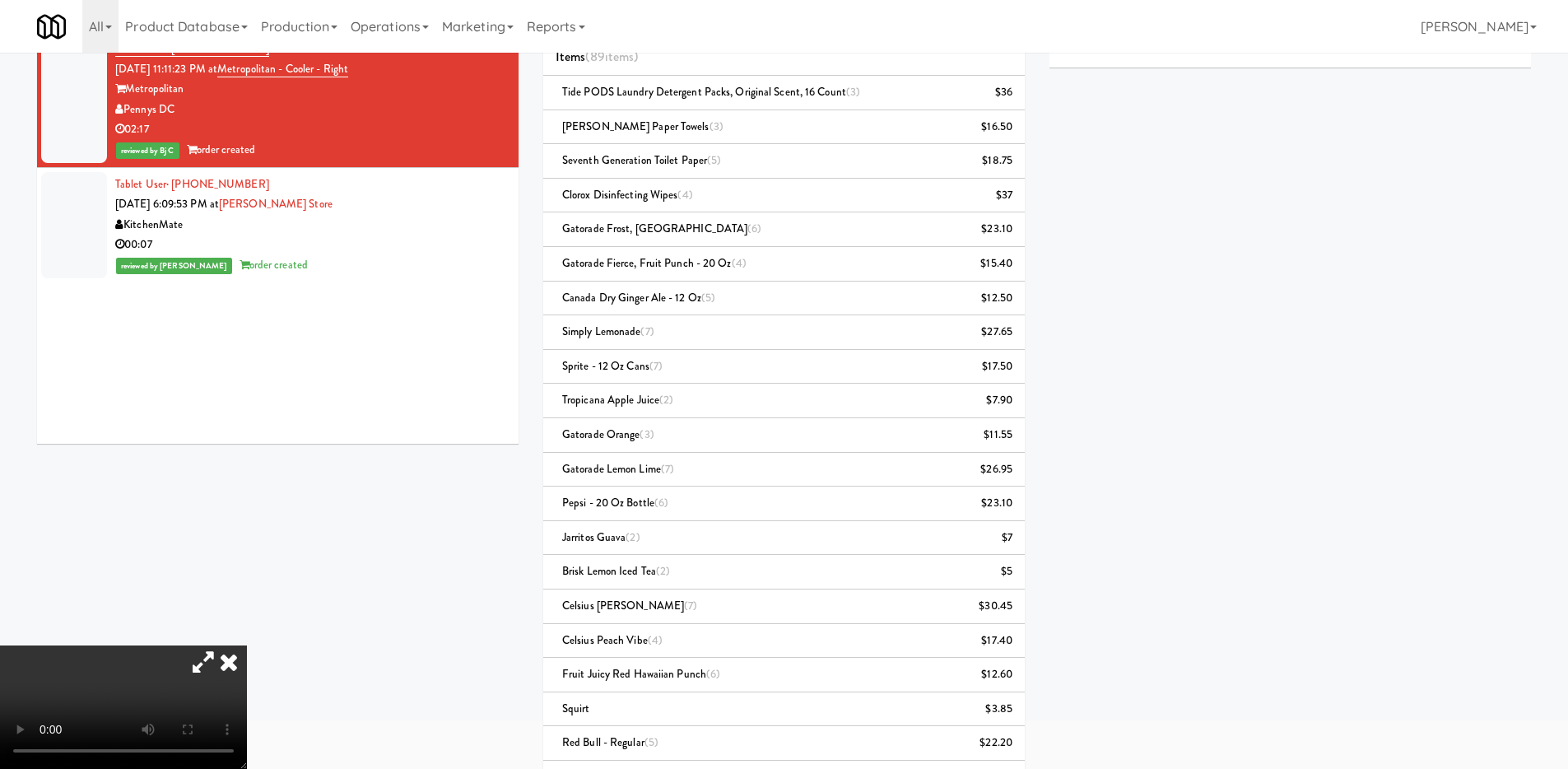
scroll to position [93, 0]
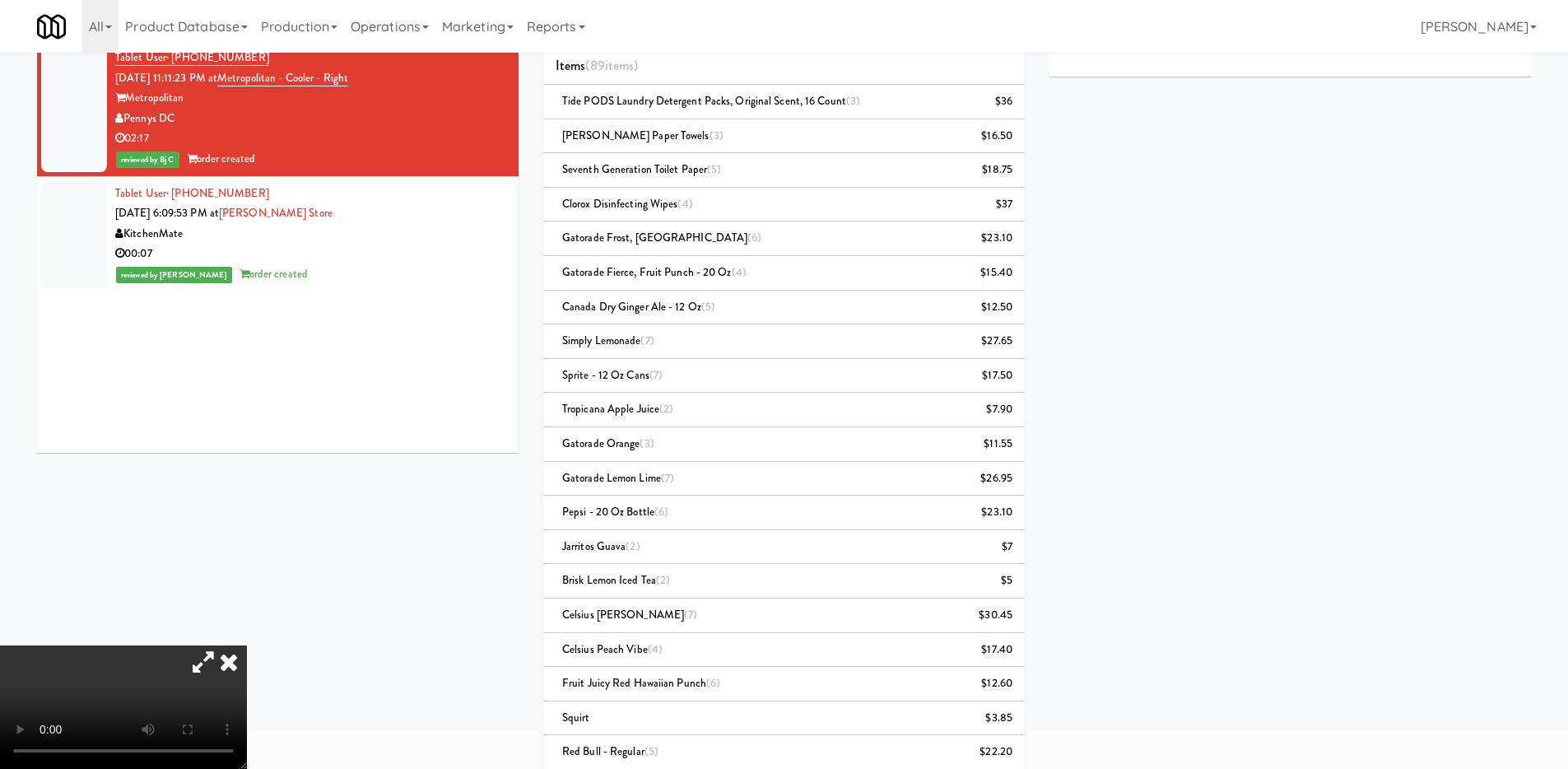
click at [222, 646] on icon at bounding box center [203, 662] width 38 height 33
click at [247, 646] on video at bounding box center [123, 707] width 247 height 123
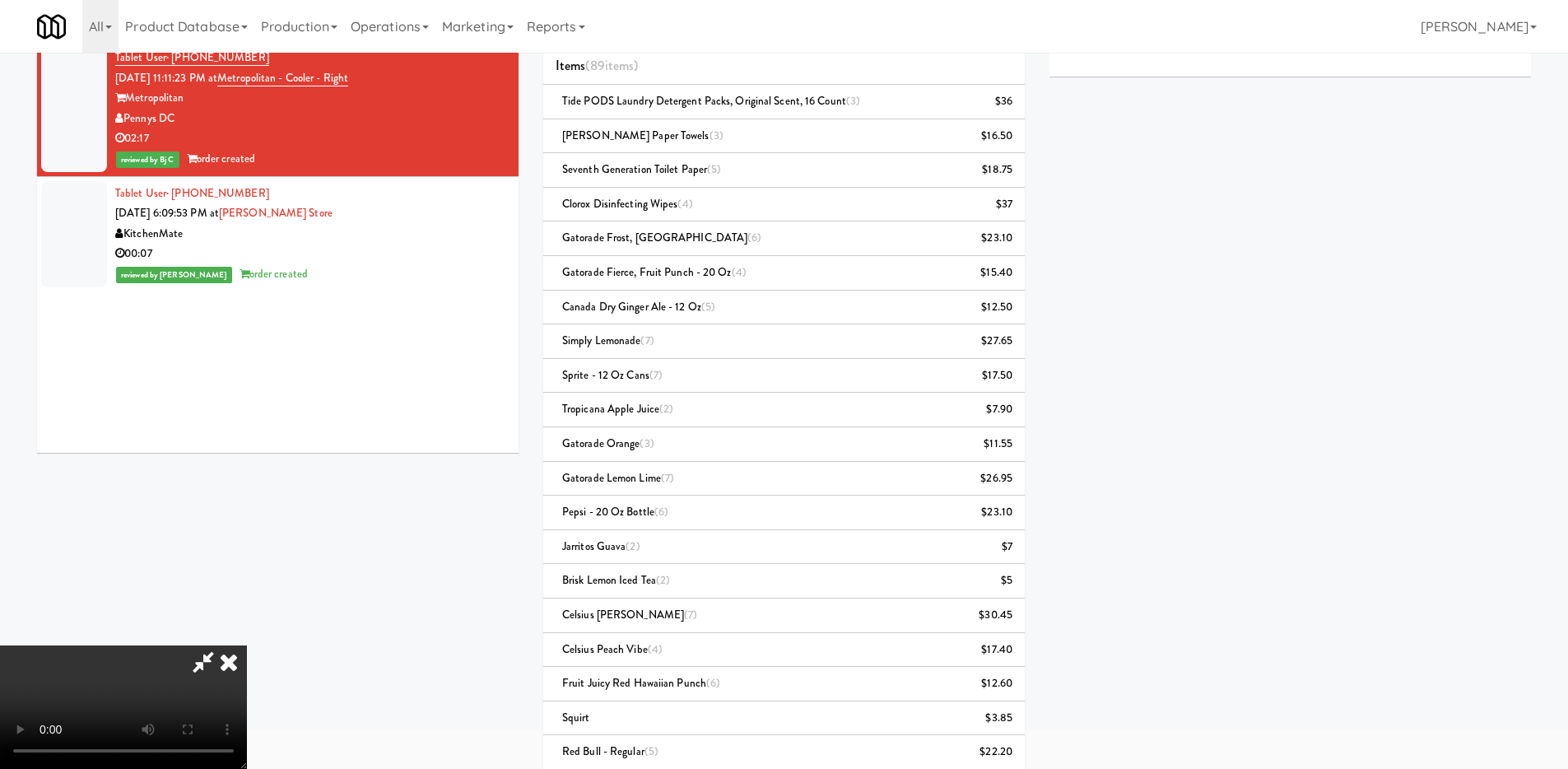
click at [247, 646] on video at bounding box center [123, 707] width 247 height 123
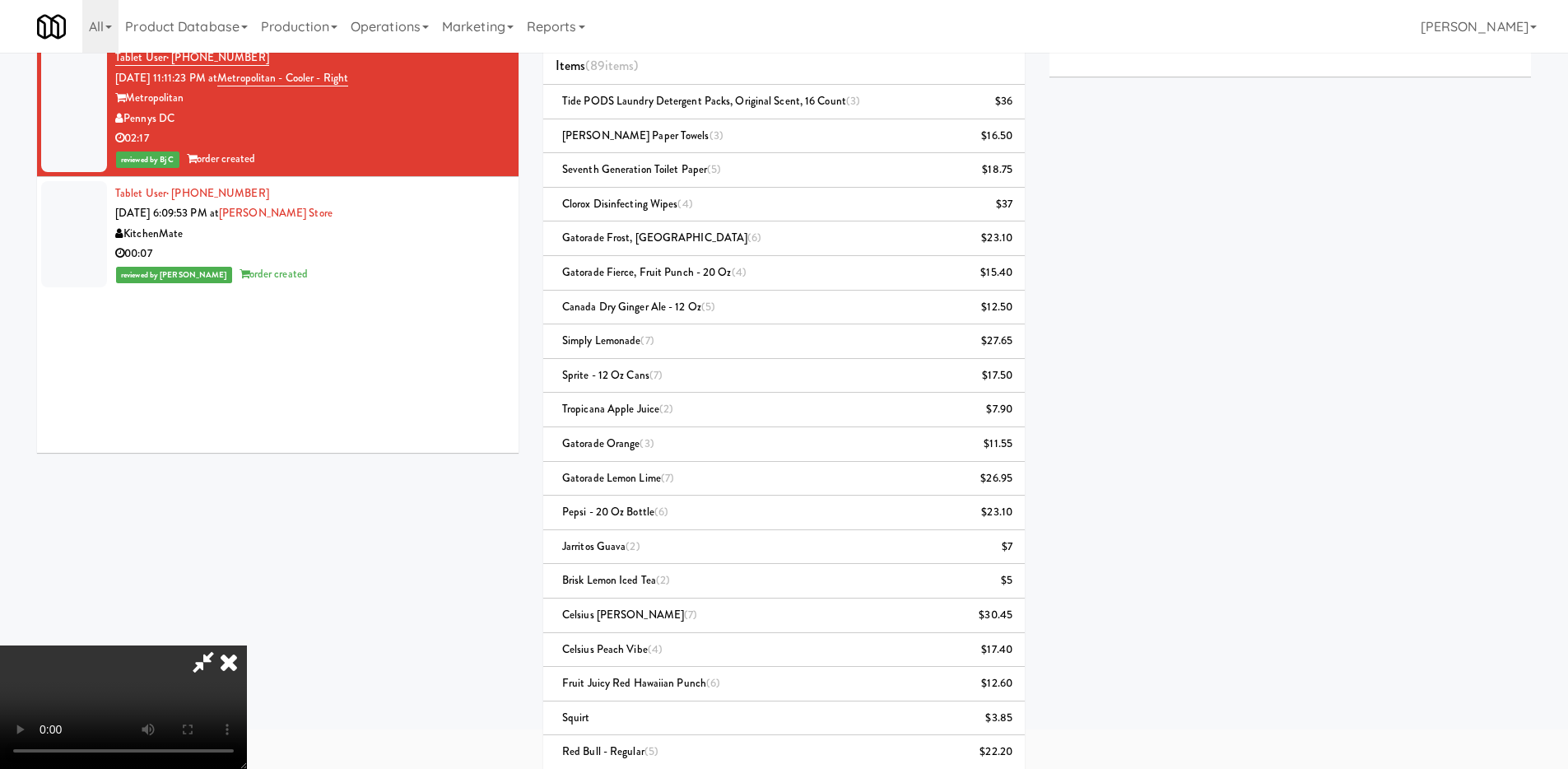
scroll to position [265, 0]
click at [247, 646] on video at bounding box center [123, 707] width 247 height 123
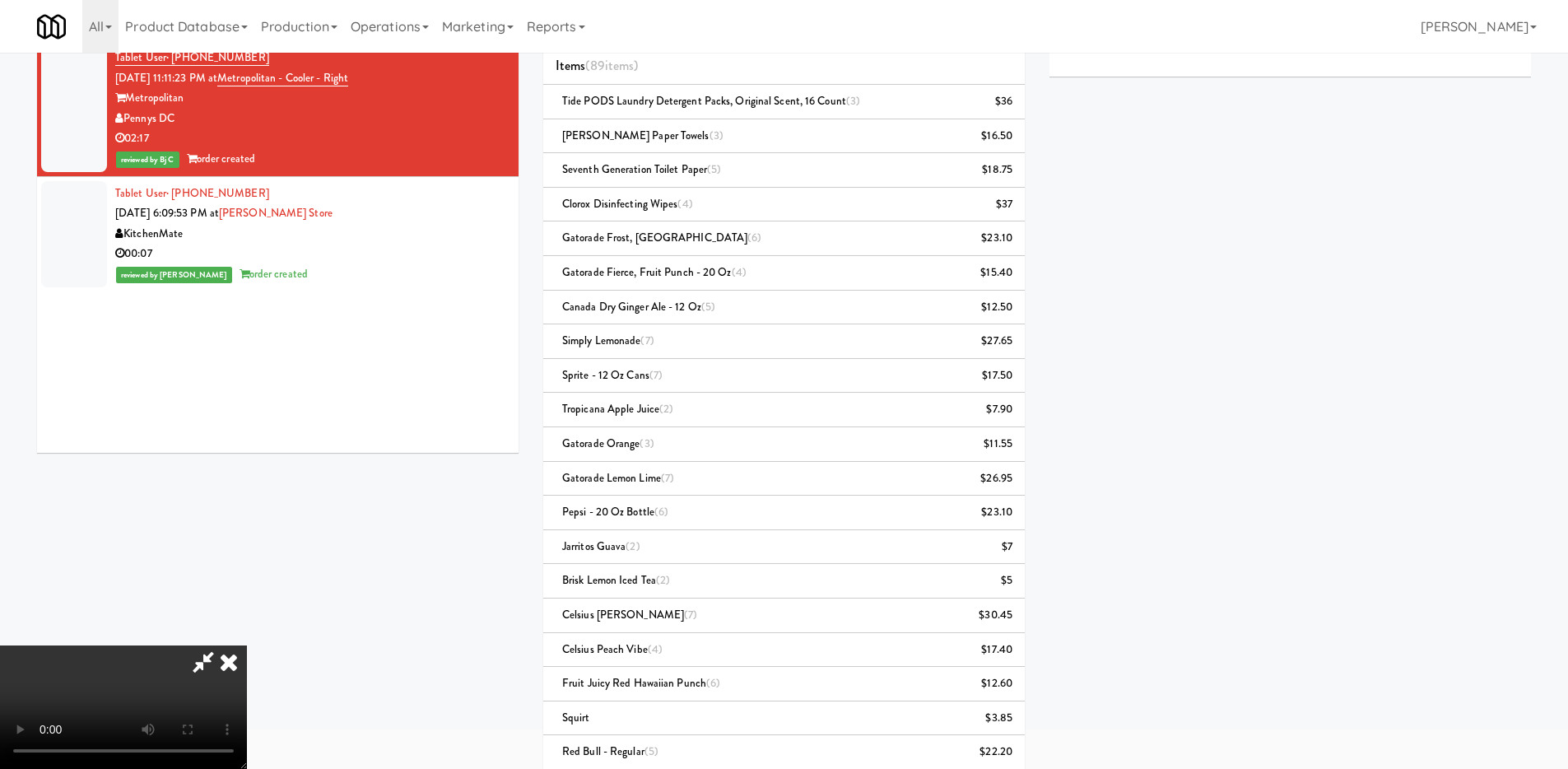
click at [247, 646] on video at bounding box center [123, 707] width 247 height 123
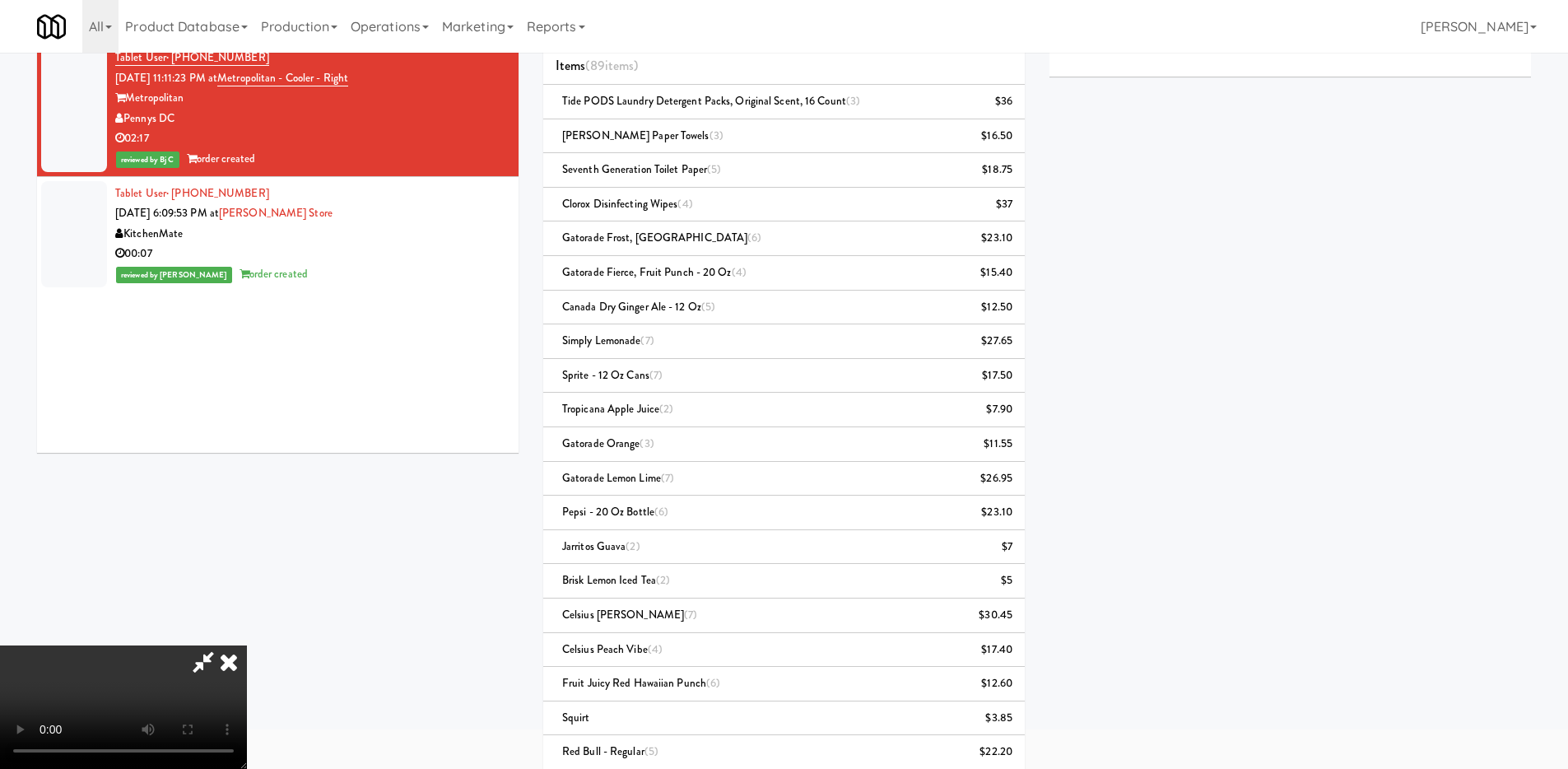
click at [247, 646] on video at bounding box center [123, 707] width 247 height 123
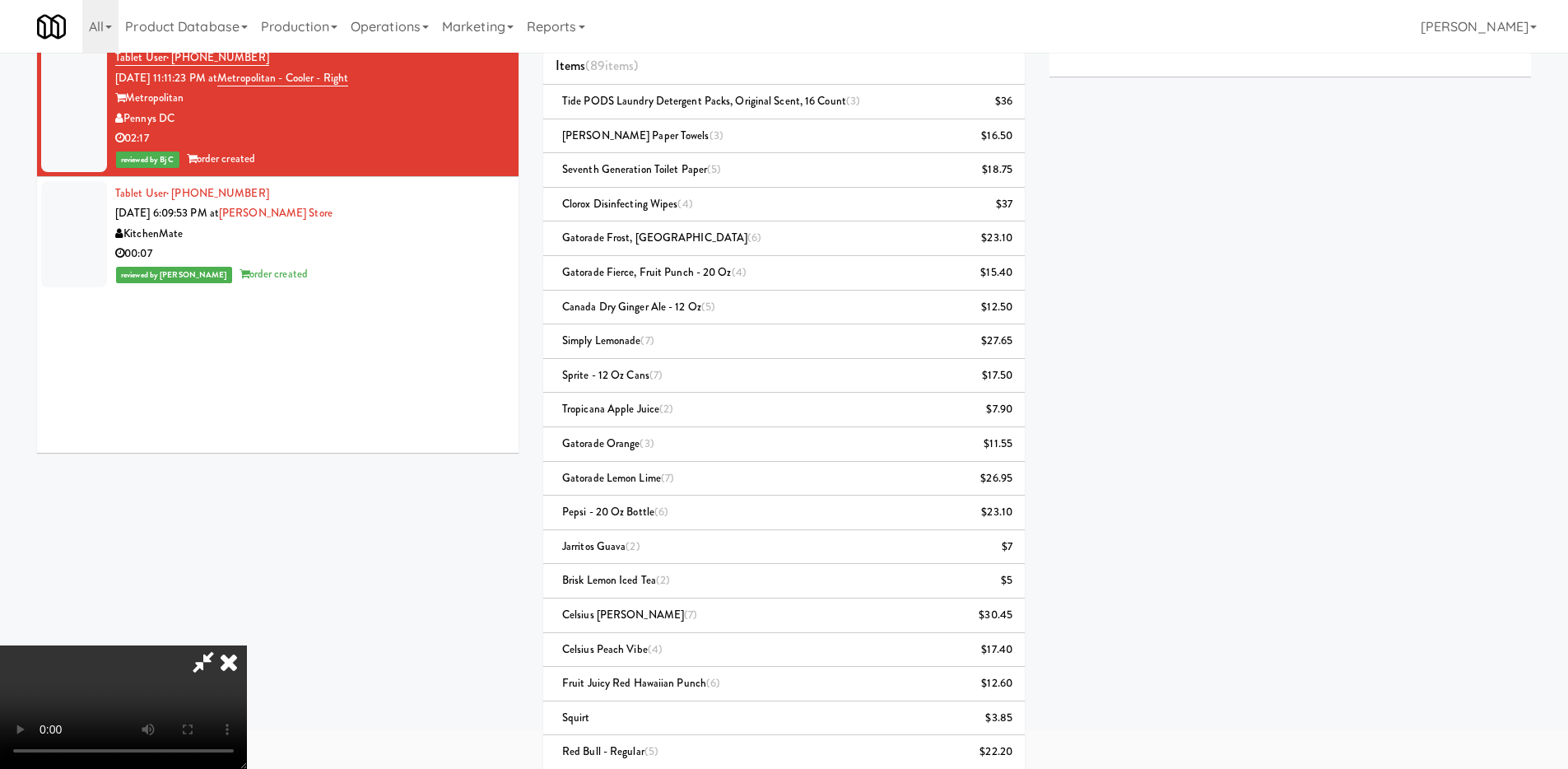
click at [247, 646] on video at bounding box center [123, 707] width 247 height 123
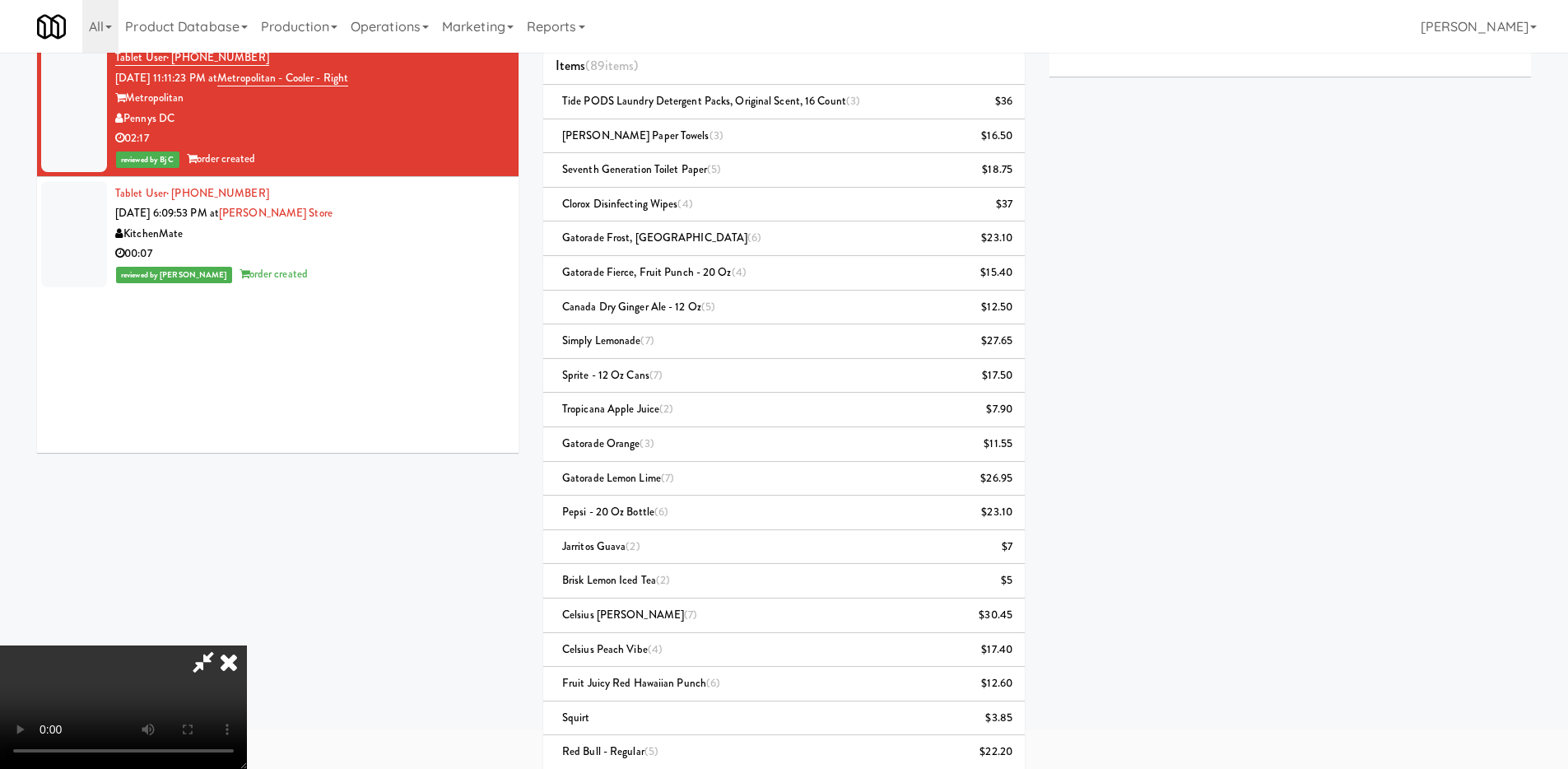
click at [247, 646] on video at bounding box center [123, 707] width 247 height 123
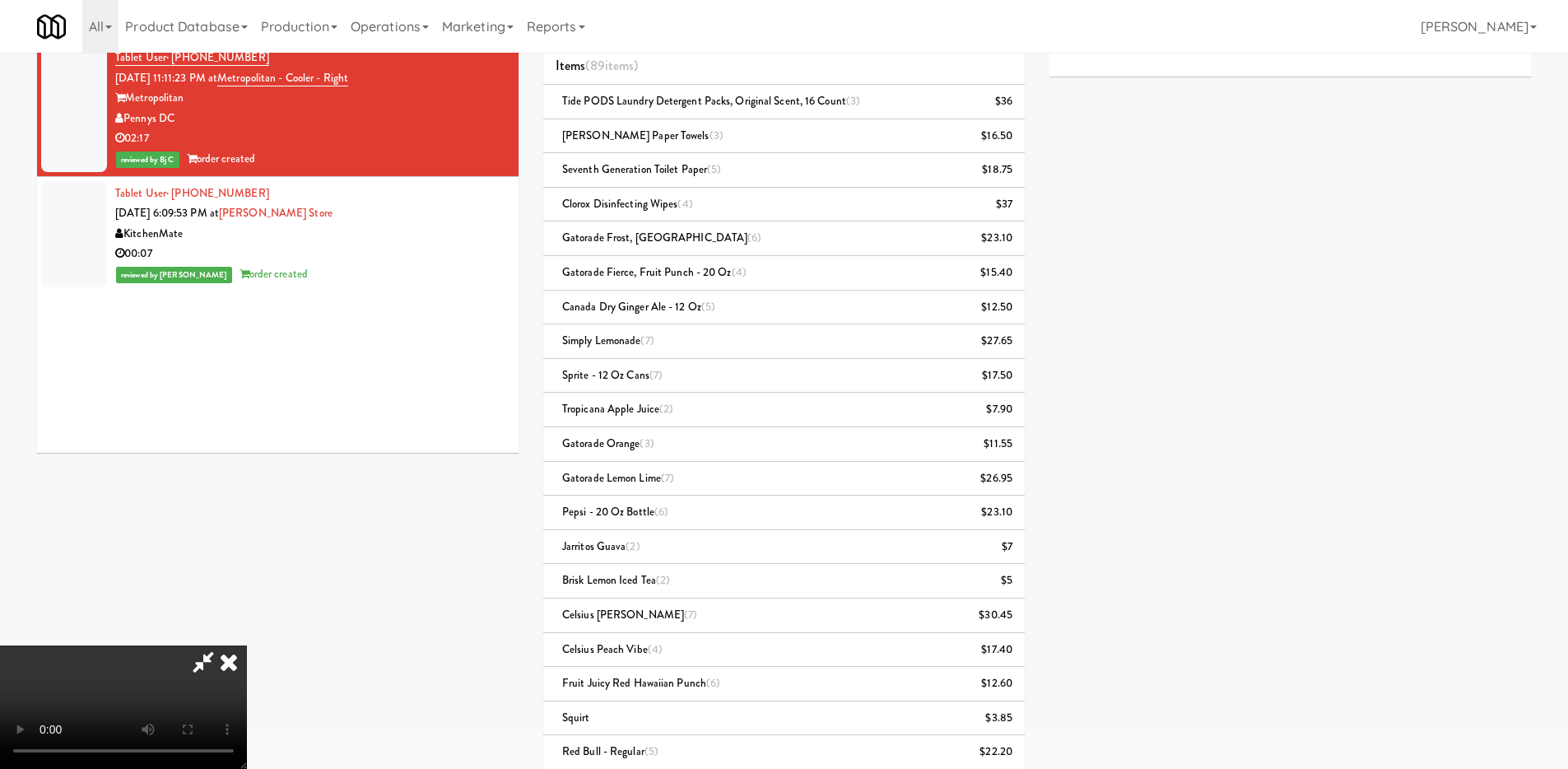
click at [247, 646] on video at bounding box center [123, 707] width 247 height 123
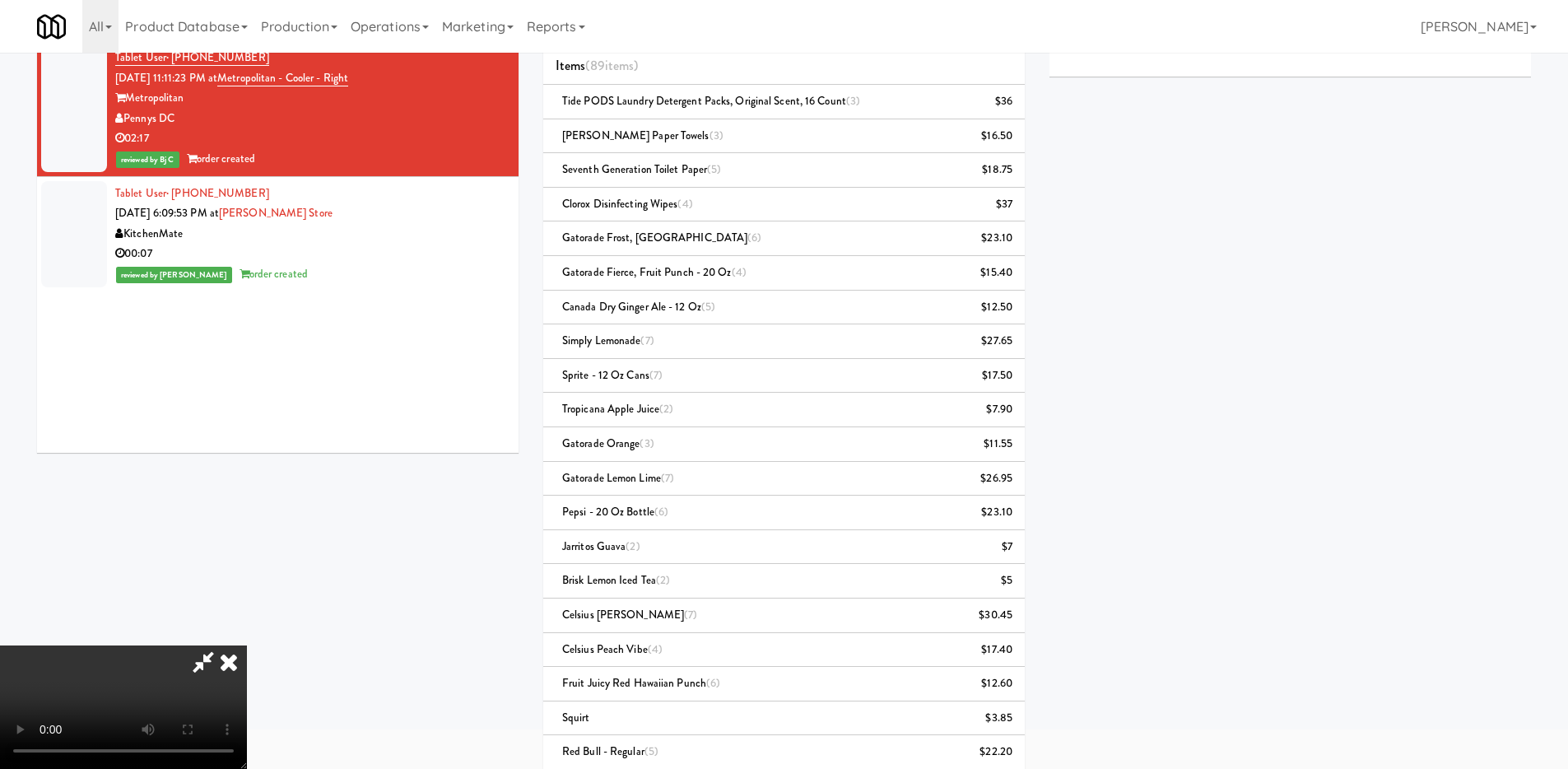
click at [247, 646] on video at bounding box center [123, 707] width 247 height 123
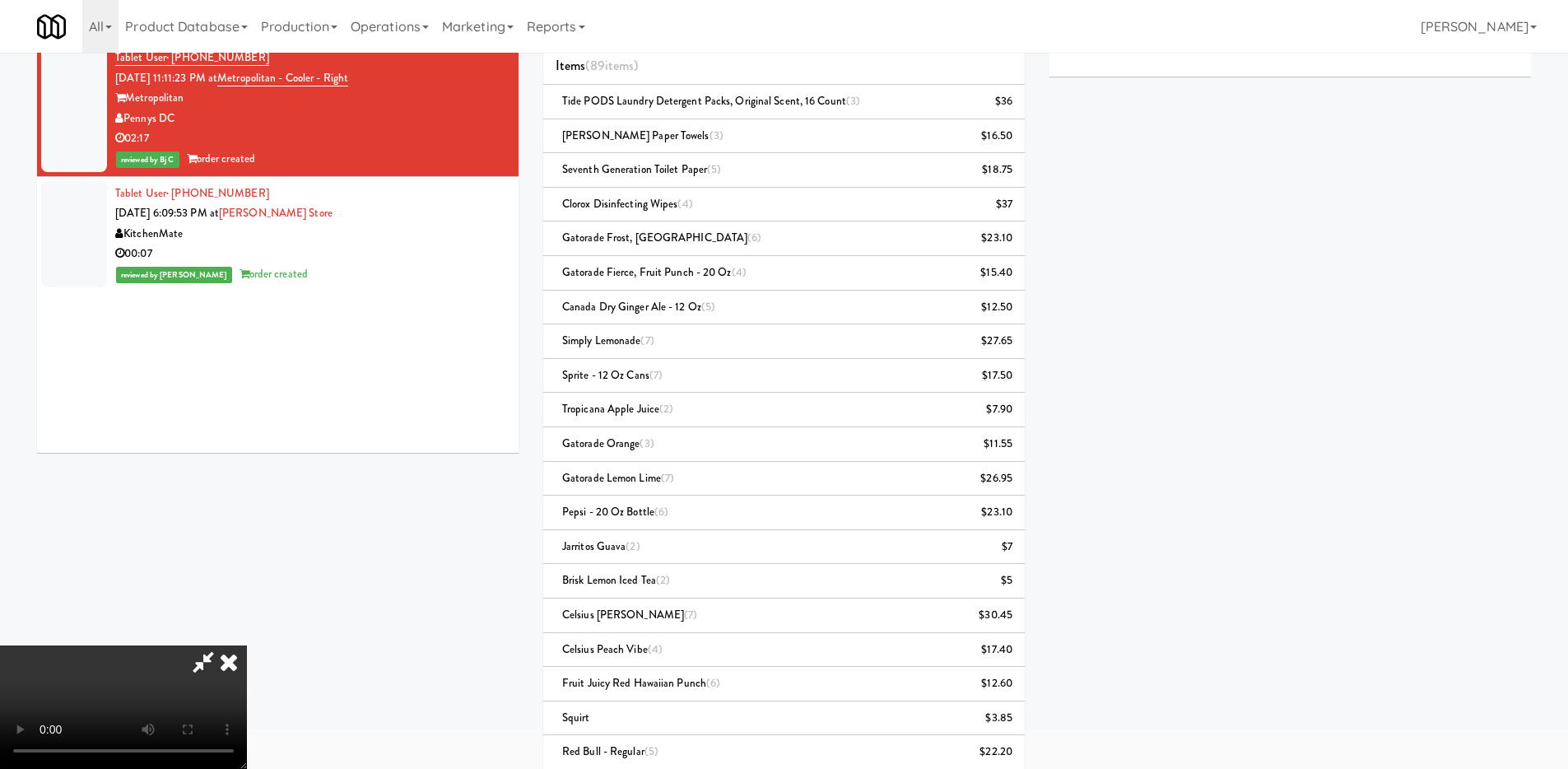
click at [247, 646] on video at bounding box center [123, 707] width 247 height 123
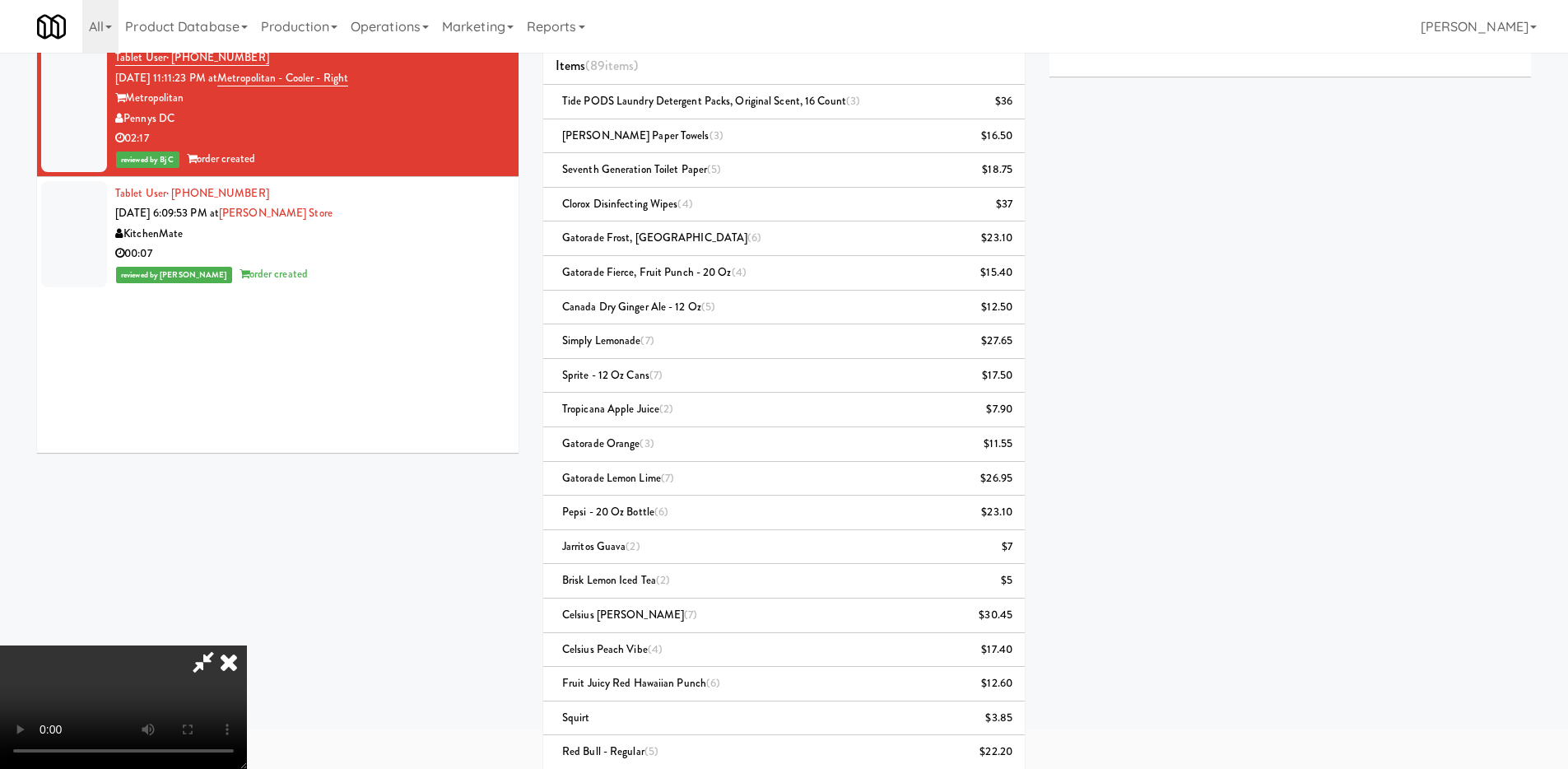
click at [247, 650] on video at bounding box center [123, 707] width 247 height 123
click at [247, 646] on video at bounding box center [123, 707] width 247 height 123
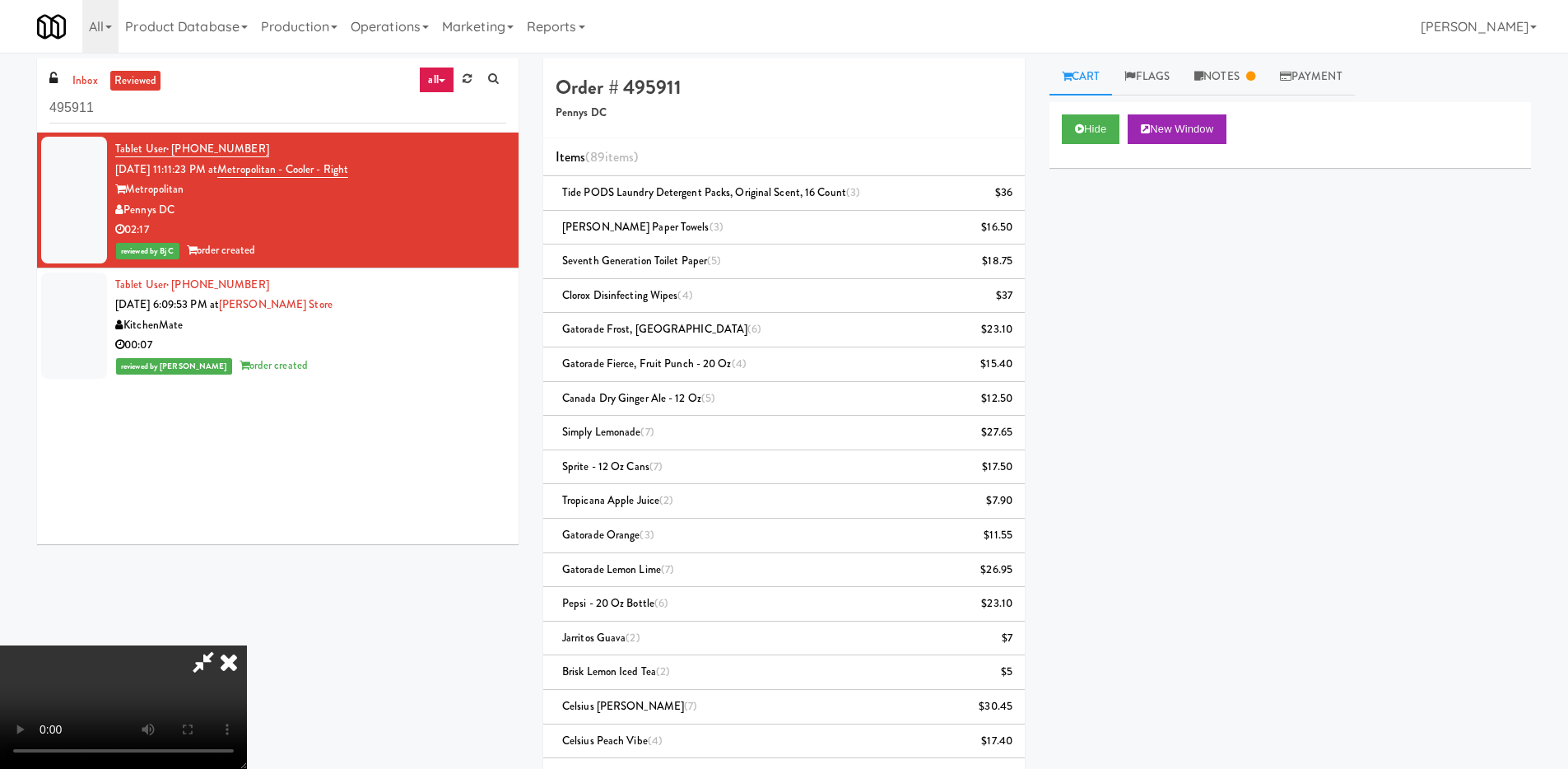
scroll to position [0, 0]
click at [247, 646] on icon at bounding box center [229, 662] width 36 height 33
